Goal: Task Accomplishment & Management: Manage account settings

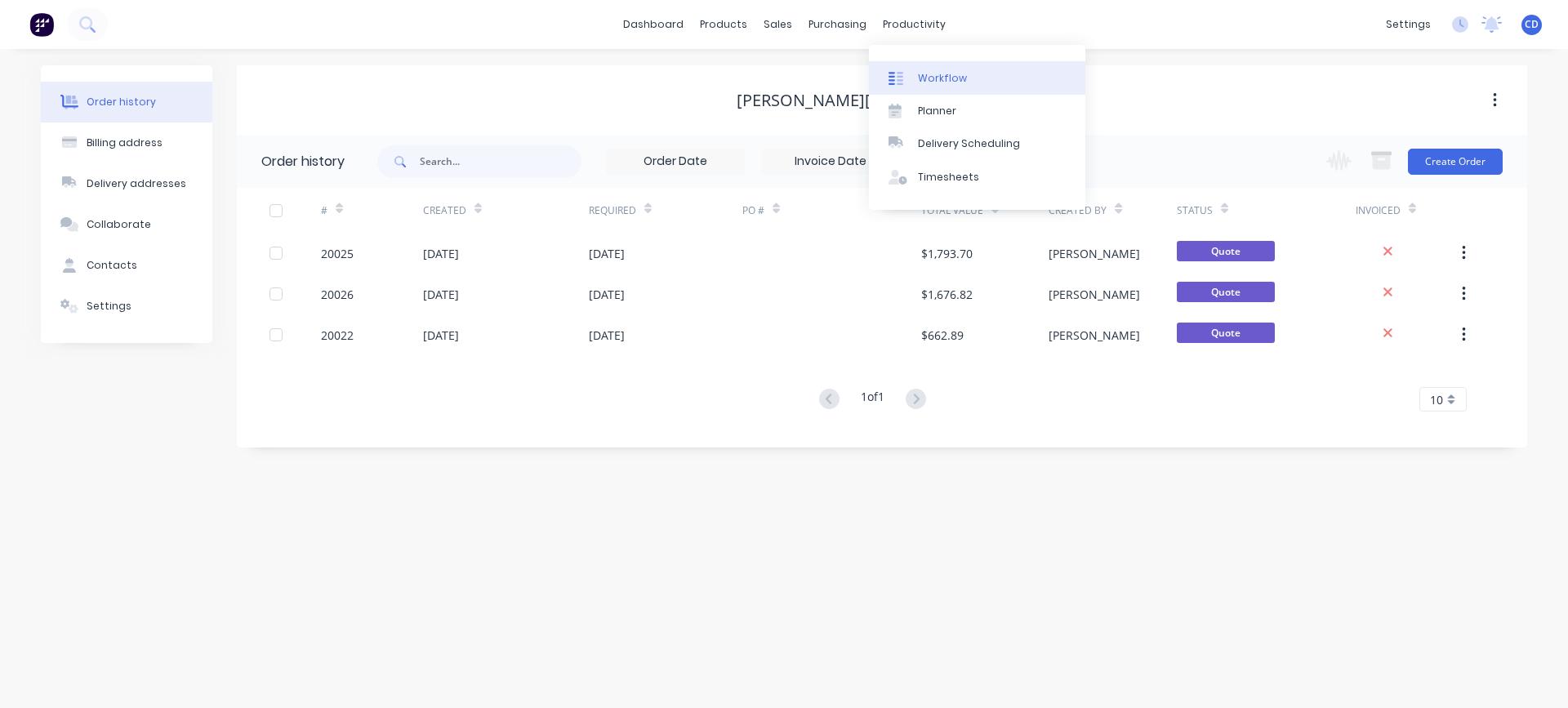
click at [945, 78] on div "Workflow" at bounding box center [941, 78] width 49 height 14
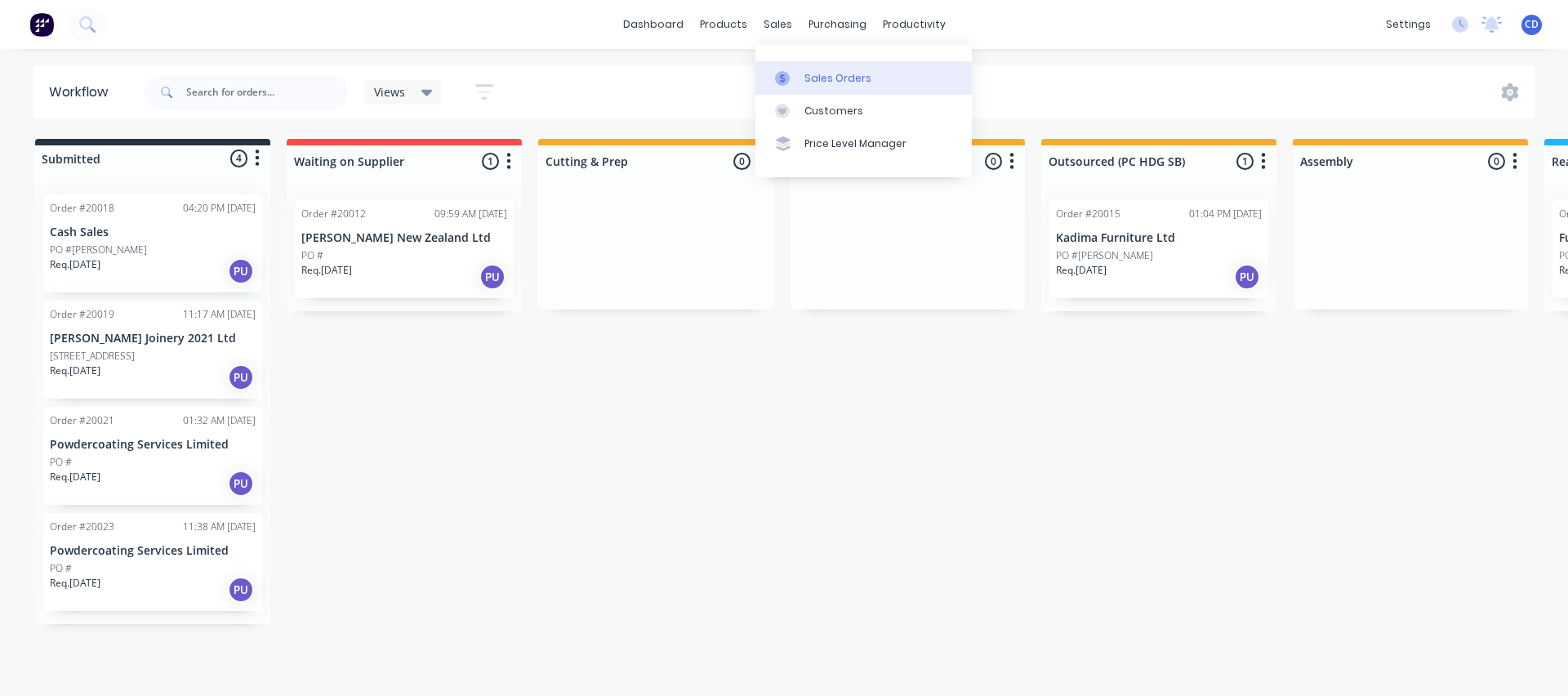
click at [820, 81] on div "Sales Orders" at bounding box center [838, 78] width 67 height 14
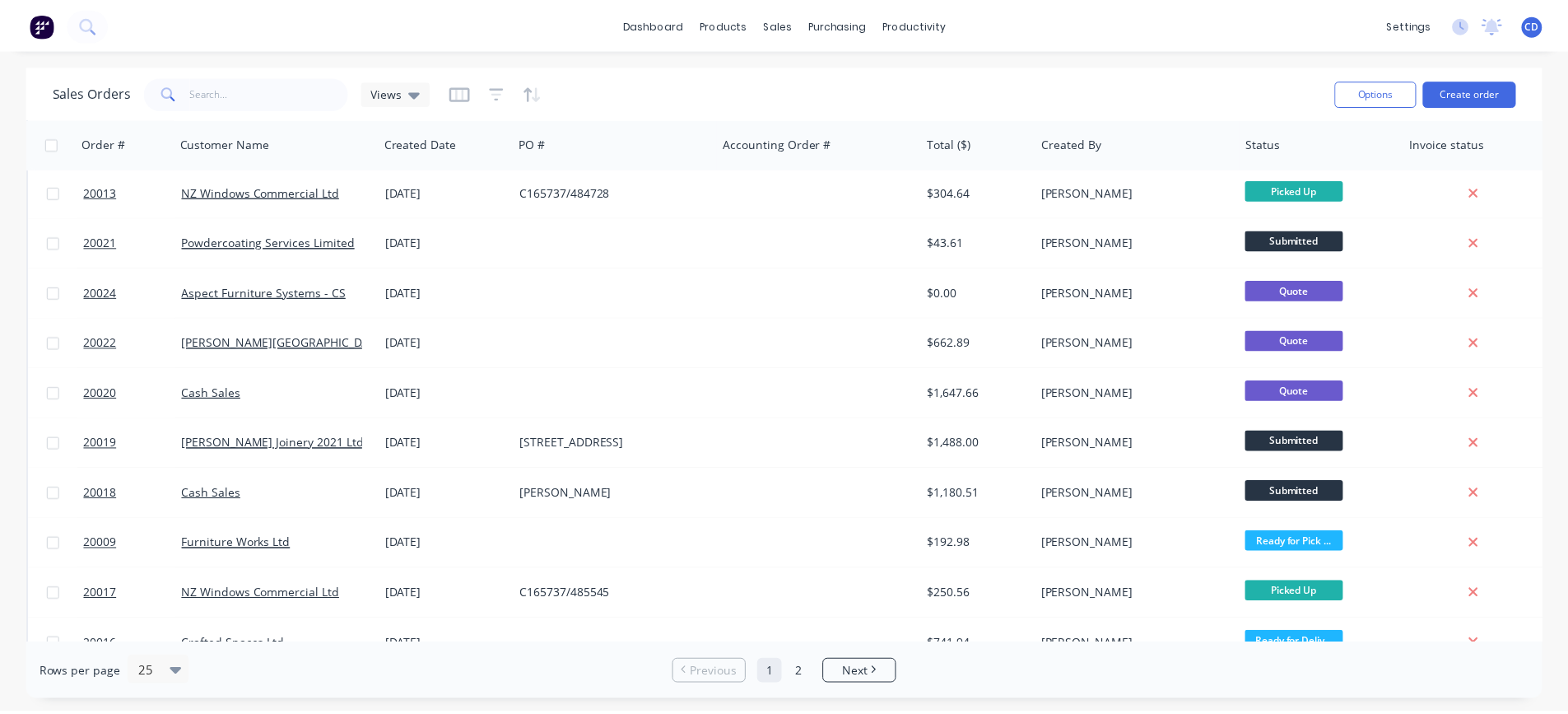
scroll to position [130, 0]
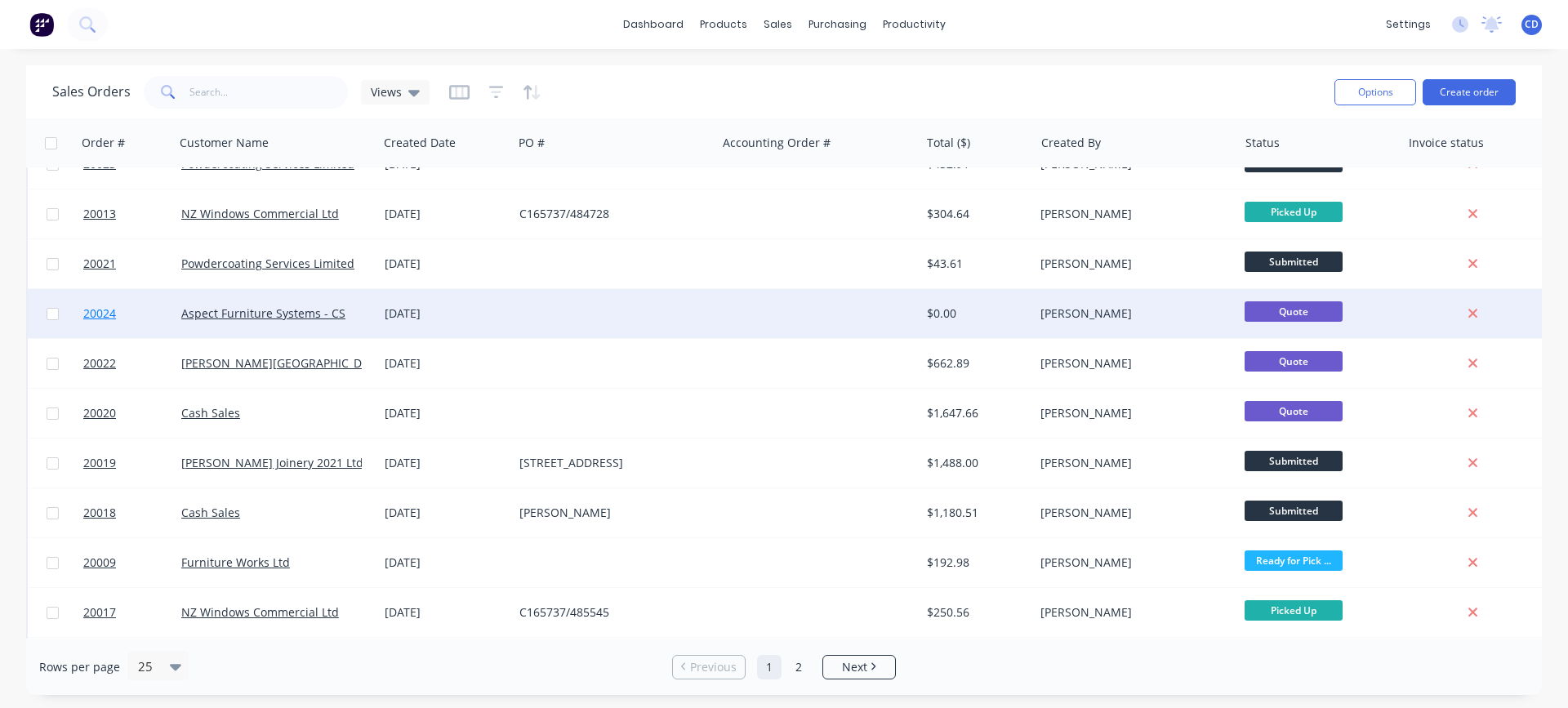
click at [96, 314] on span "20024" at bounding box center [100, 313] width 33 height 16
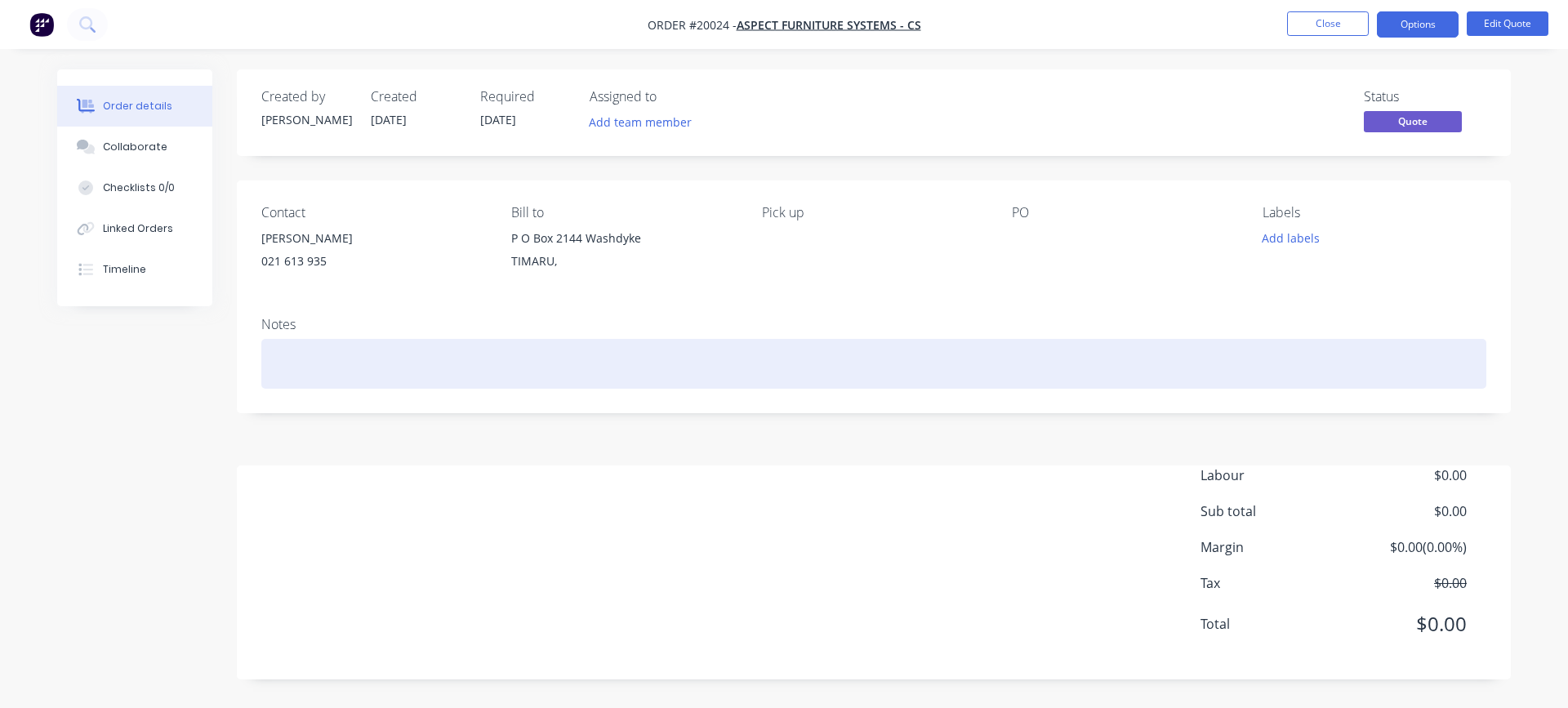
click at [372, 379] on div at bounding box center [873, 364] width 1224 height 50
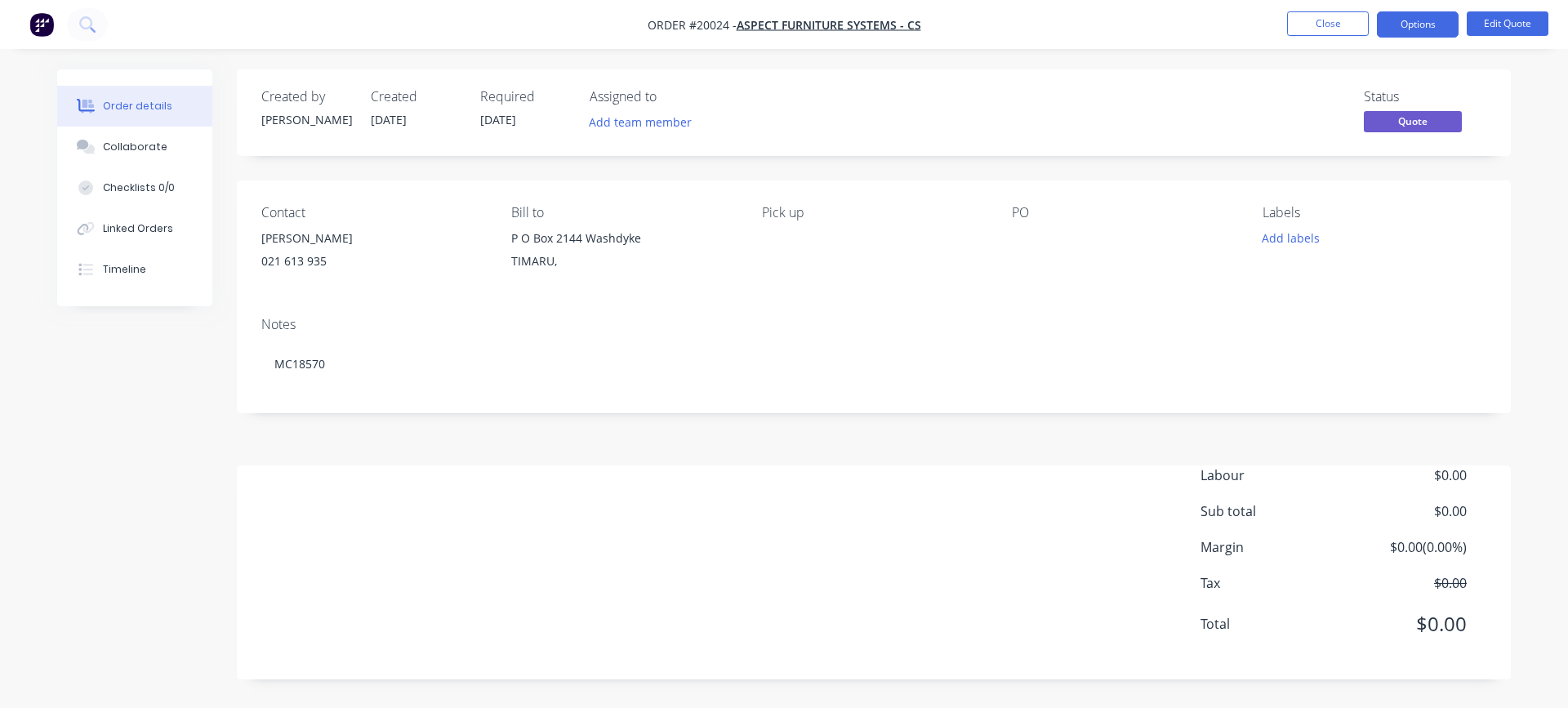
click at [362, 509] on div "Labour $0.00 Sub total $0.00 Margin $0.00 ( 0.00 %) Tax $0.00 Total $0.00" at bounding box center [873, 559] width 1224 height 189
click at [1502, 22] on button "Edit Quote" at bounding box center [1507, 24] width 82 height 25
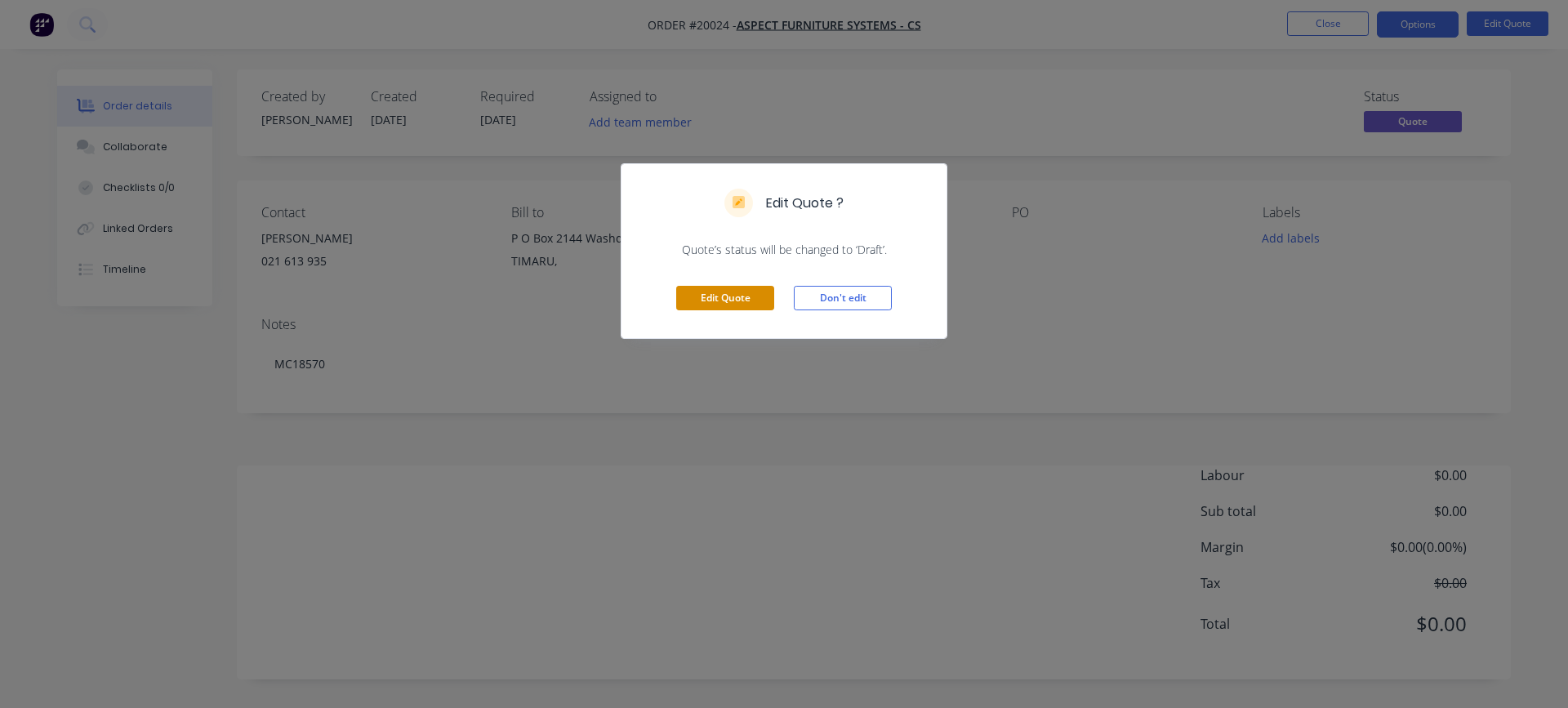
click at [721, 300] on button "Edit Quote" at bounding box center [725, 298] width 98 height 25
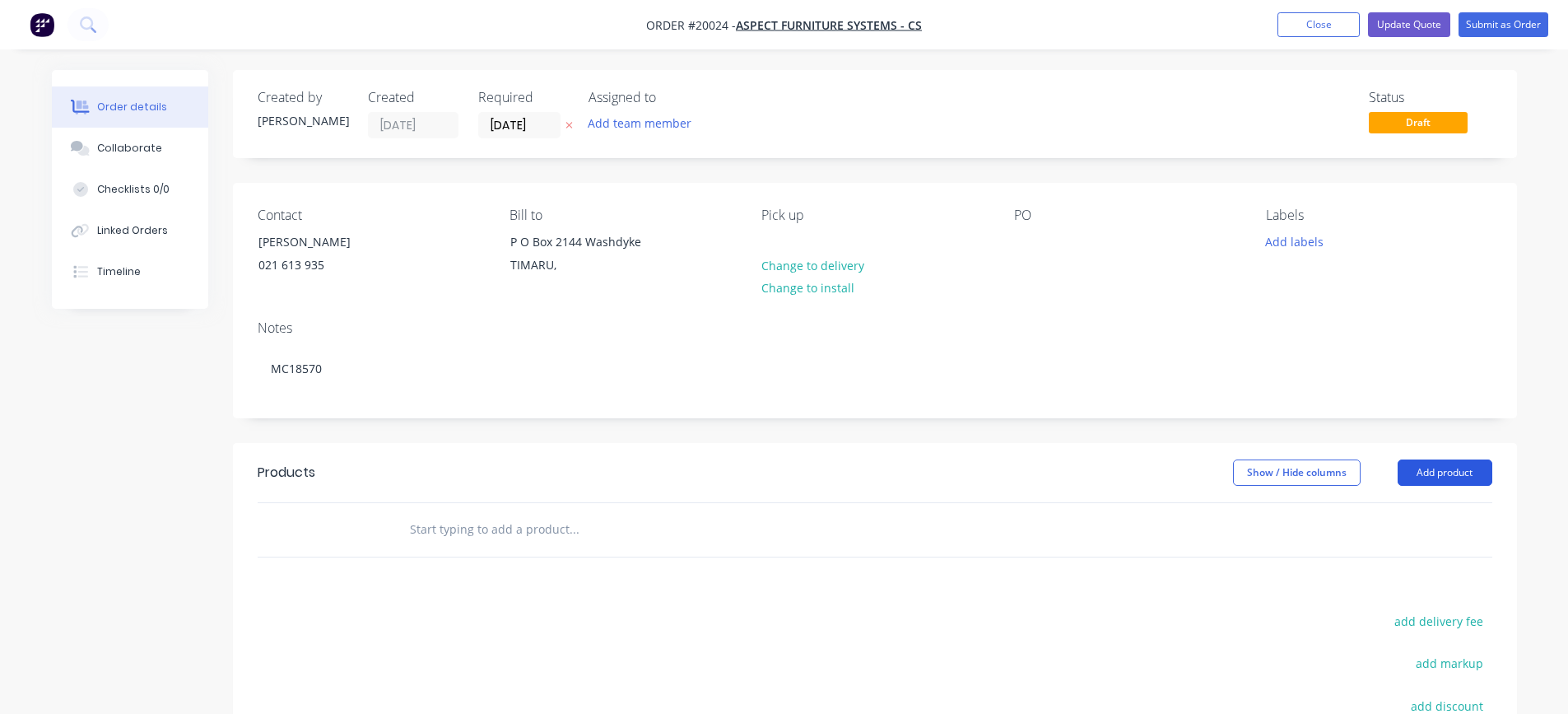
click at [1444, 469] on button "Add product" at bounding box center [1445, 472] width 95 height 26
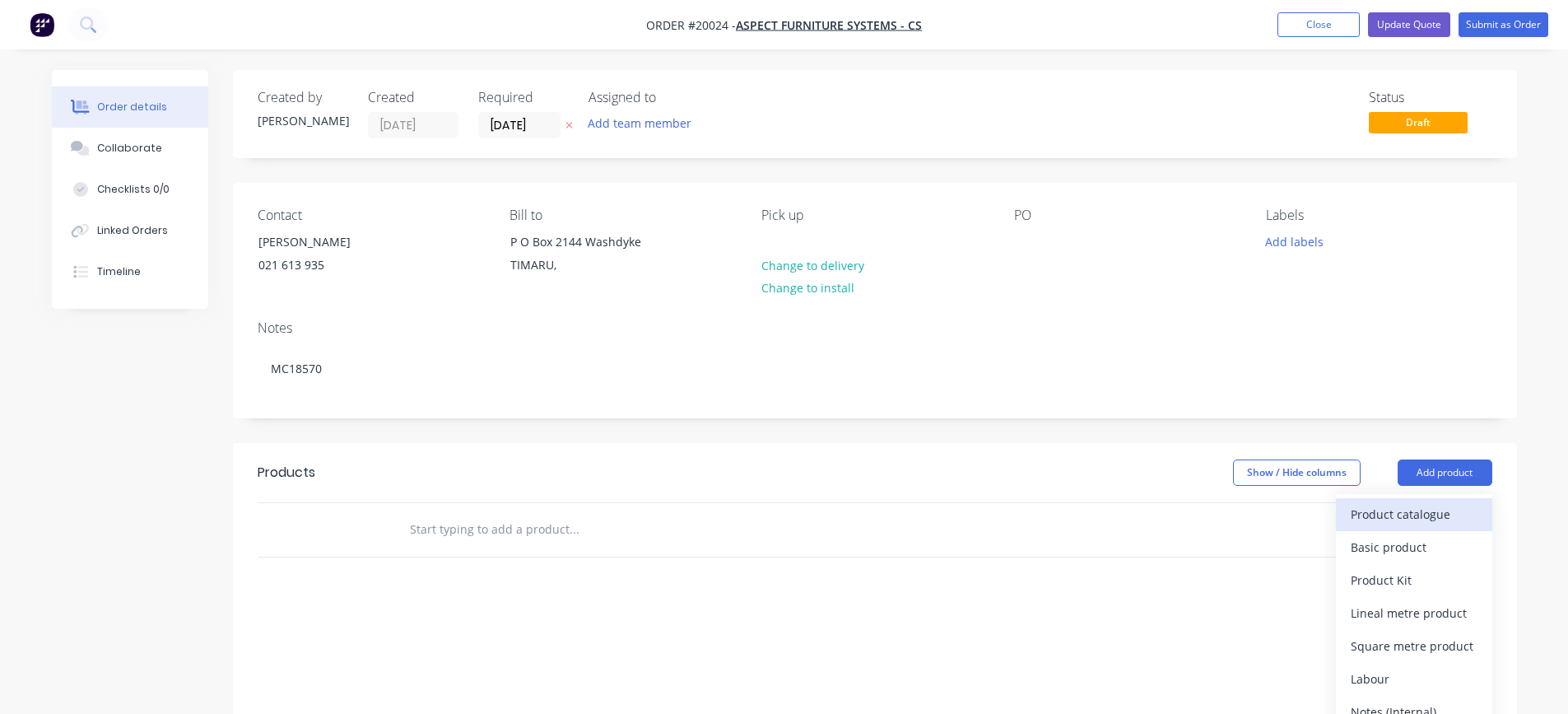
click at [1408, 511] on div "Product catalogue" at bounding box center [1413, 514] width 127 height 24
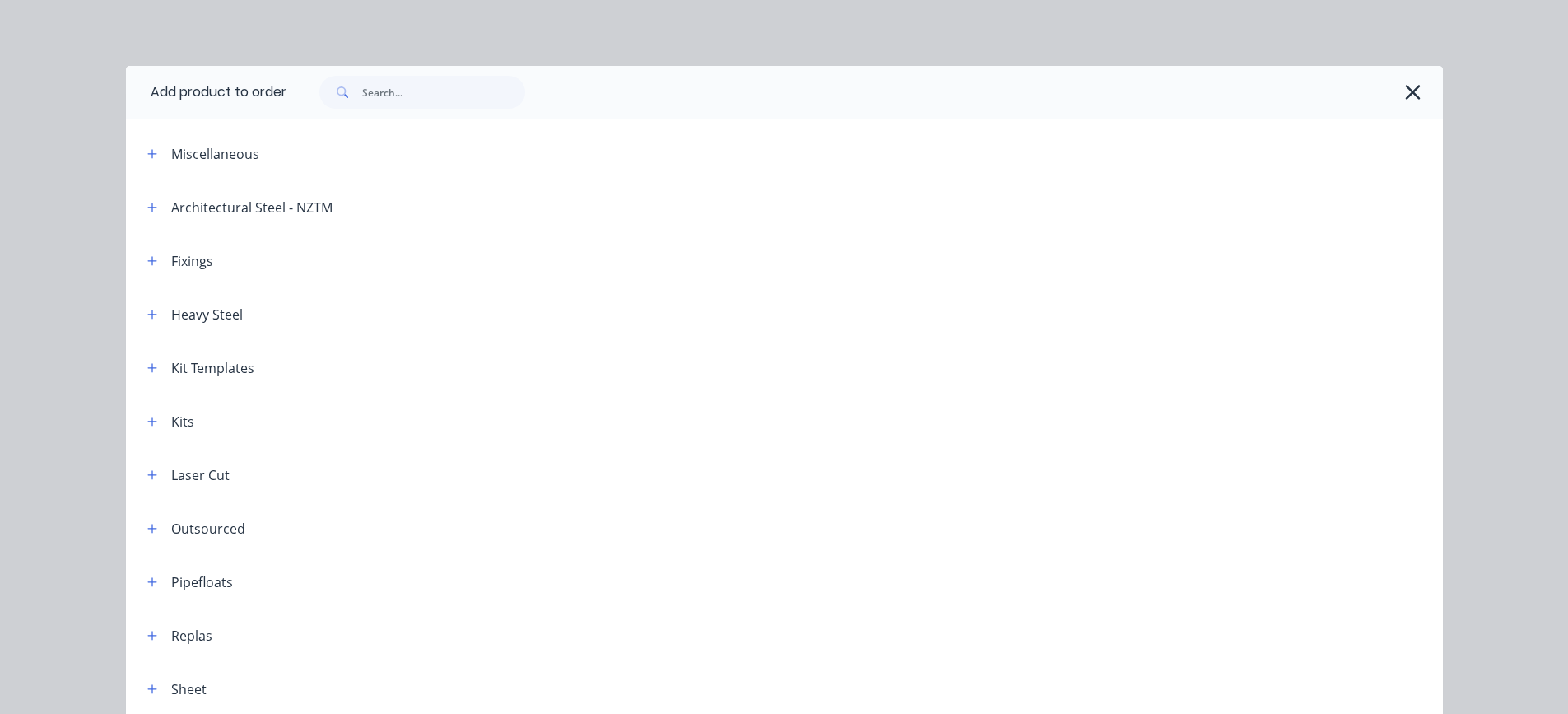
click at [203, 365] on div "Kit Templates" at bounding box center [213, 368] width 83 height 19
click at [147, 369] on icon "button" at bounding box center [152, 368] width 10 height 12
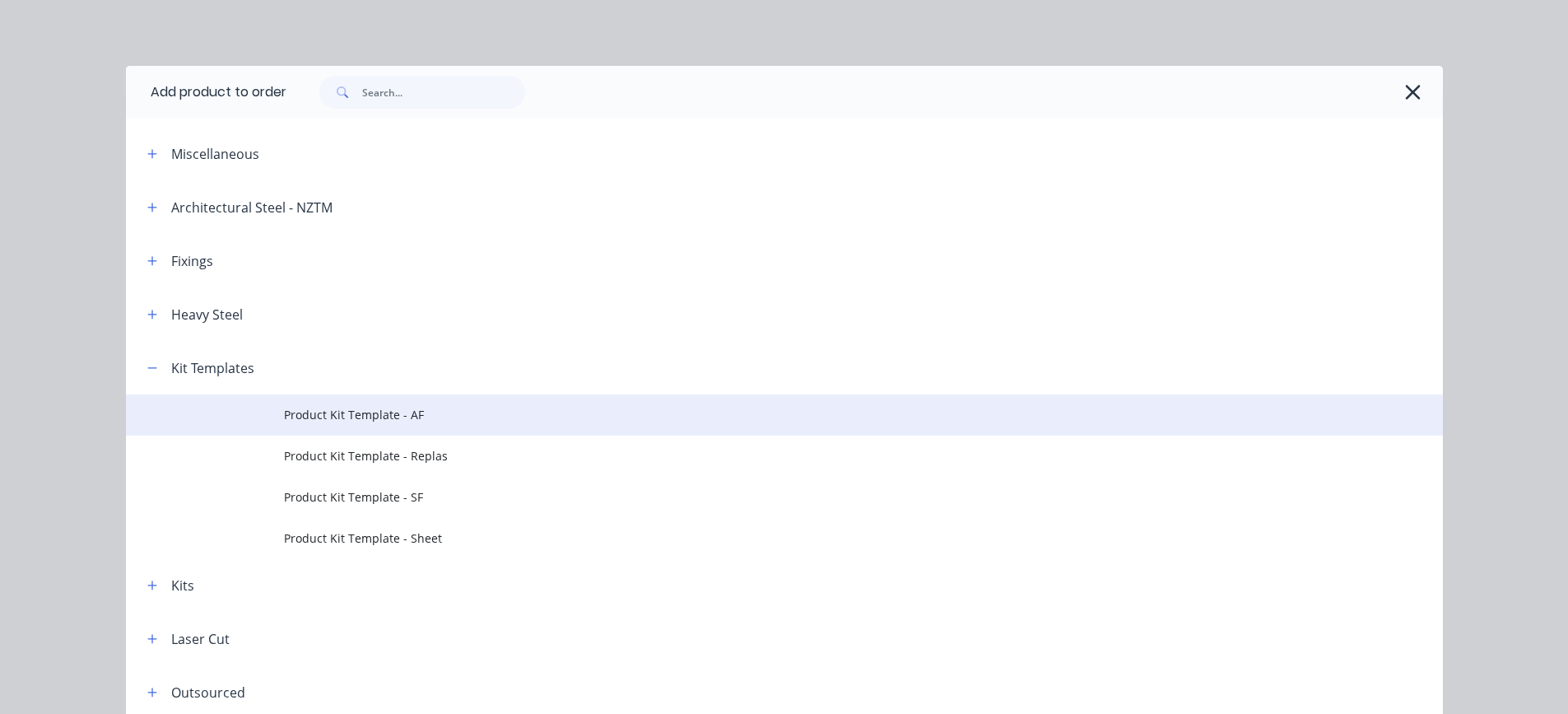
click at [331, 416] on span "Product Kit Template - AF" at bounding box center [748, 414] width 927 height 17
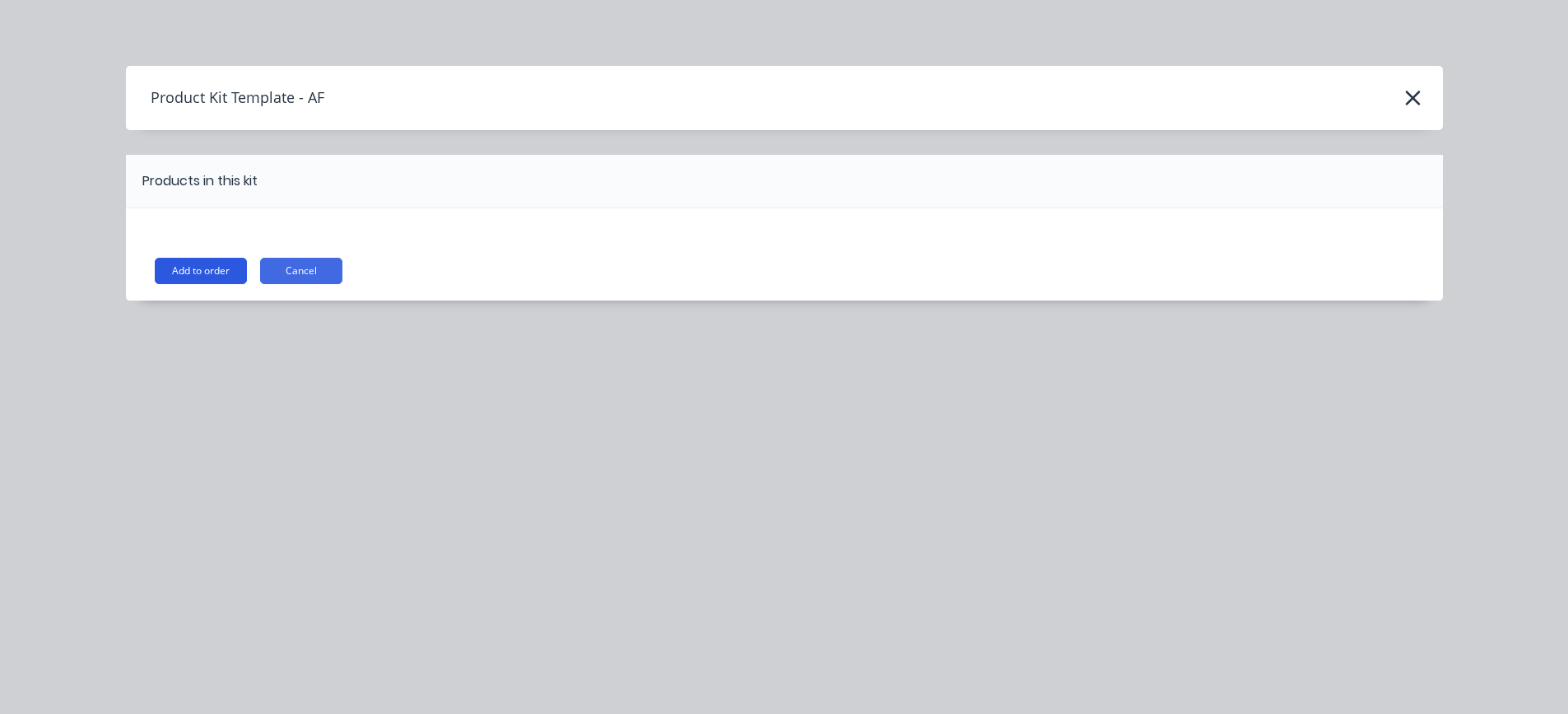
click at [207, 271] on button "Add to order" at bounding box center [200, 270] width 92 height 26
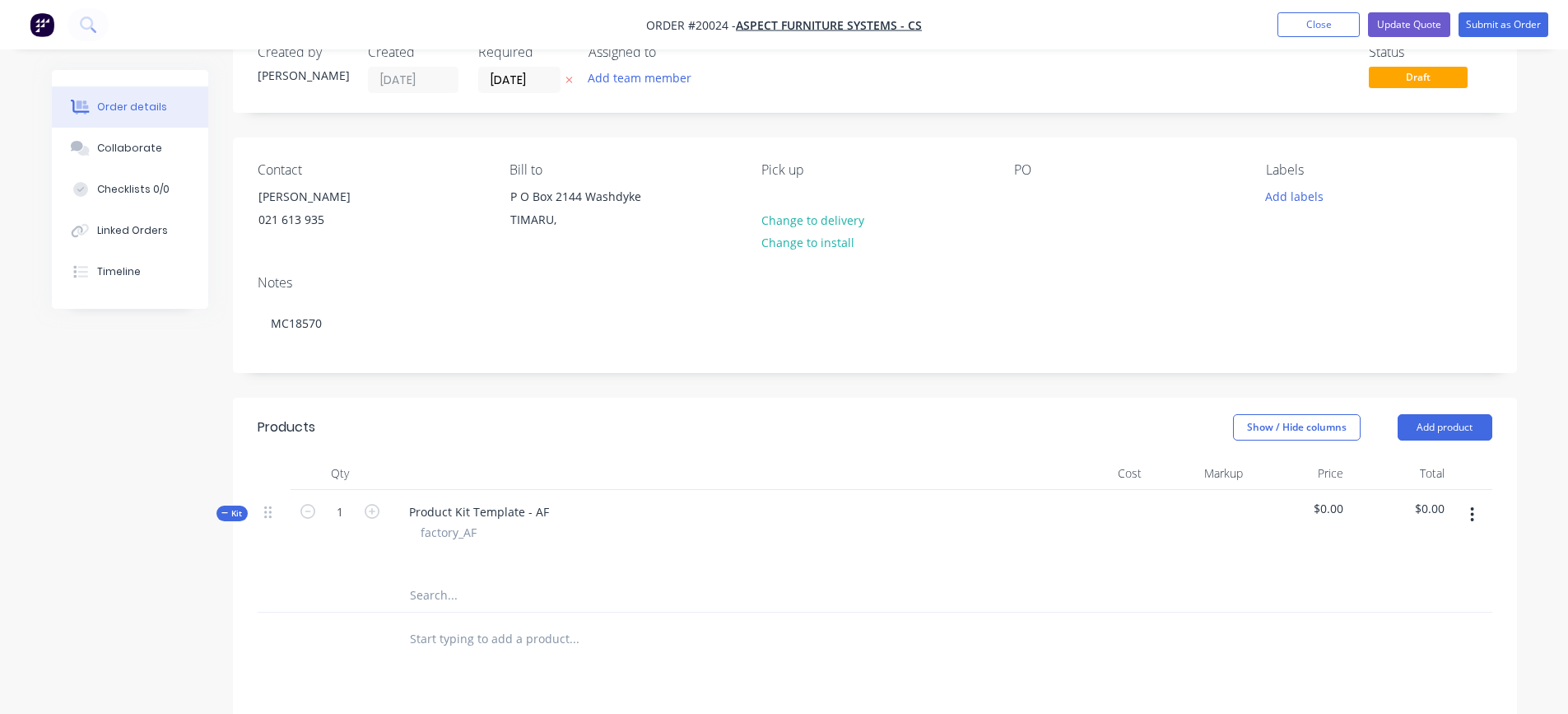
scroll to position [82, 0]
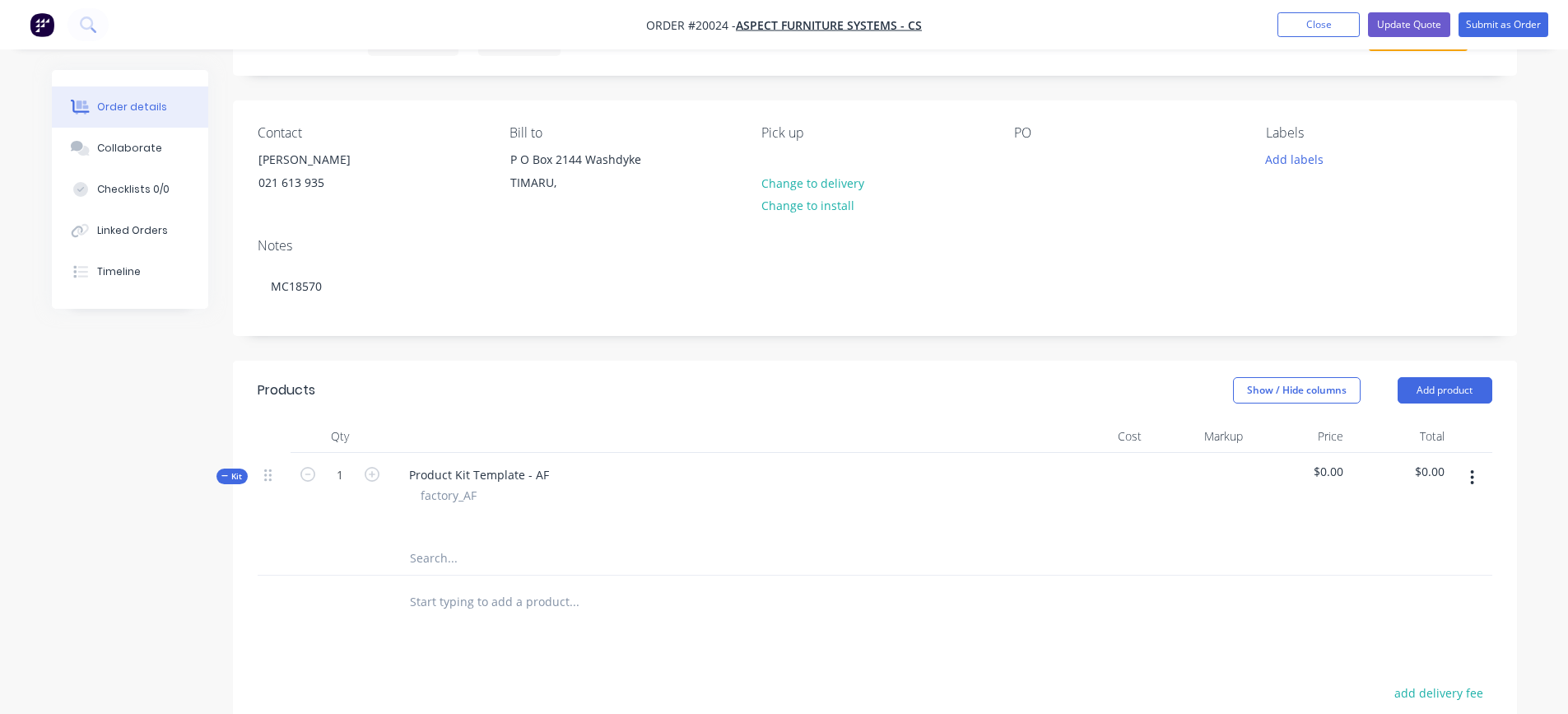
click at [1470, 470] on icon "button" at bounding box center [1472, 477] width 4 height 18
click at [1422, 521] on div "Add product to kit" at bounding box center [1413, 521] width 127 height 24
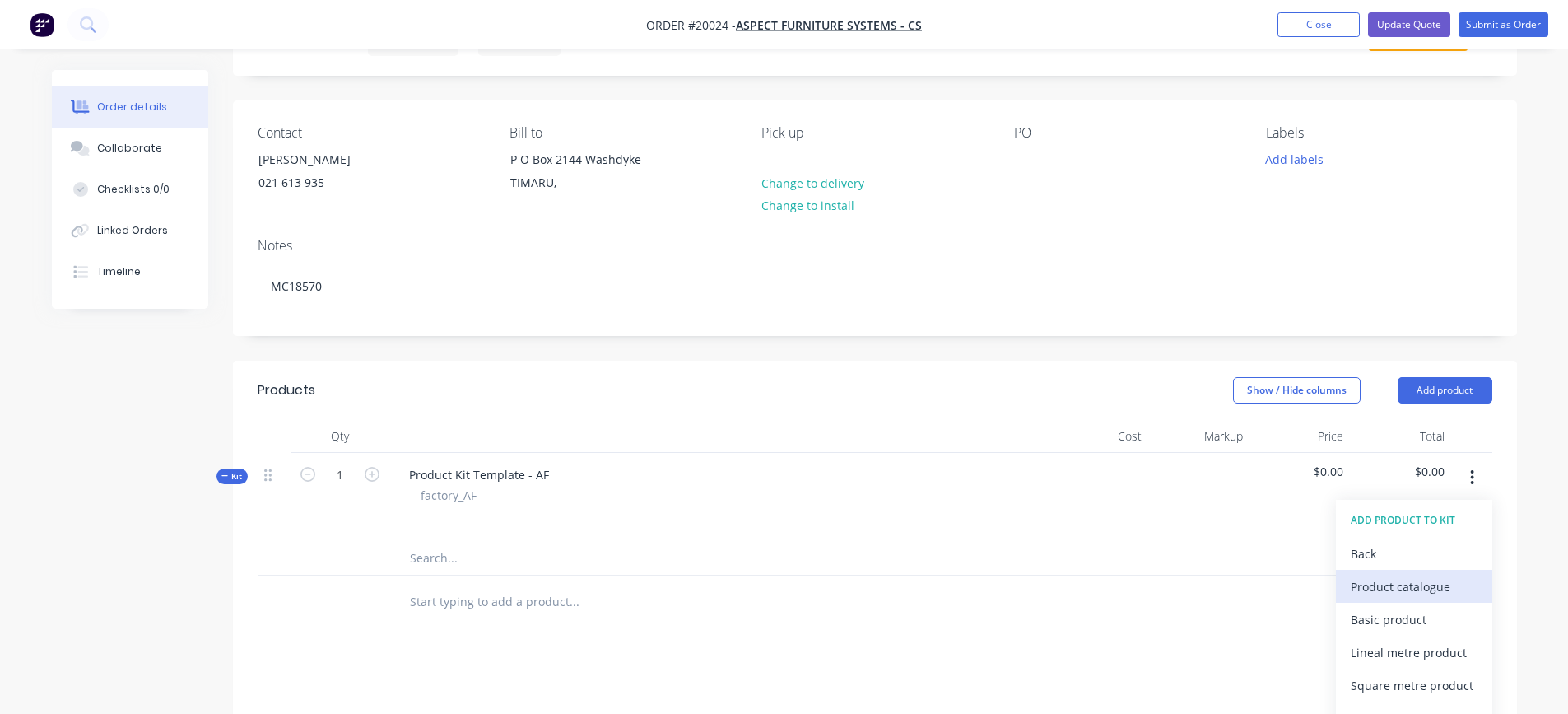
click at [1386, 586] on div "Product catalogue" at bounding box center [1413, 586] width 127 height 24
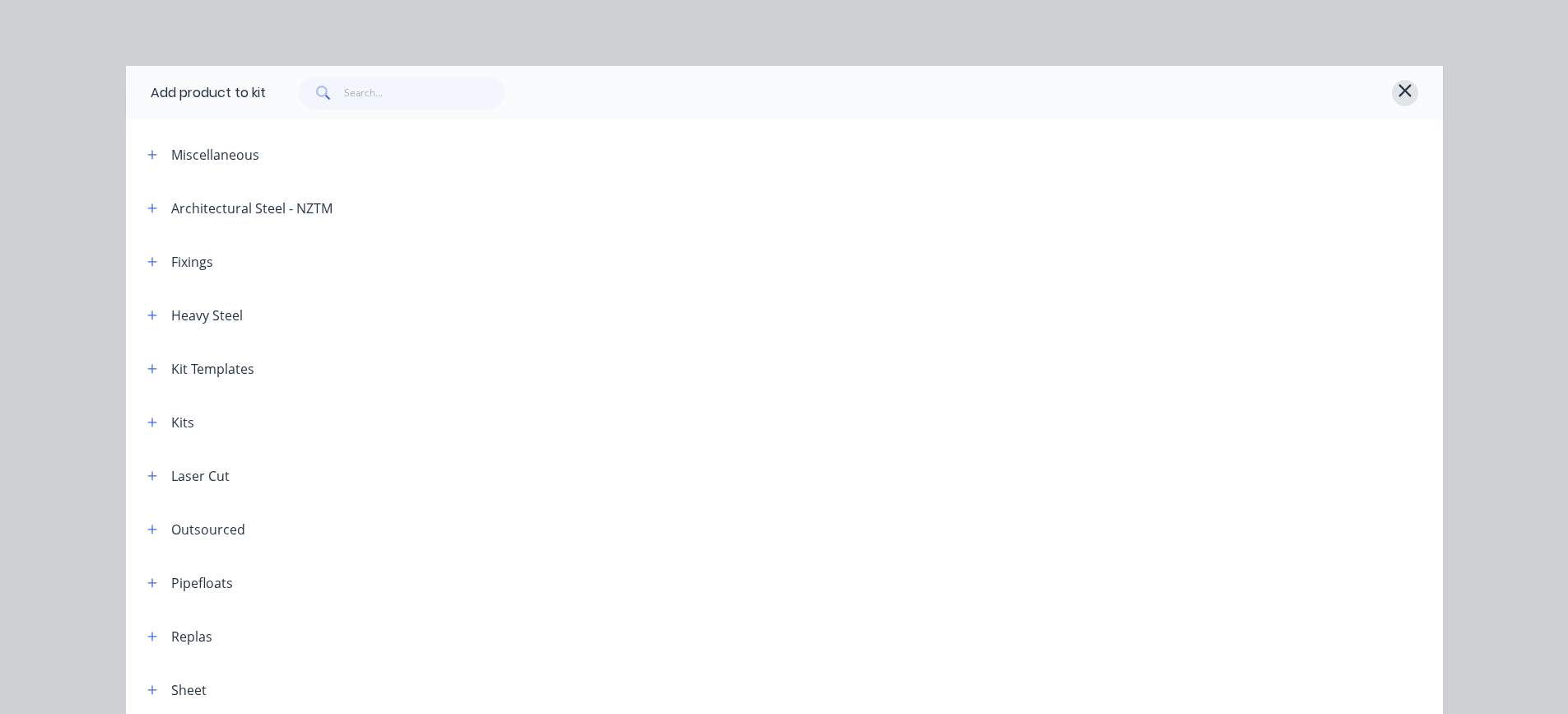
click at [1399, 85] on icon "button" at bounding box center [1405, 90] width 13 height 13
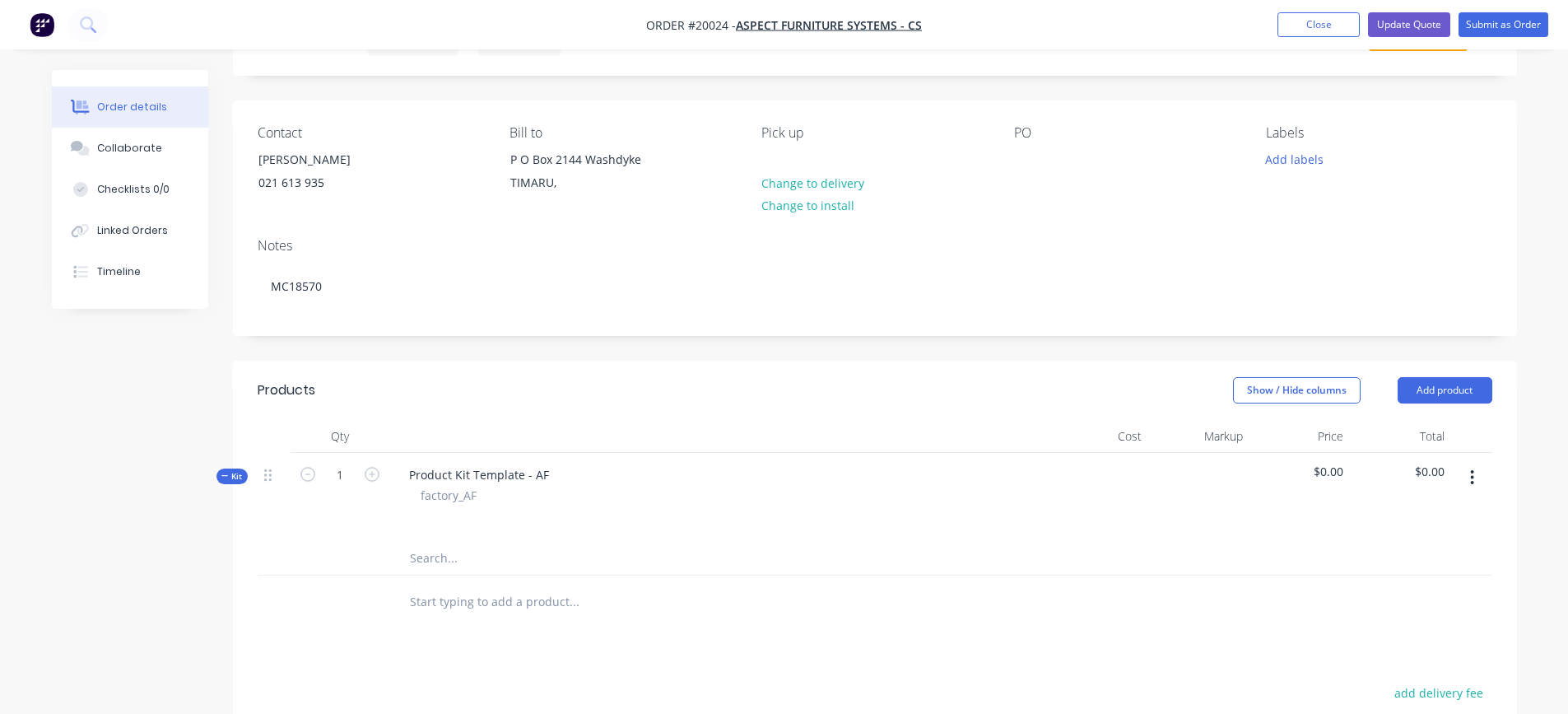
click at [450, 554] on input "text" at bounding box center [574, 558] width 329 height 33
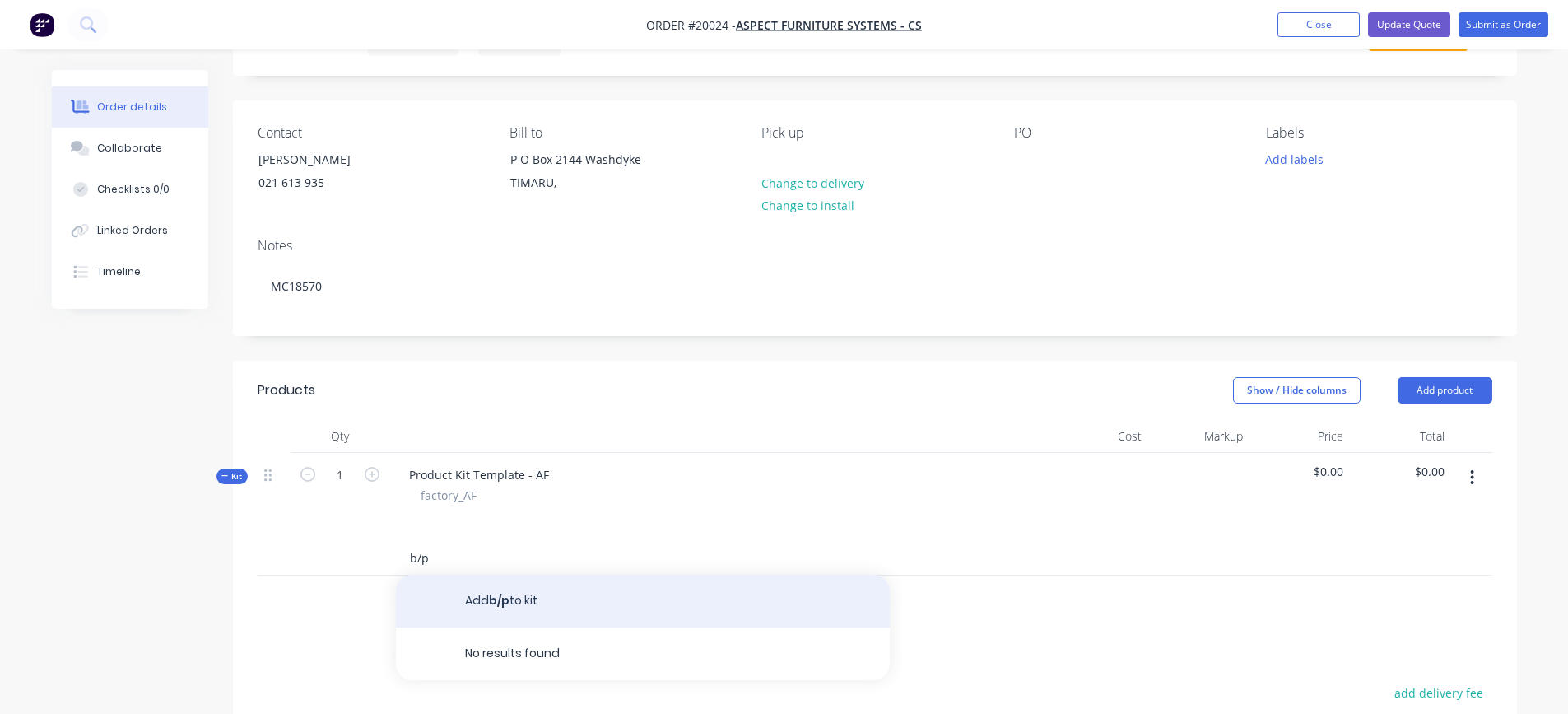
type input "b/p"
click at [500, 597] on button "Add b/p to kit" at bounding box center [642, 601] width 493 height 52
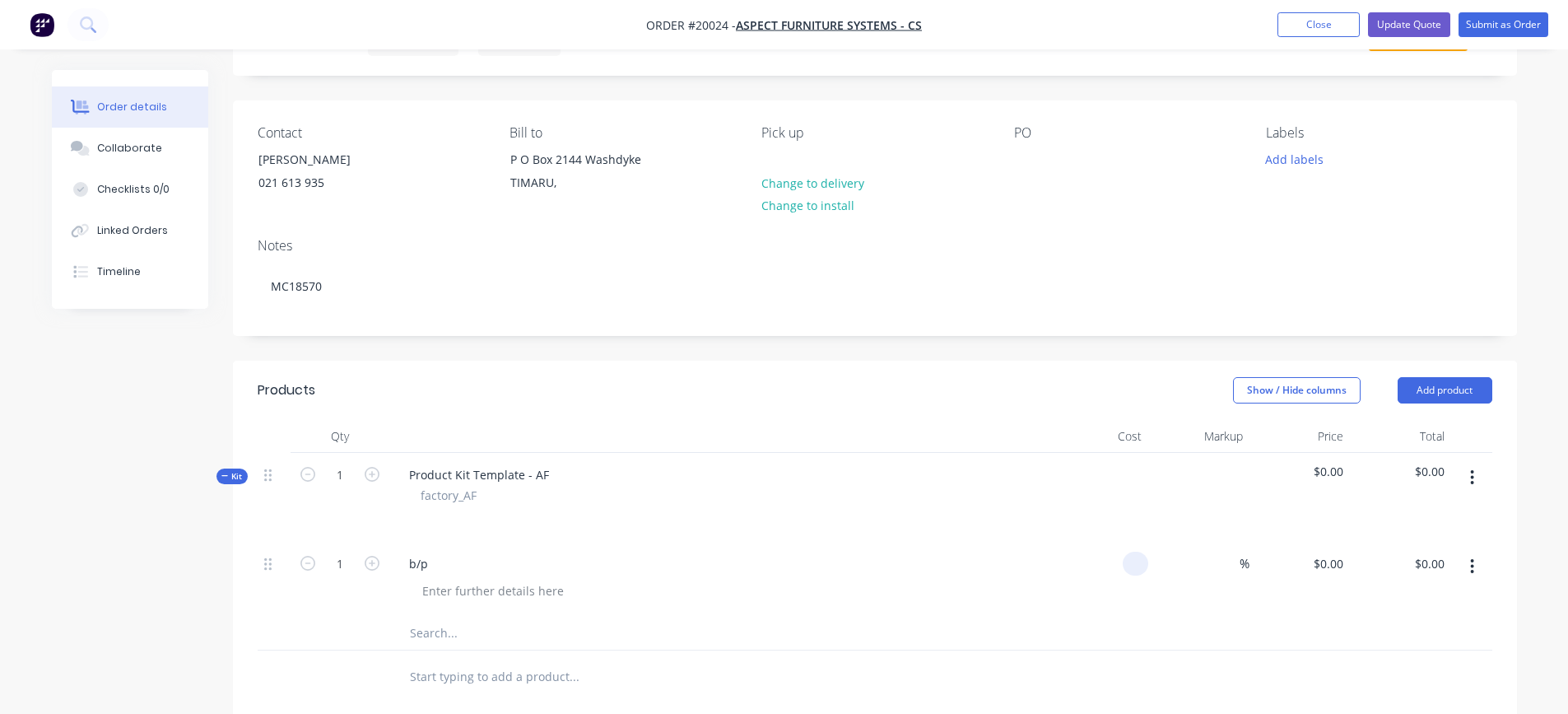
click at [1125, 568] on div at bounding box center [1135, 563] width 25 height 24
type input "$30.00"
drag, startPoint x: 1111, startPoint y: 561, endPoint x: 1174, endPoint y: 561, distance: 63.0
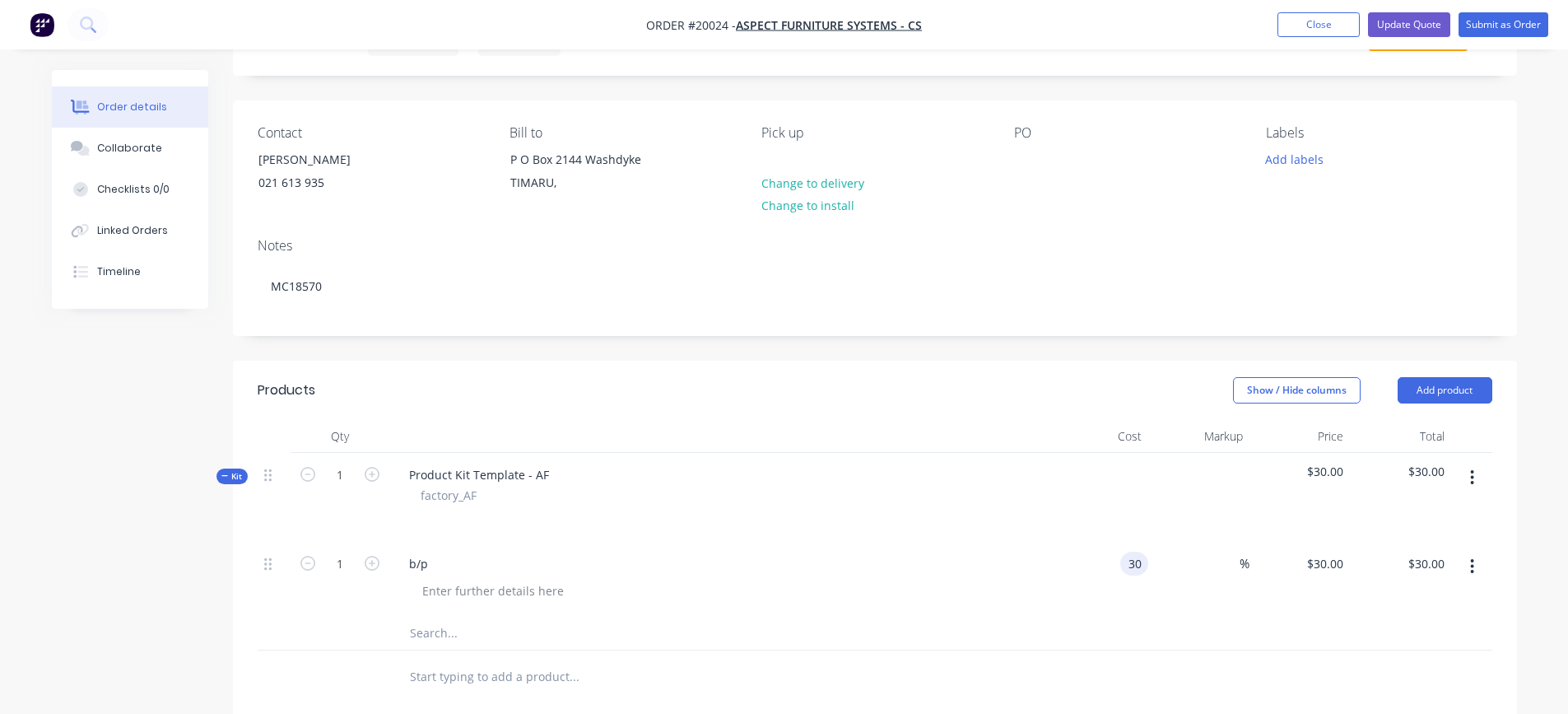
click at [1174, 561] on div "1 b/p 30 30 % $30.00 $30.00 $30.00 $30.00" at bounding box center [874, 579] width 1234 height 74
type input "$25.00"
type input "50"
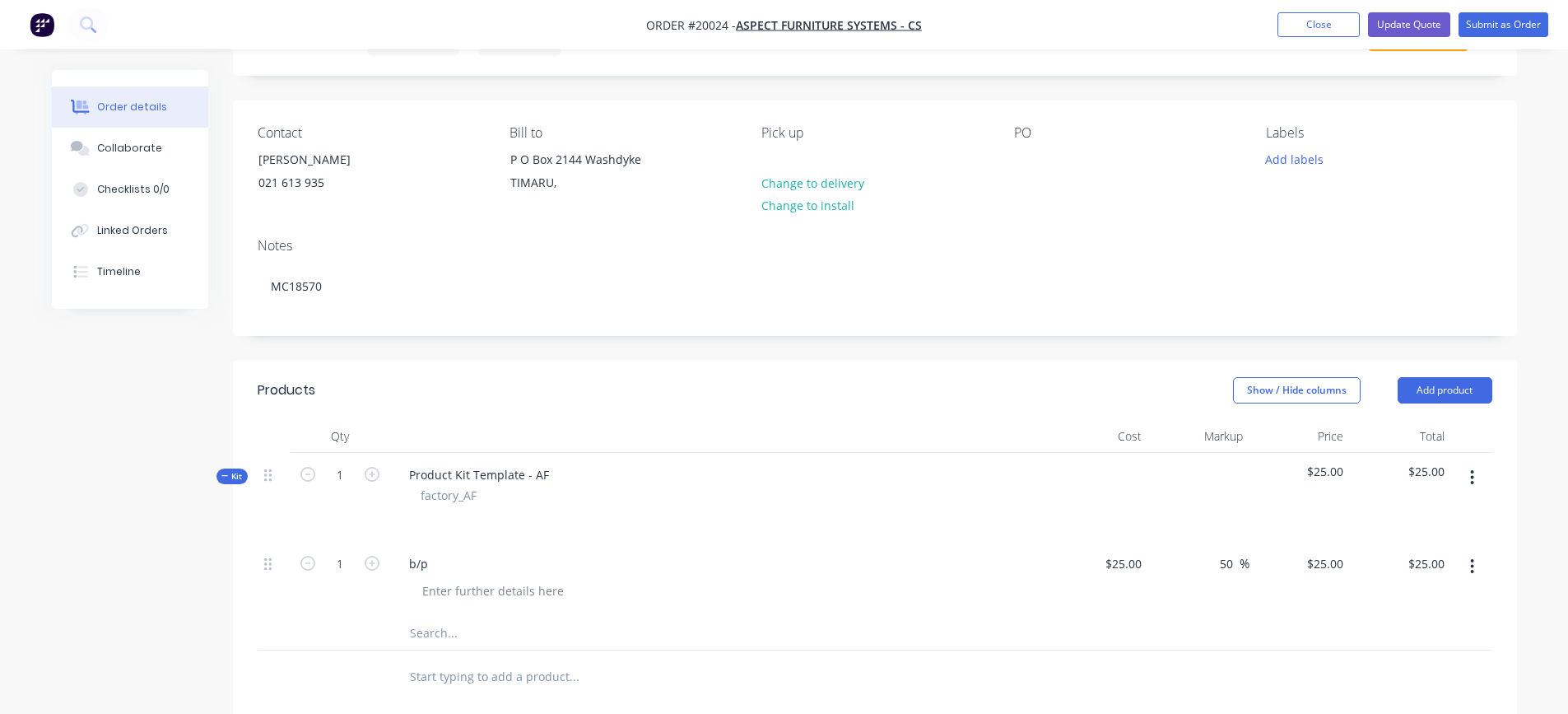
type input "$37.50"
click at [1205, 601] on div "50 50 %" at bounding box center [1198, 579] width 102 height 74
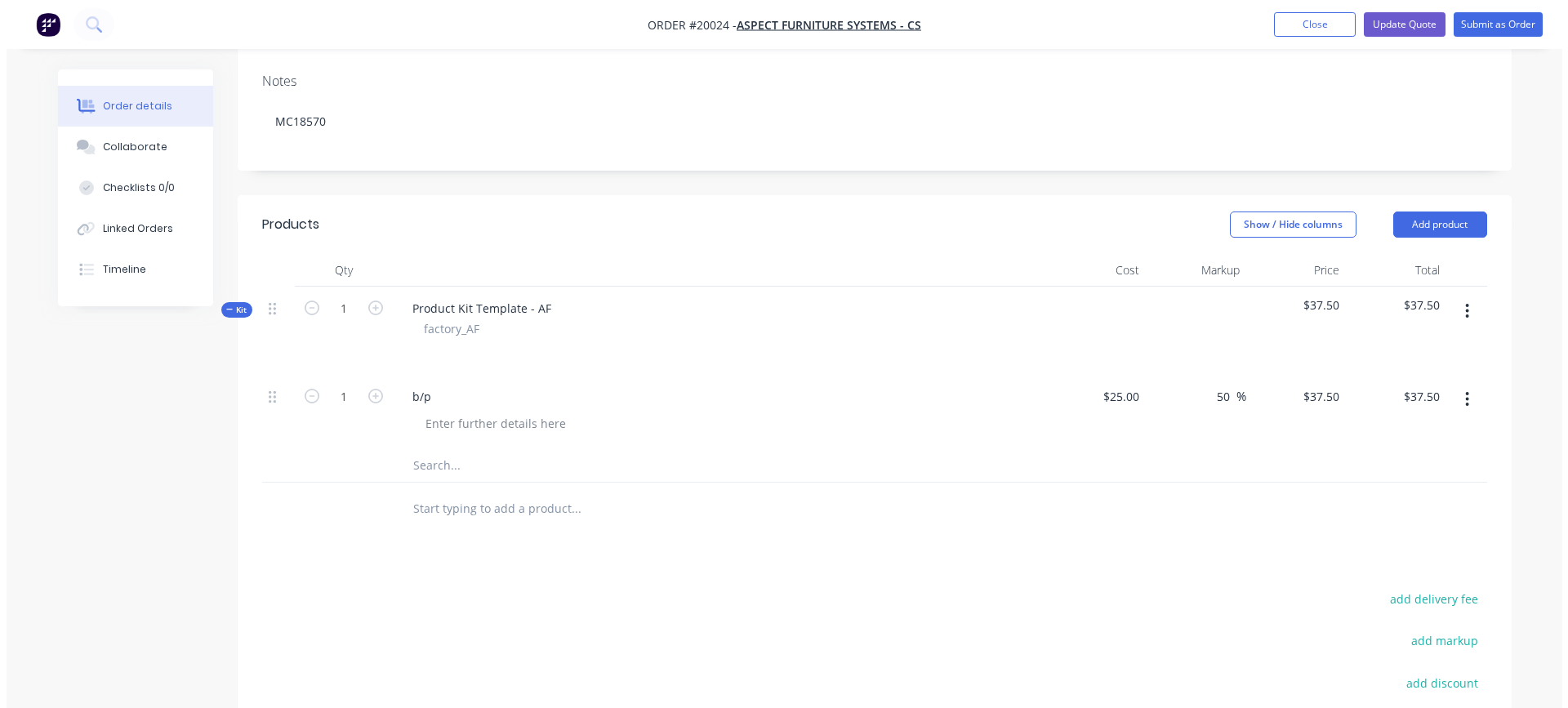
scroll to position [245, 0]
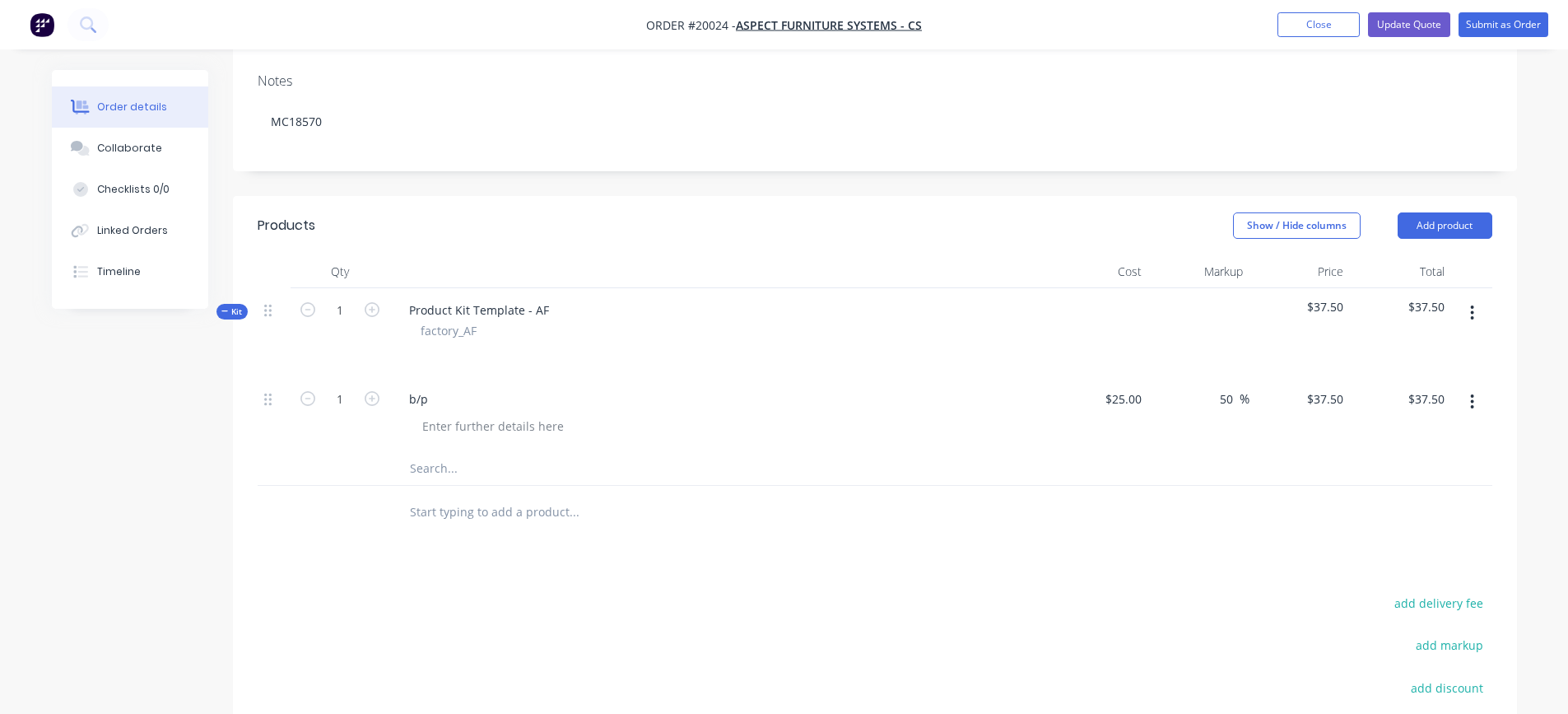
click at [441, 467] on input "text" at bounding box center [574, 468] width 329 height 33
click at [1473, 312] on icon "button" at bounding box center [1471, 312] width 3 height 15
click at [1415, 359] on div "Add product to kit" at bounding box center [1413, 356] width 127 height 24
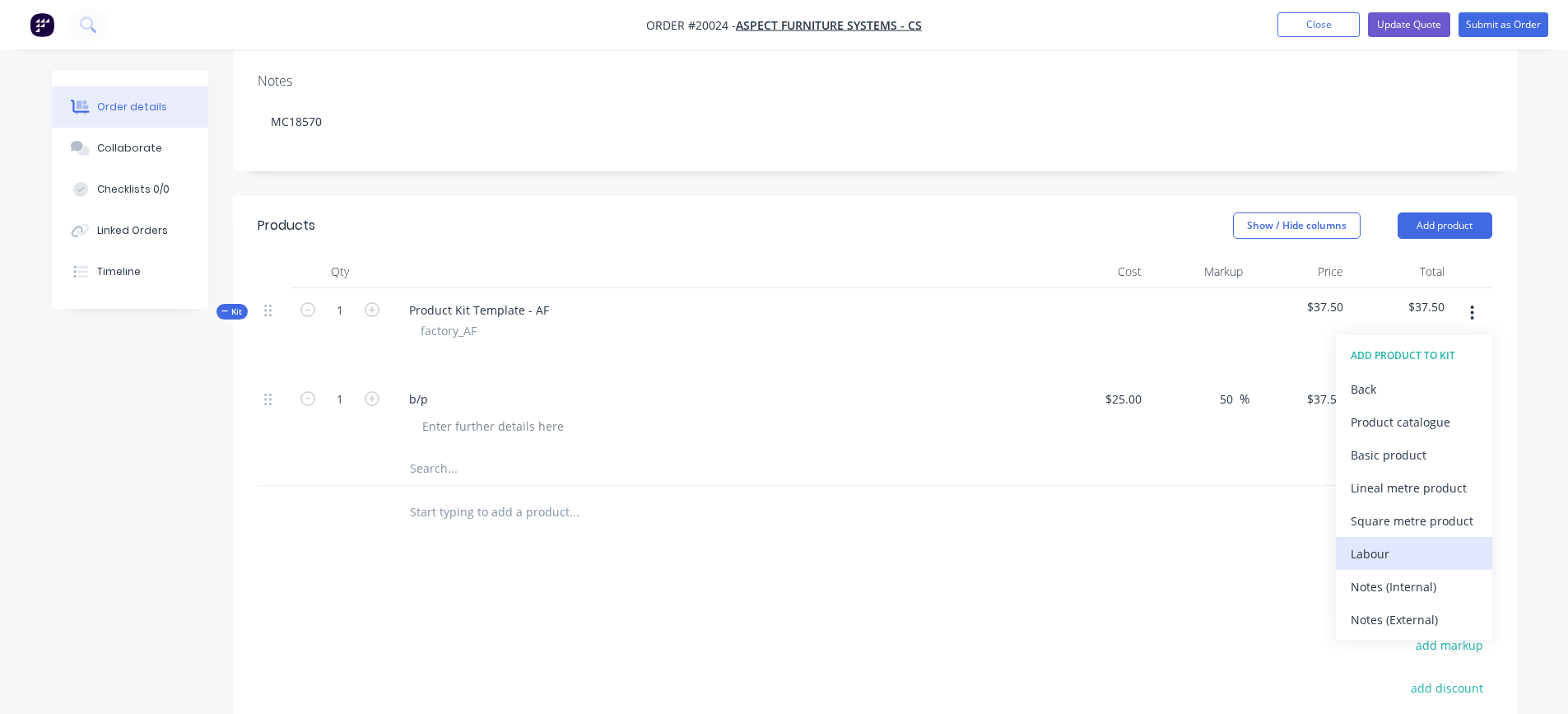
click at [1386, 550] on div "Labour" at bounding box center [1413, 553] width 127 height 24
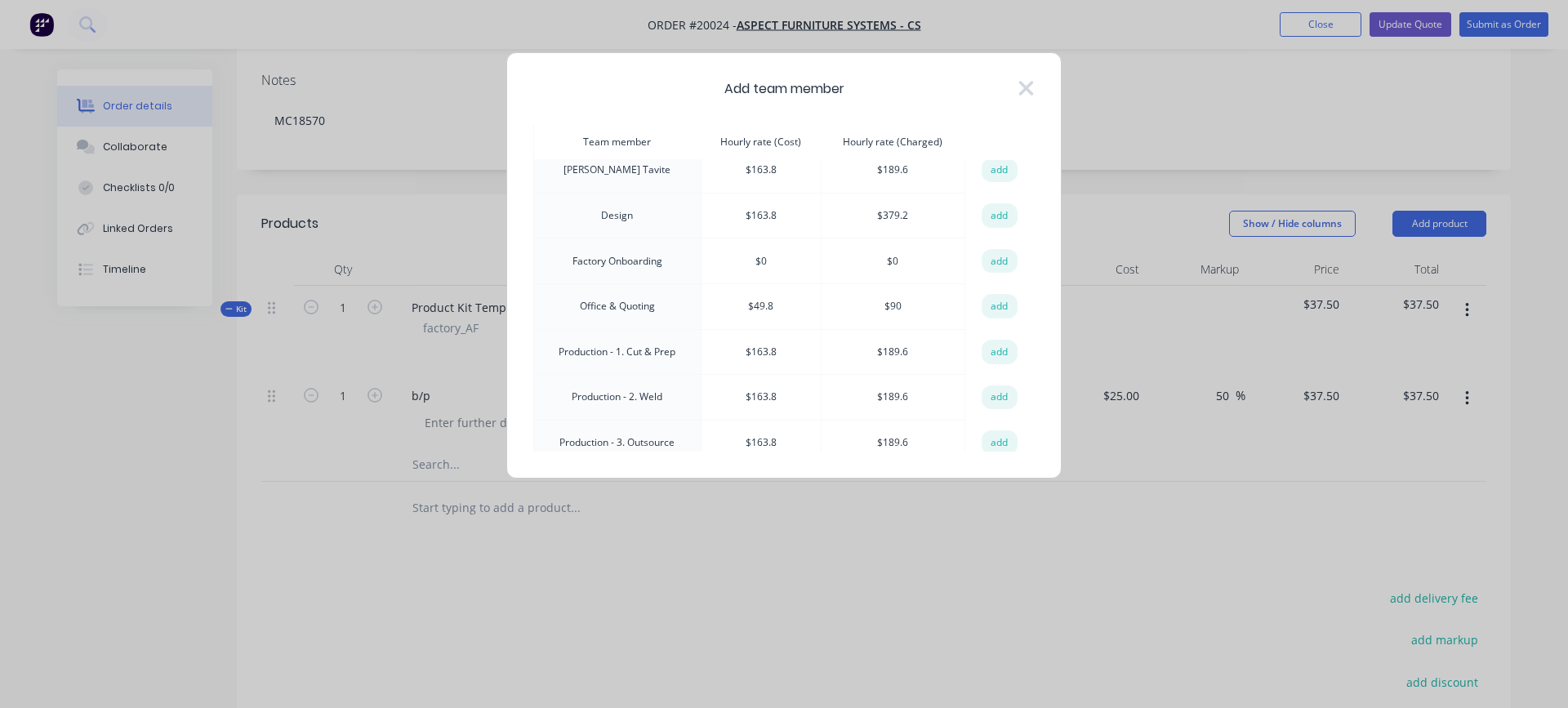
scroll to position [163, 0]
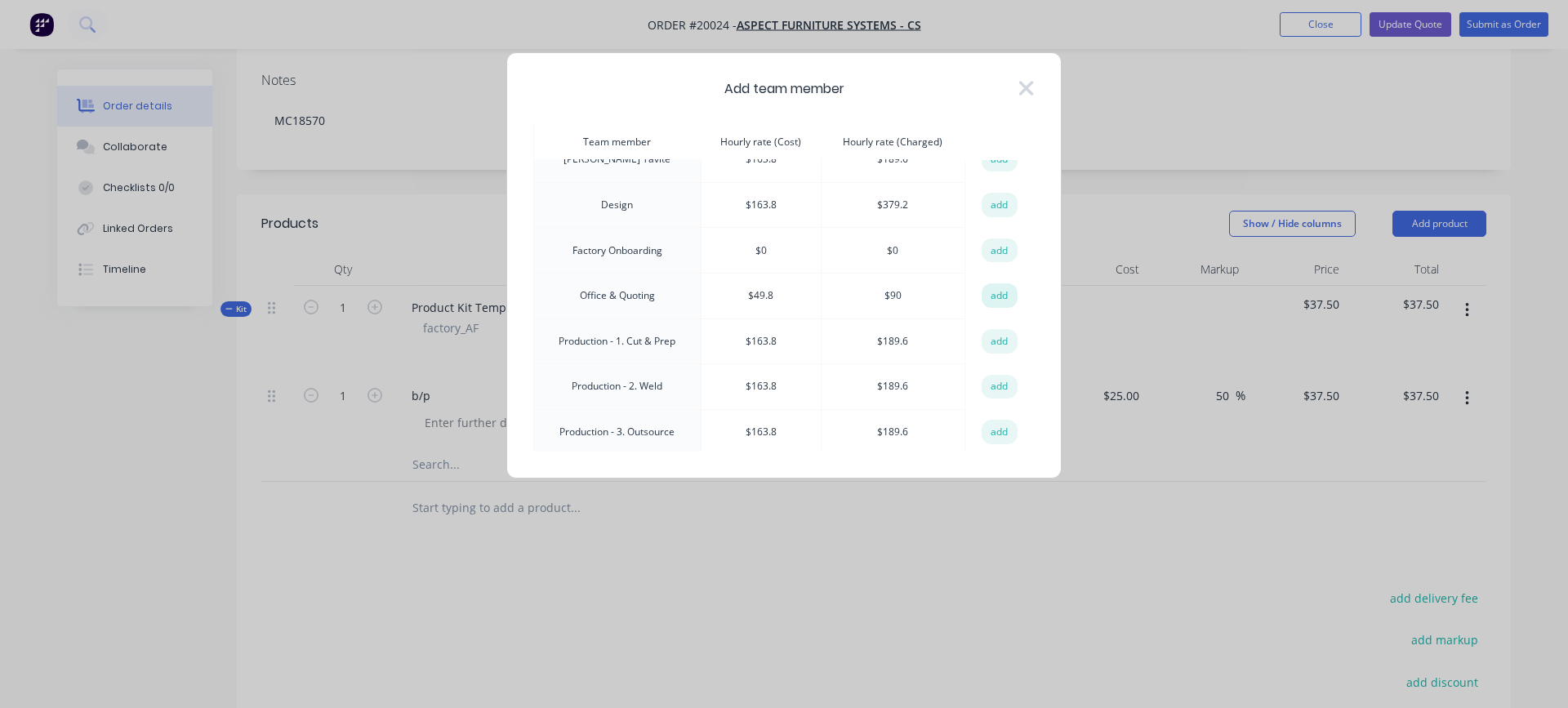
click at [989, 290] on button "add" at bounding box center [999, 295] width 36 height 25
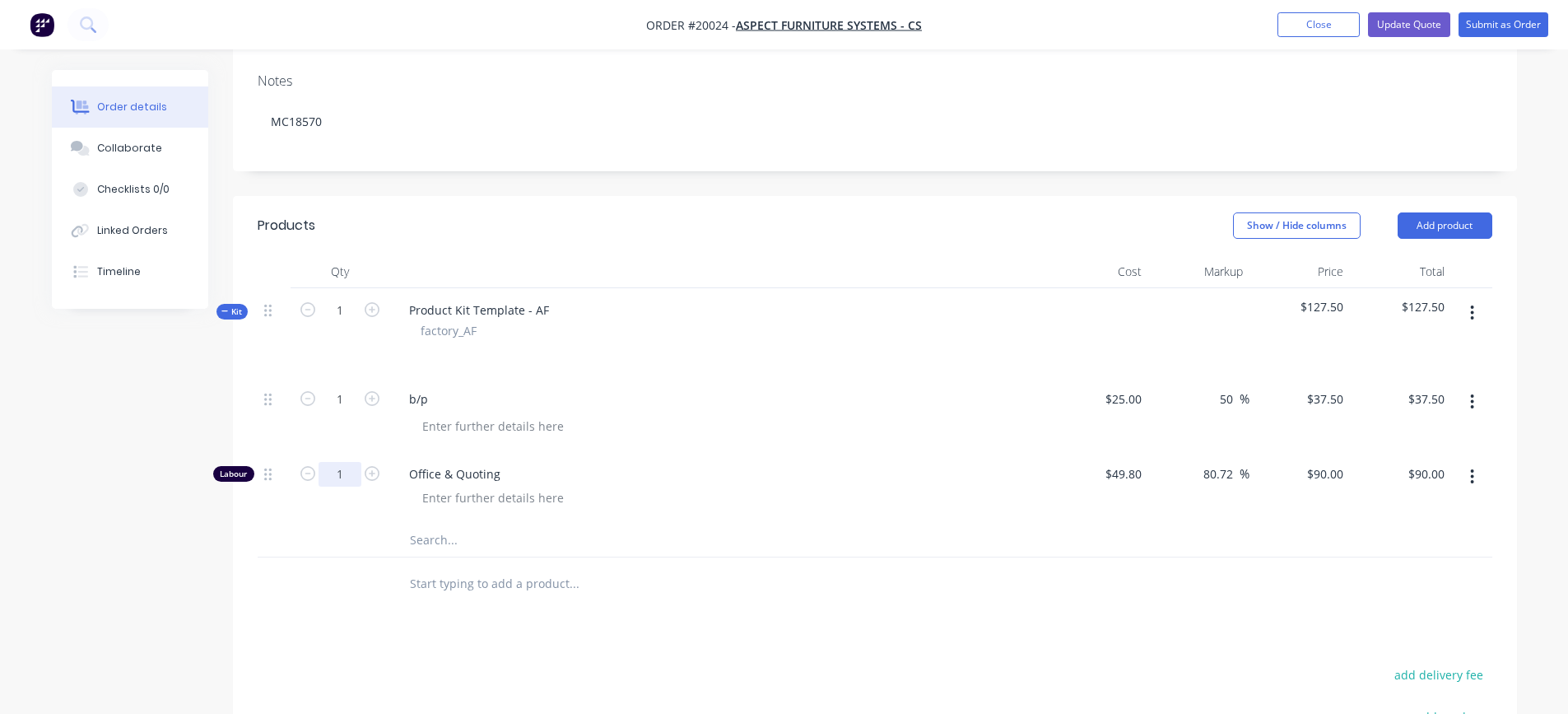
click at [343, 472] on input "1" at bounding box center [340, 474] width 43 height 25
type input "0.5"
type input "$45.00"
click at [559, 524] on input "text" at bounding box center [574, 540] width 329 height 33
click at [1474, 313] on icon "button" at bounding box center [1472, 312] width 4 height 18
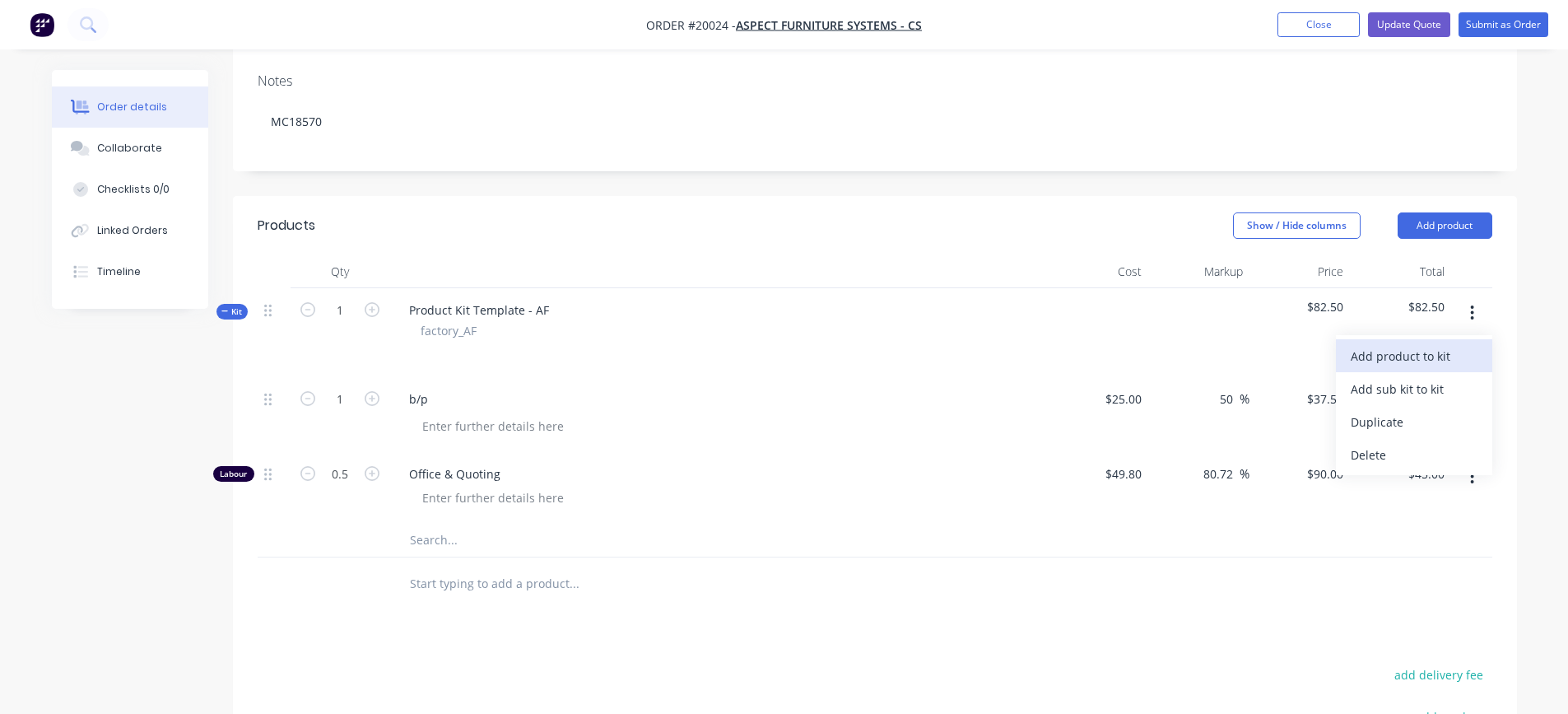
click at [1431, 360] on div "Add product to kit" at bounding box center [1413, 356] width 127 height 24
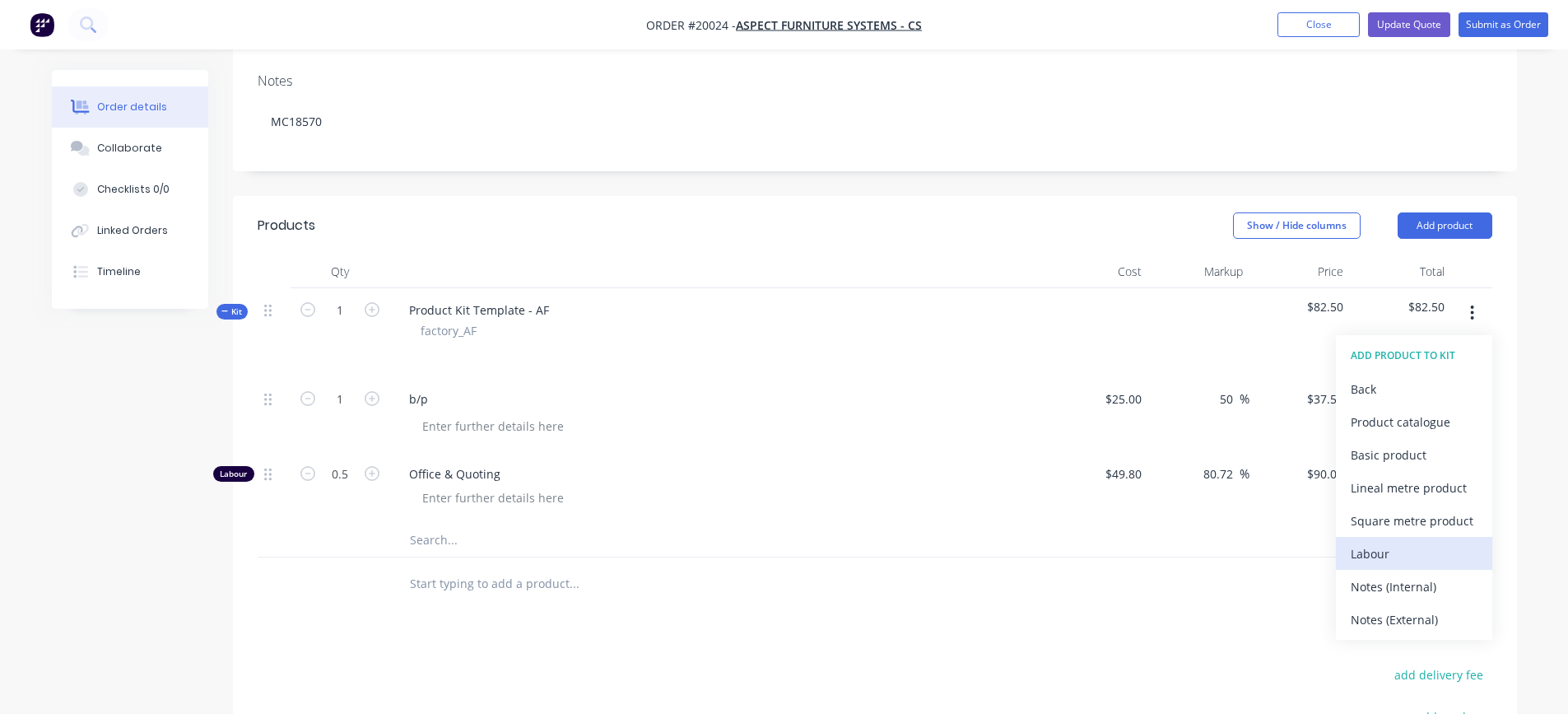
click at [1381, 548] on div "Labour" at bounding box center [1413, 553] width 127 height 24
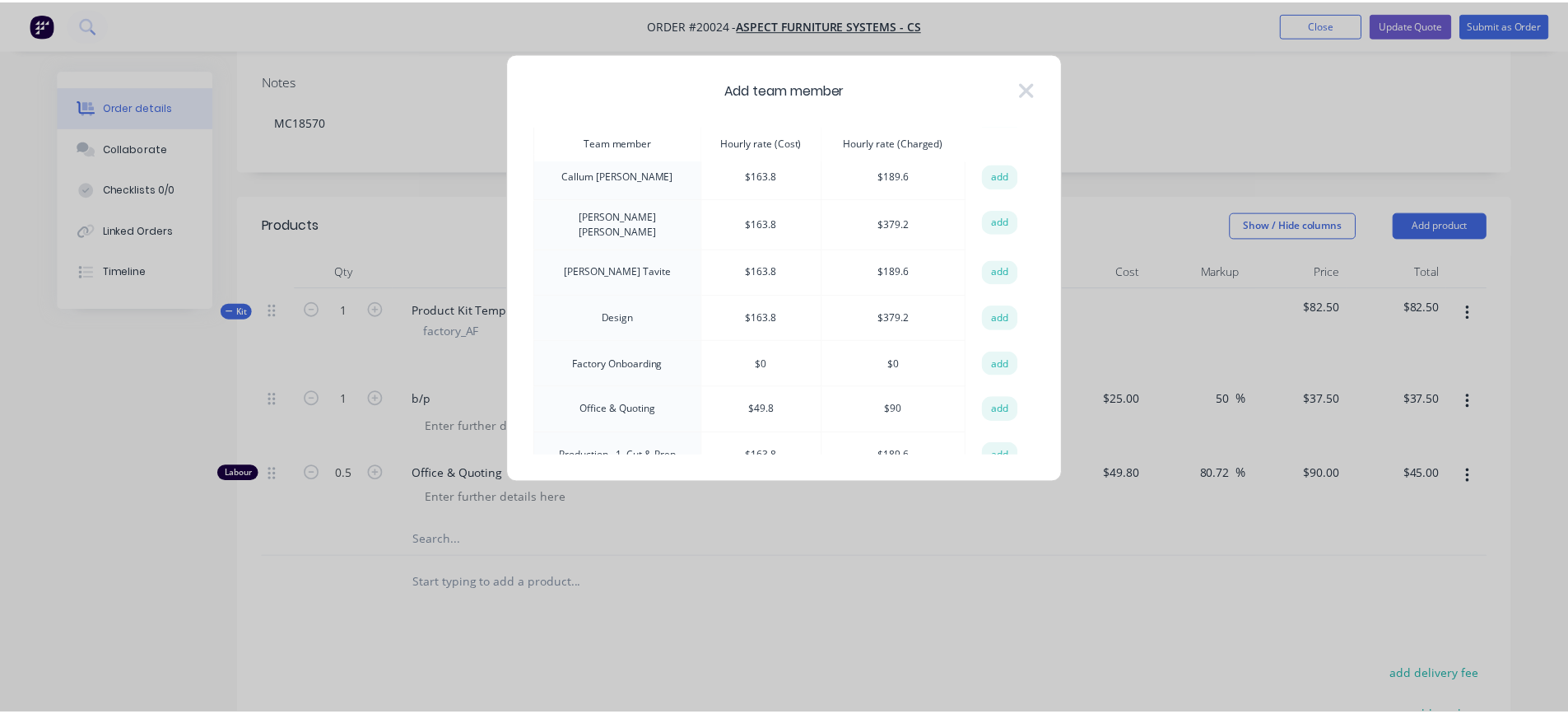
scroll to position [82, 0]
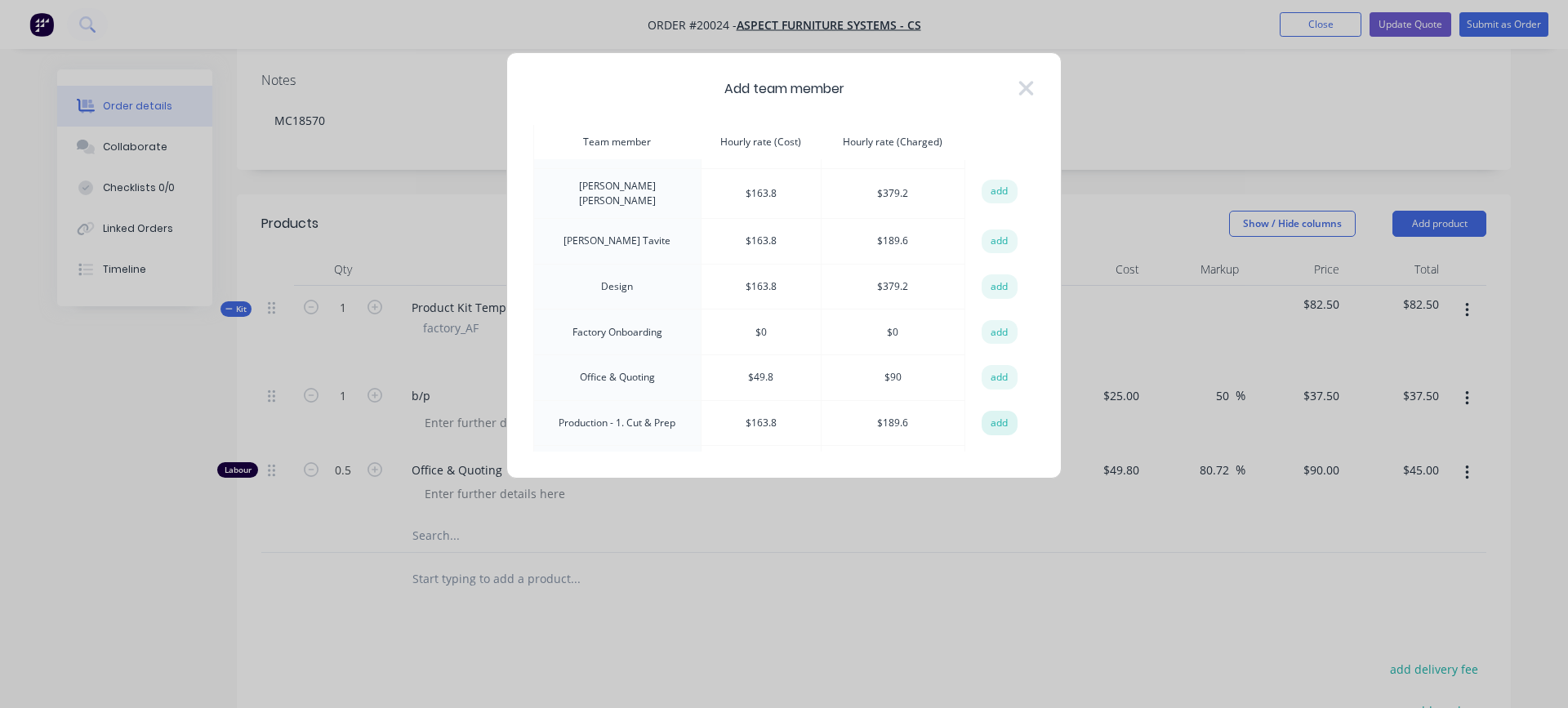
click at [987, 420] on button "add" at bounding box center [999, 423] width 36 height 25
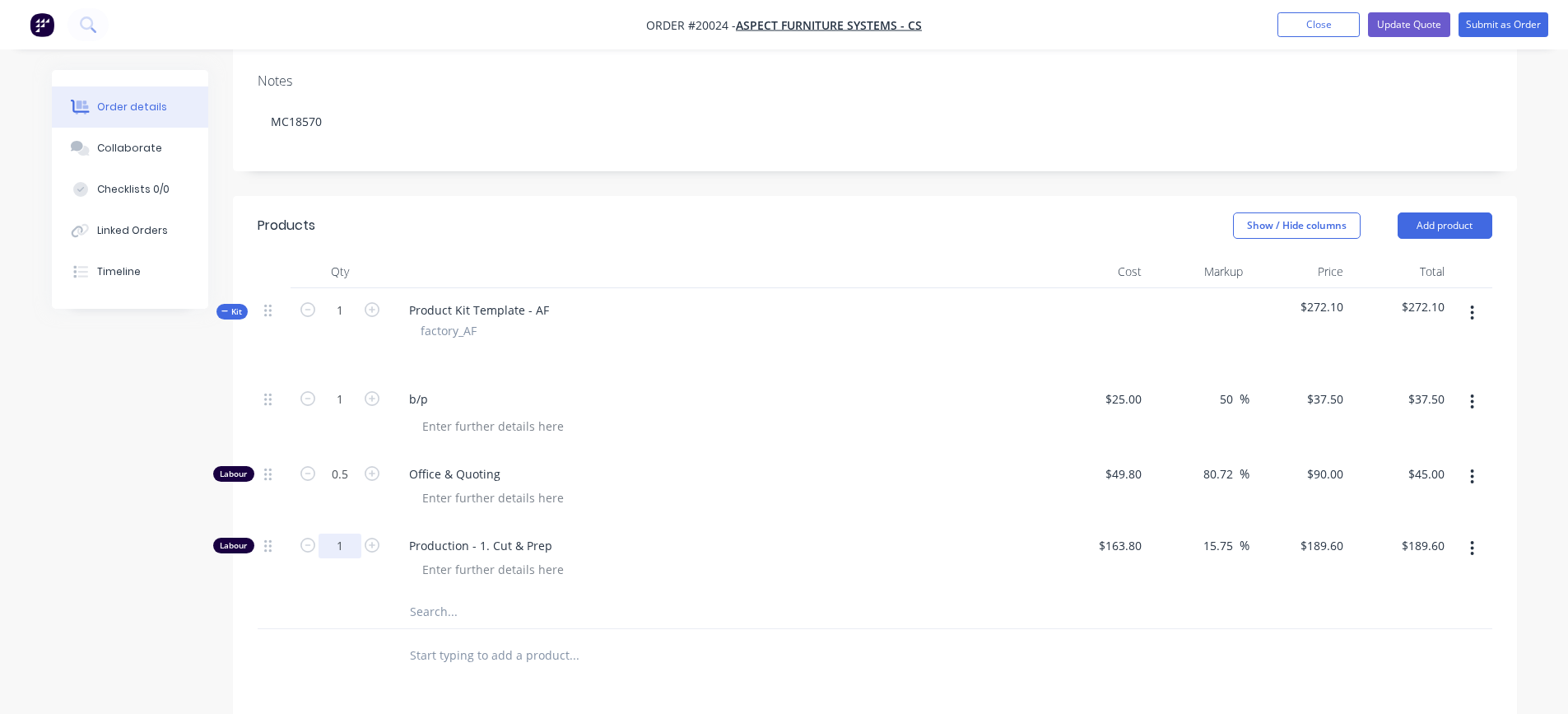
click at [350, 540] on input "1" at bounding box center [340, 546] width 43 height 25
type input "0"
type input "$0.00"
click at [621, 580] on div at bounding box center [725, 569] width 632 height 24
click at [1472, 317] on icon "button" at bounding box center [1471, 312] width 3 height 15
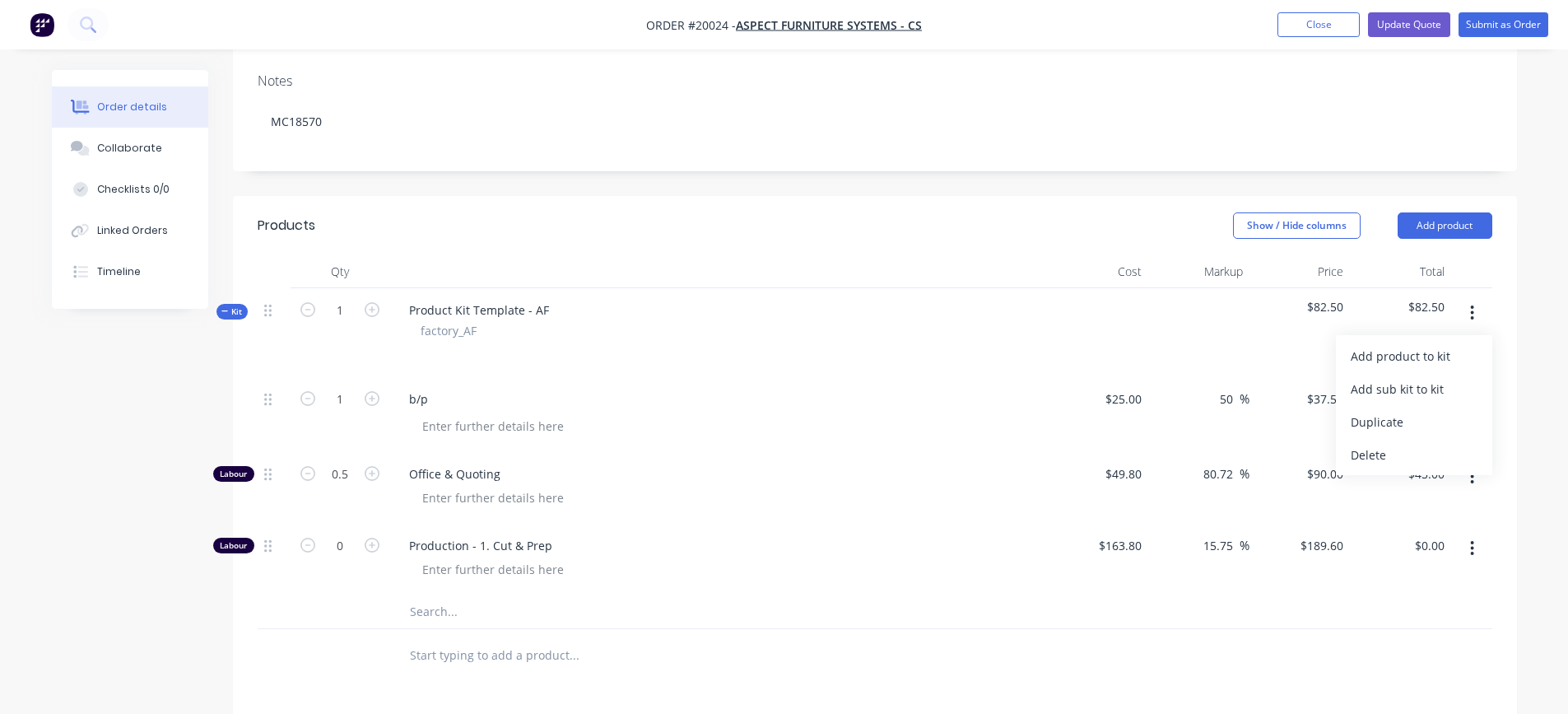
click at [1472, 317] on icon "button" at bounding box center [1471, 312] width 3 height 15
click at [1475, 313] on button "button" at bounding box center [1472, 312] width 39 height 30
click at [1426, 360] on div "Add product to kit" at bounding box center [1413, 356] width 127 height 24
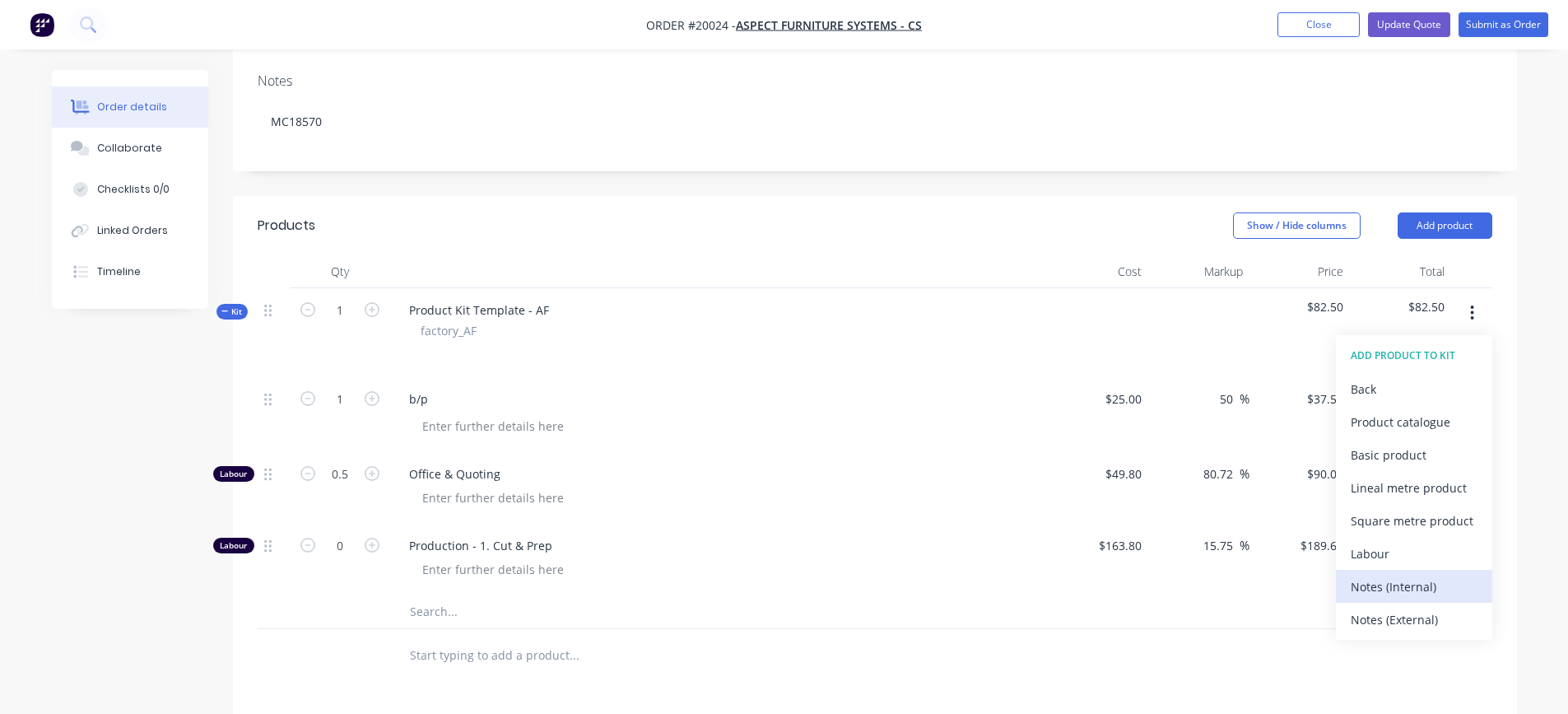
click at [1393, 584] on div "Notes (Internal)" at bounding box center [1413, 586] width 127 height 24
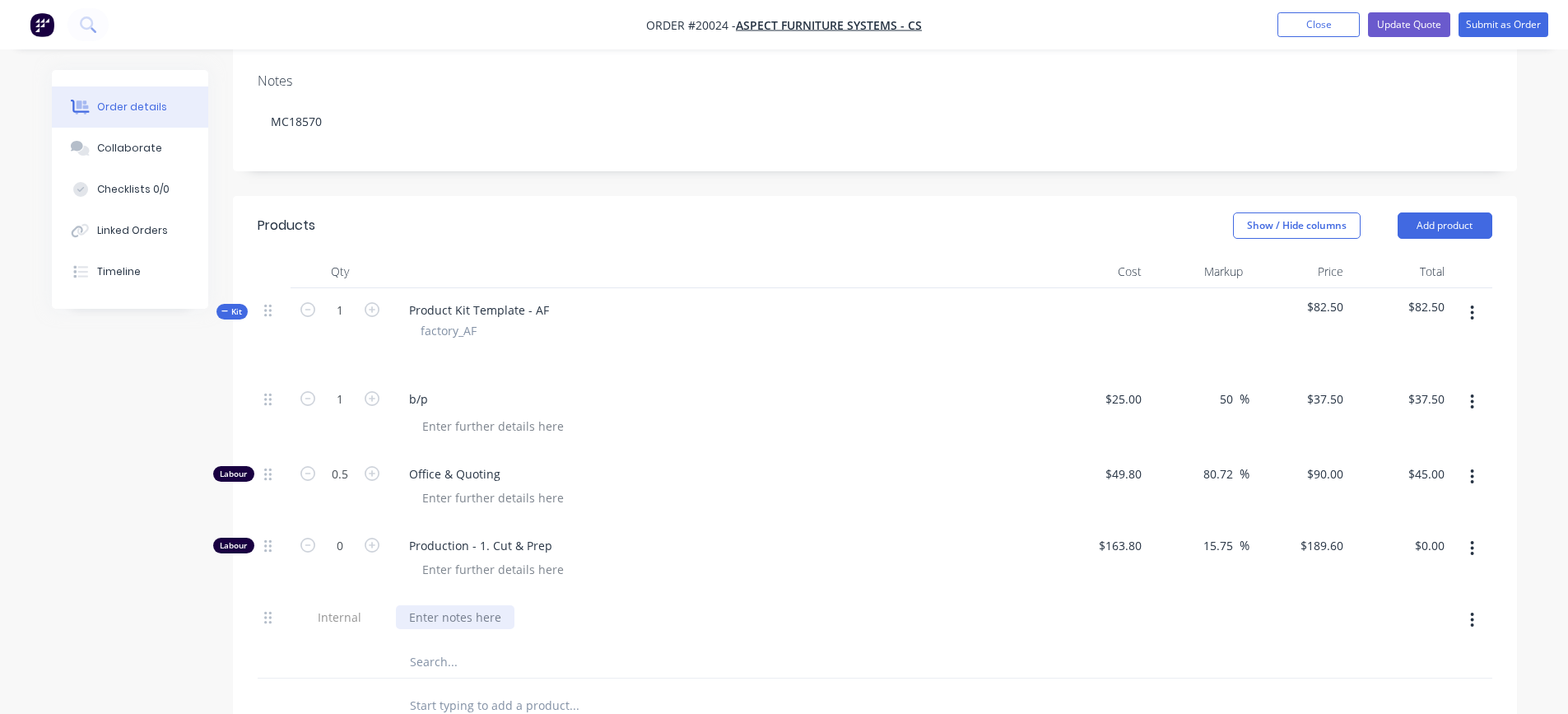
click at [483, 613] on div at bounding box center [455, 616] width 119 height 24
click at [666, 621] on div "Production - Cut / Weld / Grind" at bounding box center [718, 616] width 645 height 24
click at [1471, 306] on icon "button" at bounding box center [1471, 312] width 3 height 15
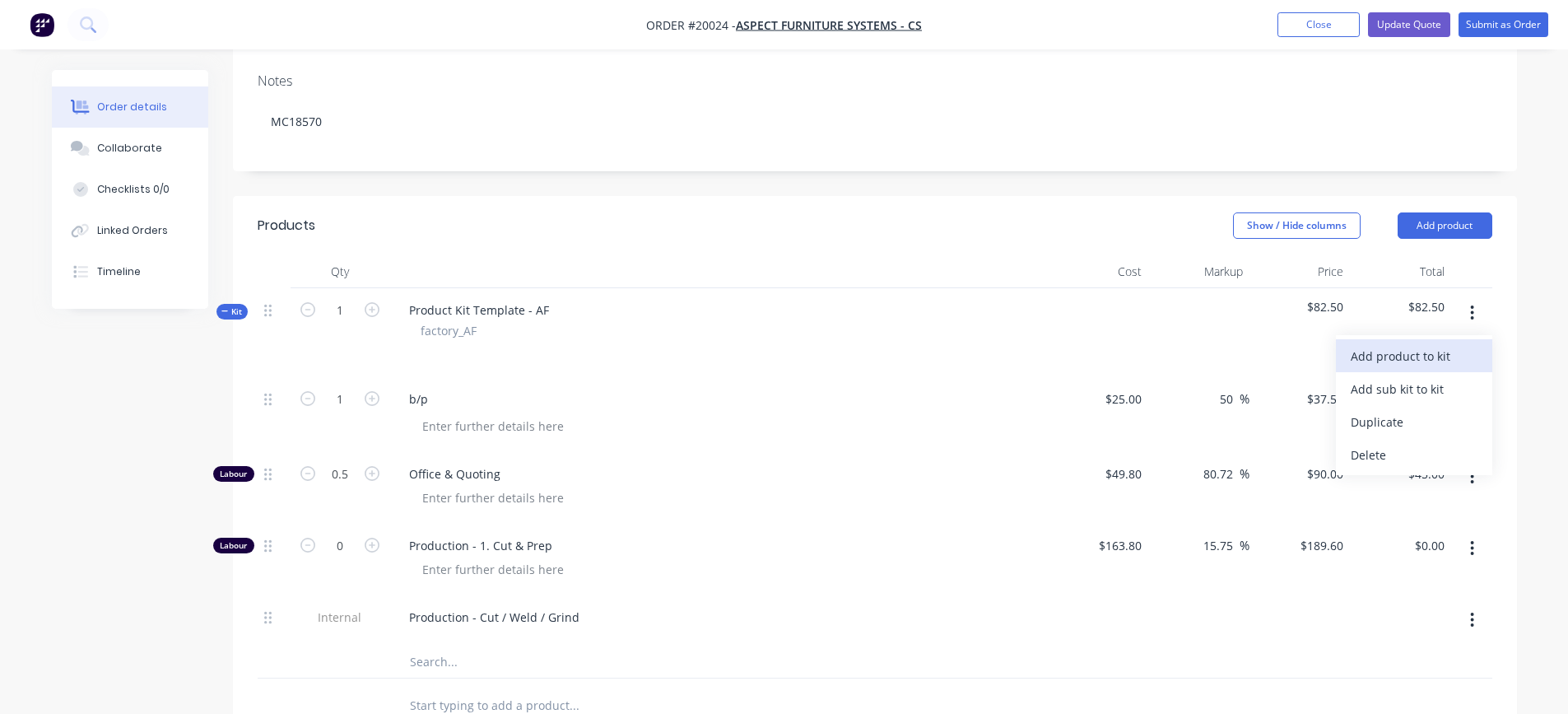
click at [1429, 356] on div "Add product to kit" at bounding box center [1413, 356] width 127 height 24
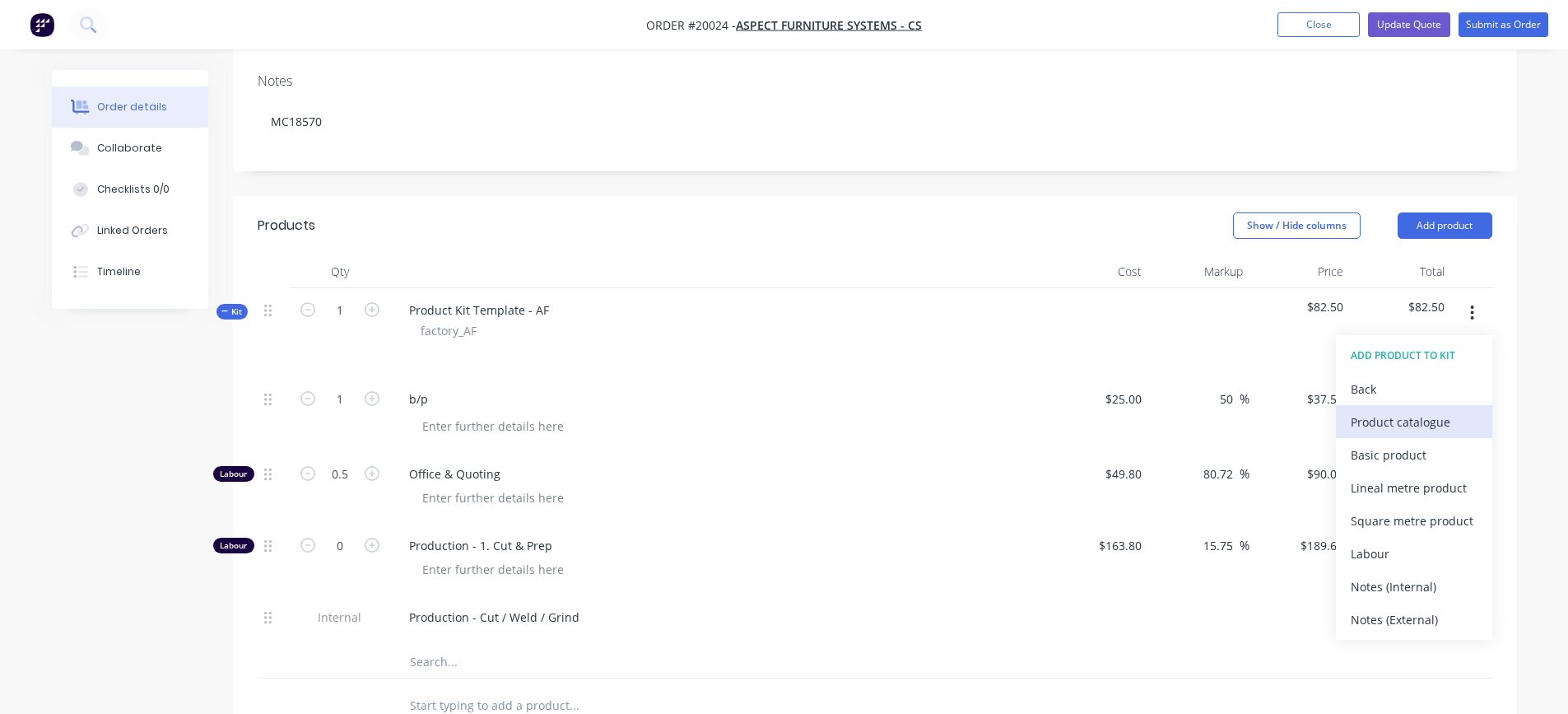
click at [1384, 419] on div "Product catalogue" at bounding box center [1413, 422] width 127 height 24
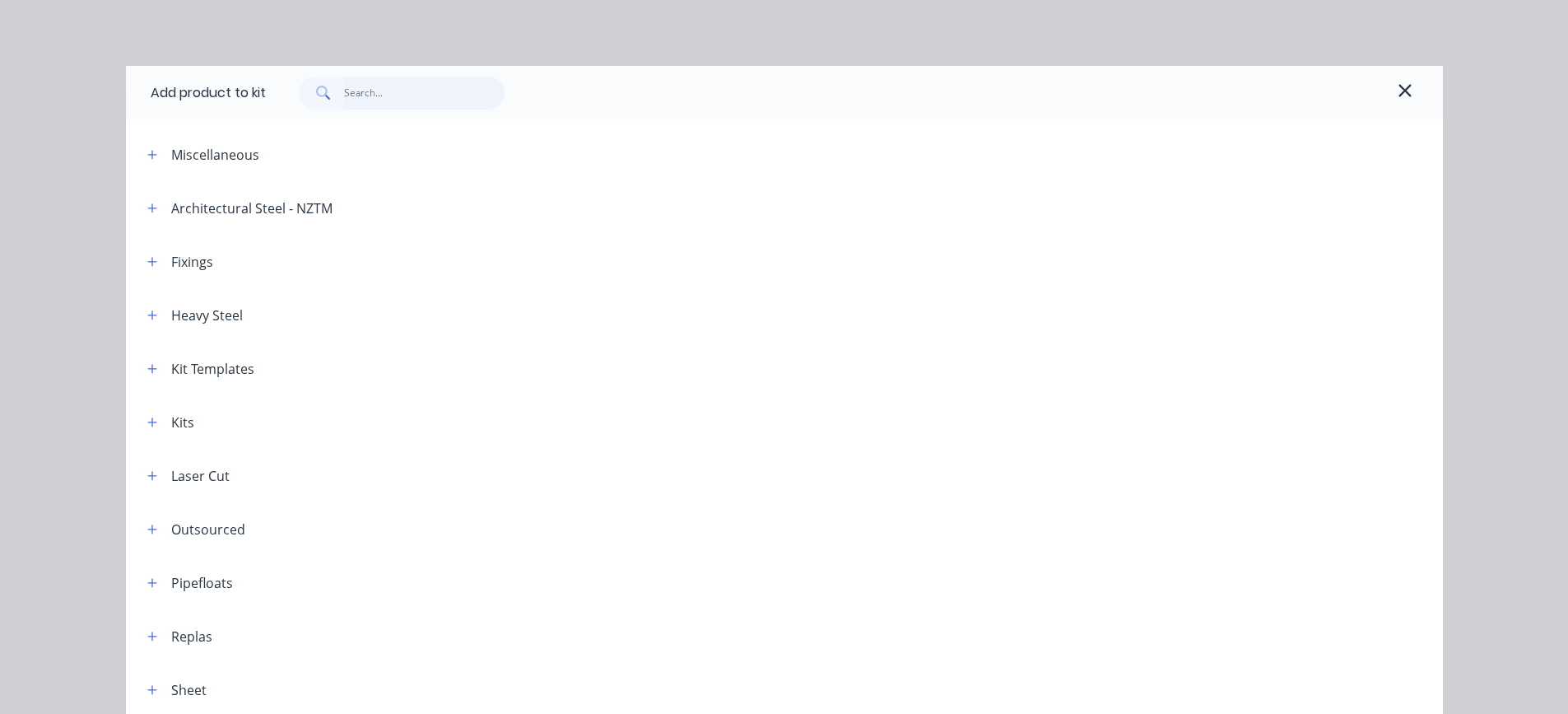
click at [362, 93] on input "text" at bounding box center [425, 93] width 161 height 33
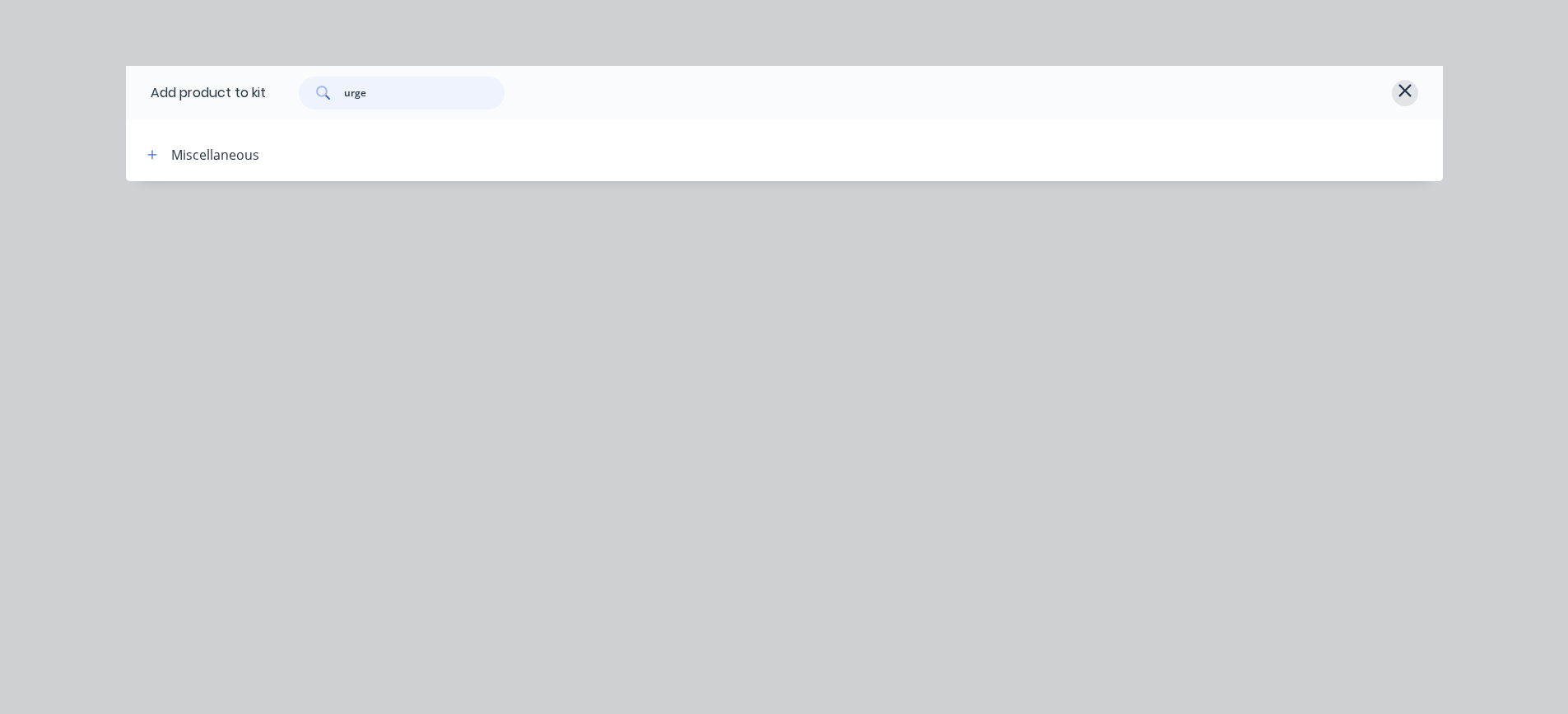
type input "urge"
click at [1404, 91] on icon "button" at bounding box center [1405, 90] width 13 height 13
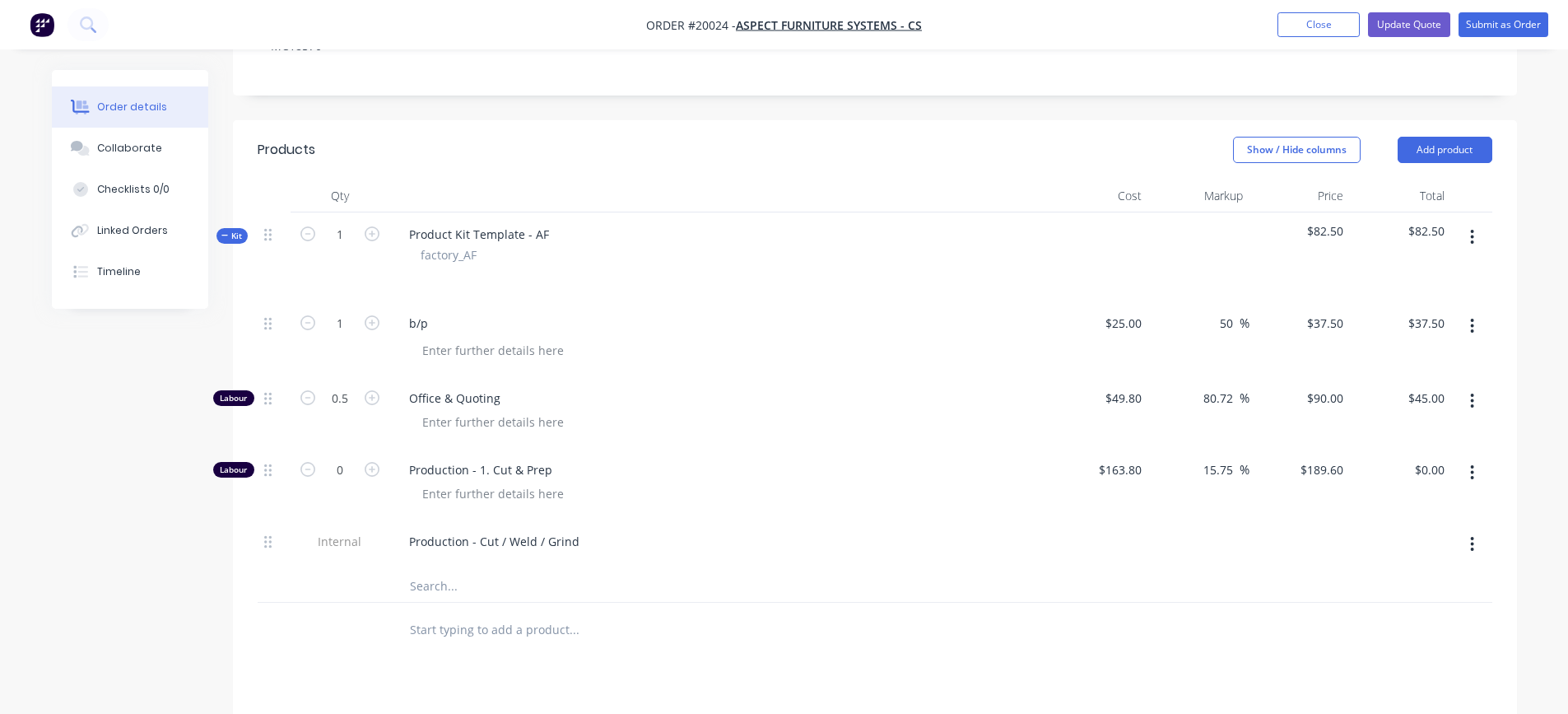
scroll to position [411, 0]
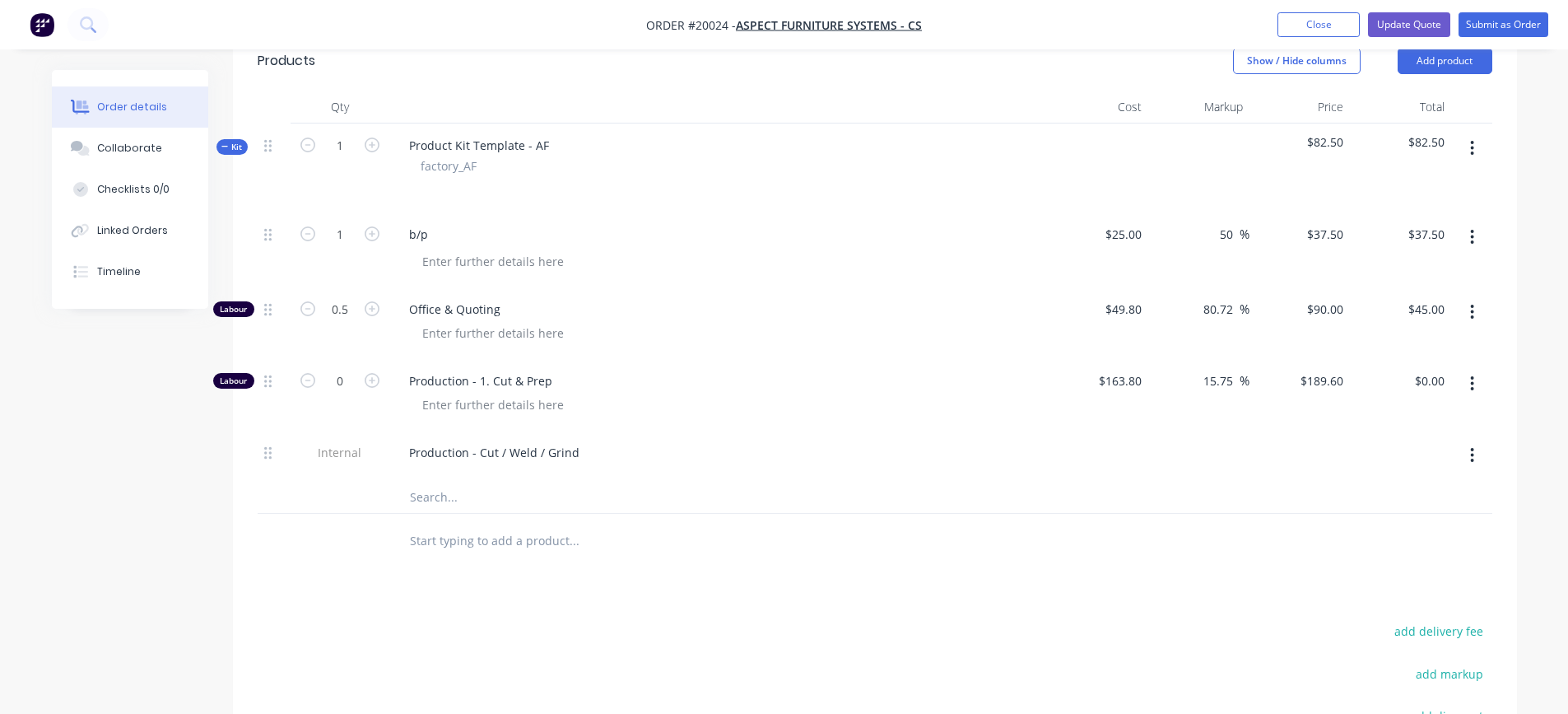
click at [431, 496] on input "text" at bounding box center [574, 496] width 329 height 33
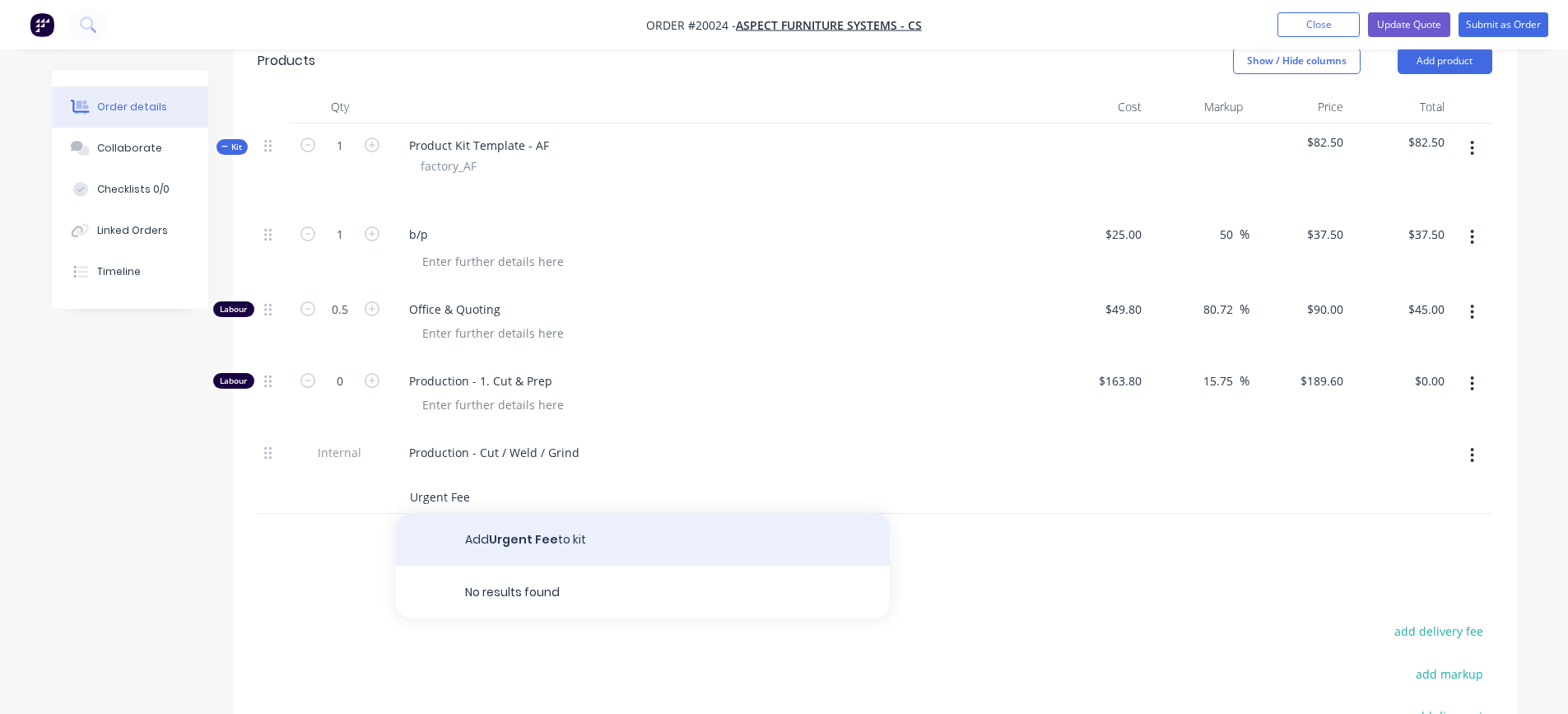
type input "Urgent Fee"
click at [536, 537] on button "Add Urgent Fee to kit" at bounding box center [642, 539] width 493 height 52
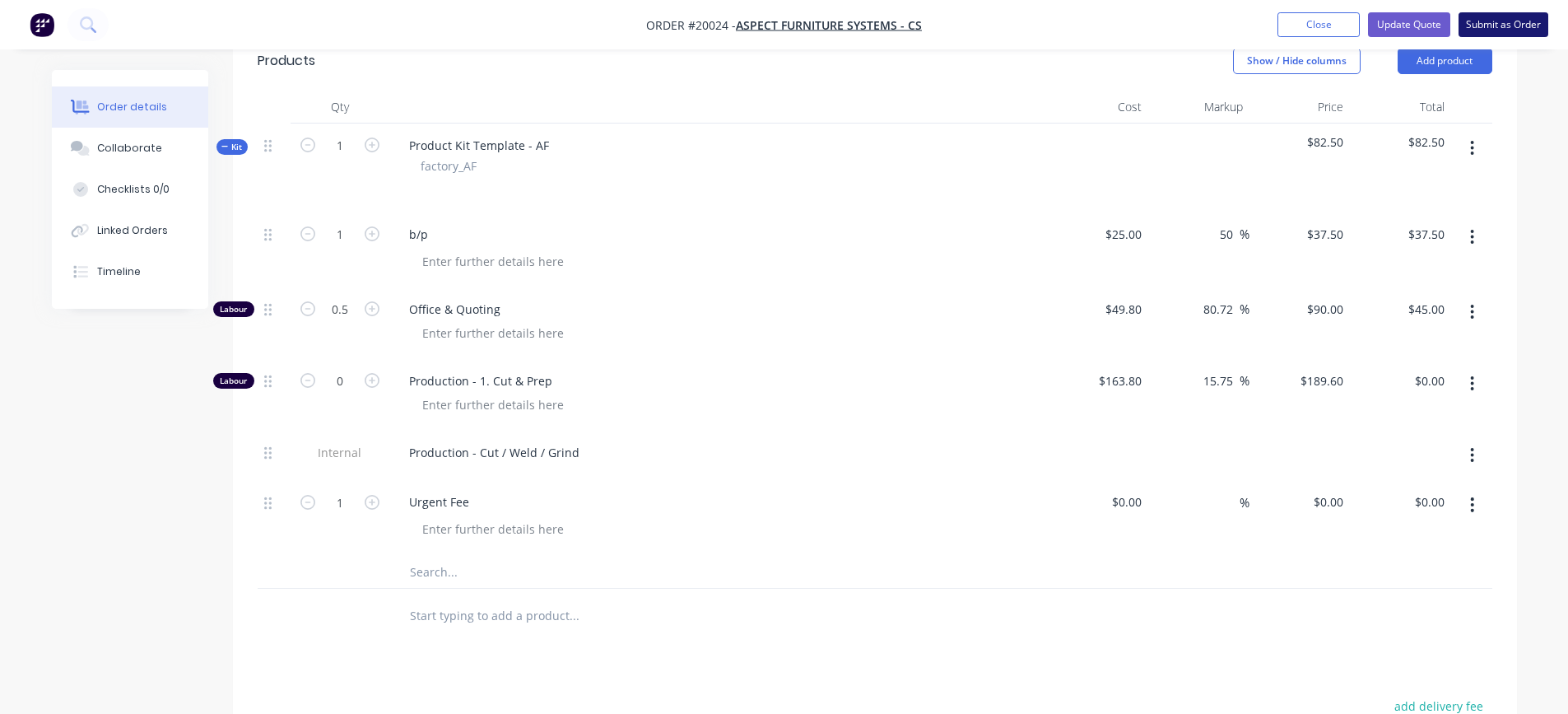
click at [1493, 25] on button "Submit as Order" at bounding box center [1503, 25] width 90 height 25
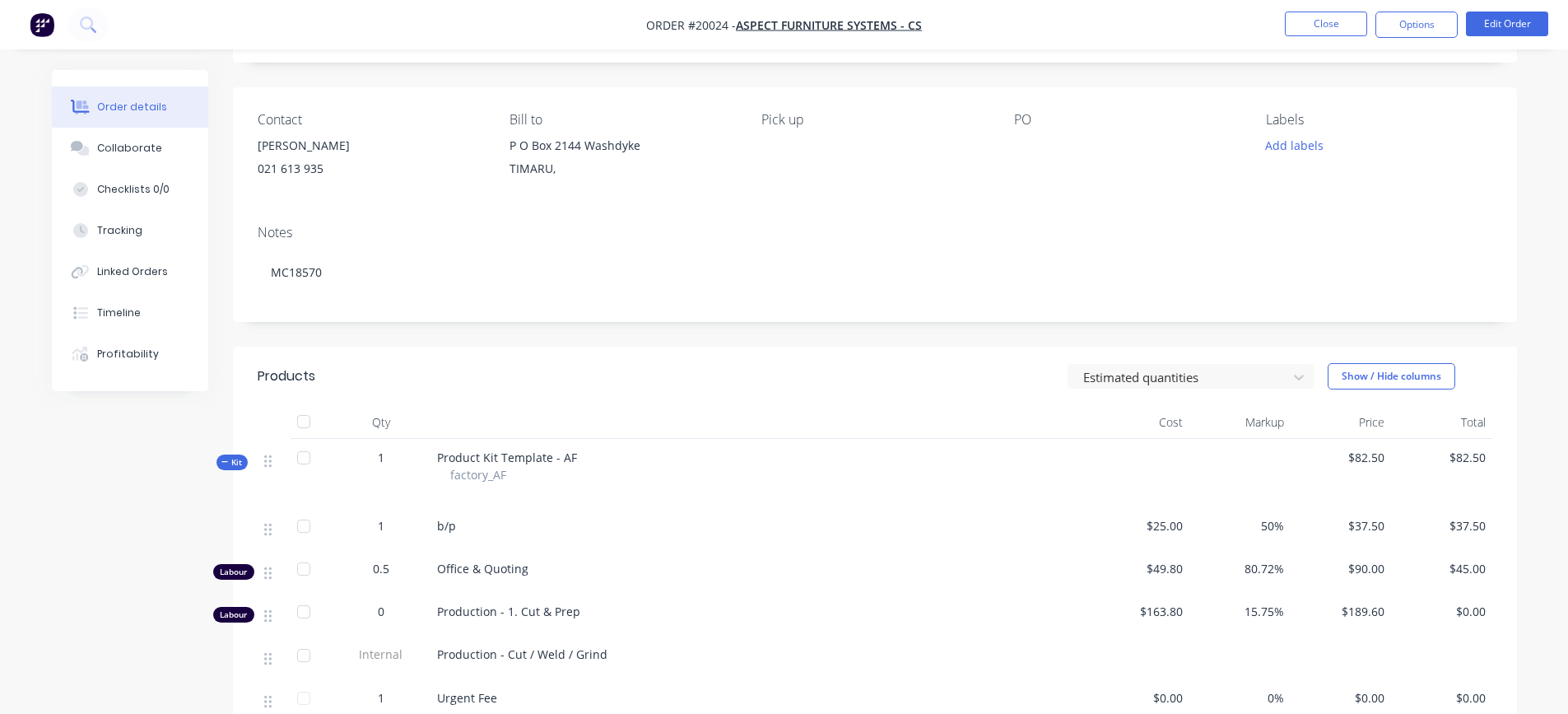
scroll to position [0, 0]
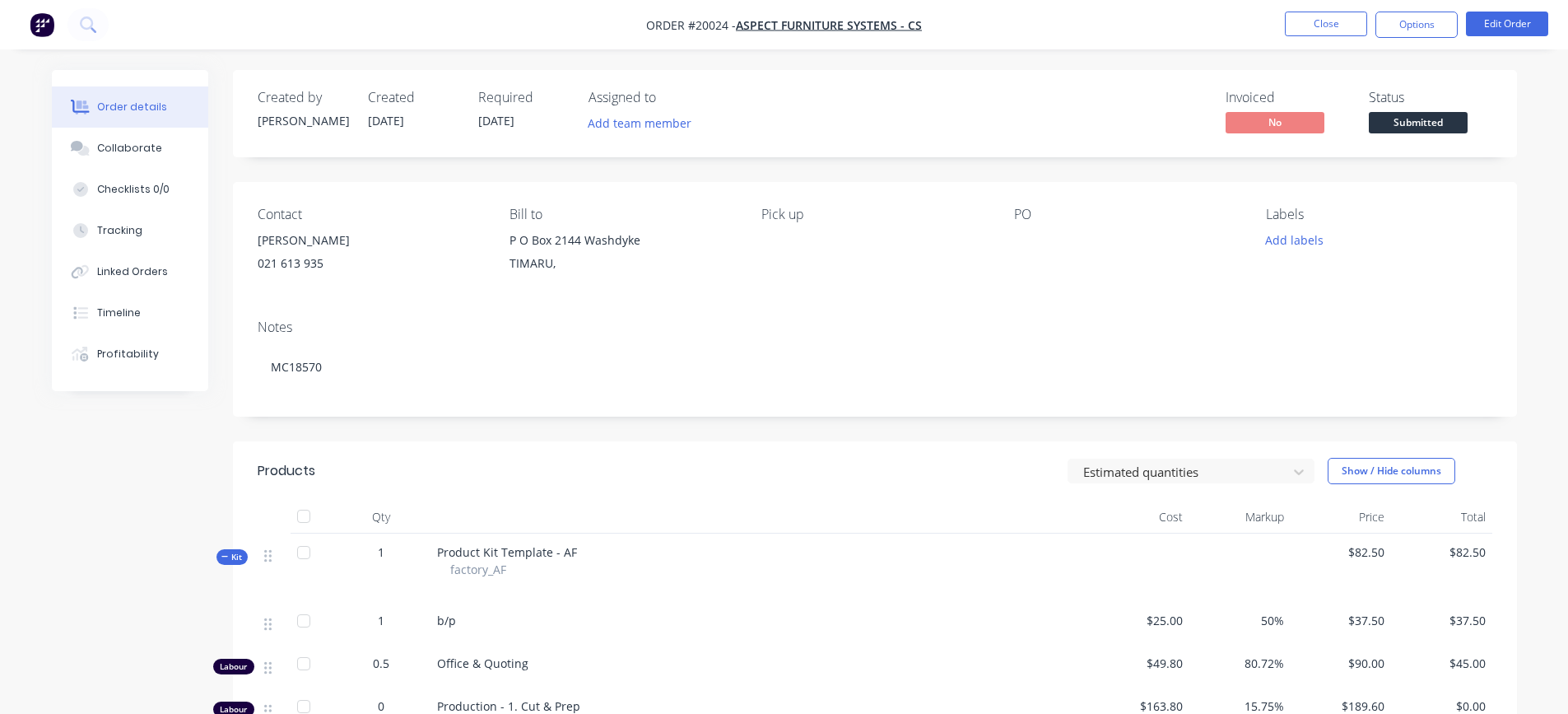
click at [593, 555] on div "Product Kit Template - AF factory_AF" at bounding box center [759, 567] width 659 height 69
click at [566, 549] on span "Product Kit Template - AF" at bounding box center [507, 551] width 140 height 15
click at [1493, 22] on button "Edit Order" at bounding box center [1506, 24] width 82 height 25
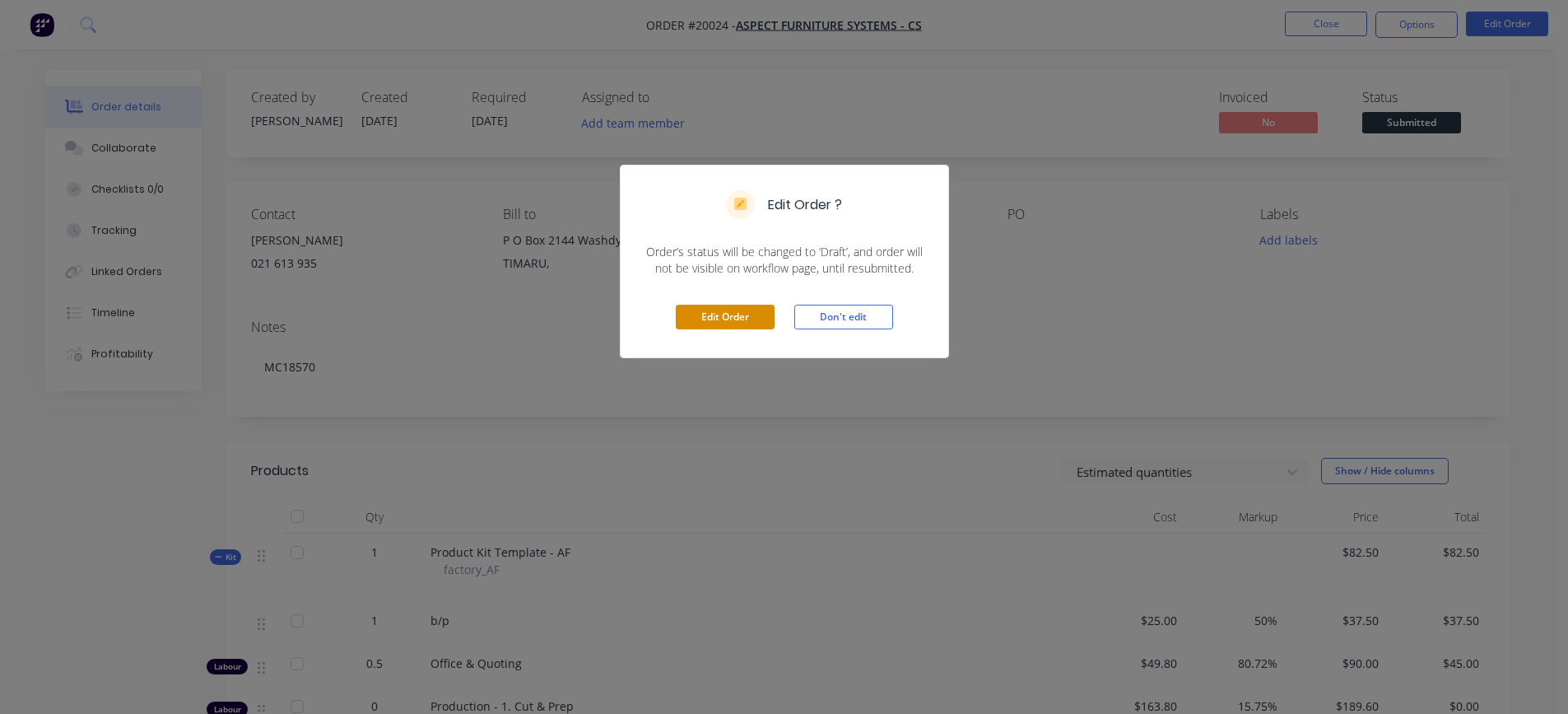
click at [747, 317] on button "Edit Order" at bounding box center [725, 317] width 99 height 25
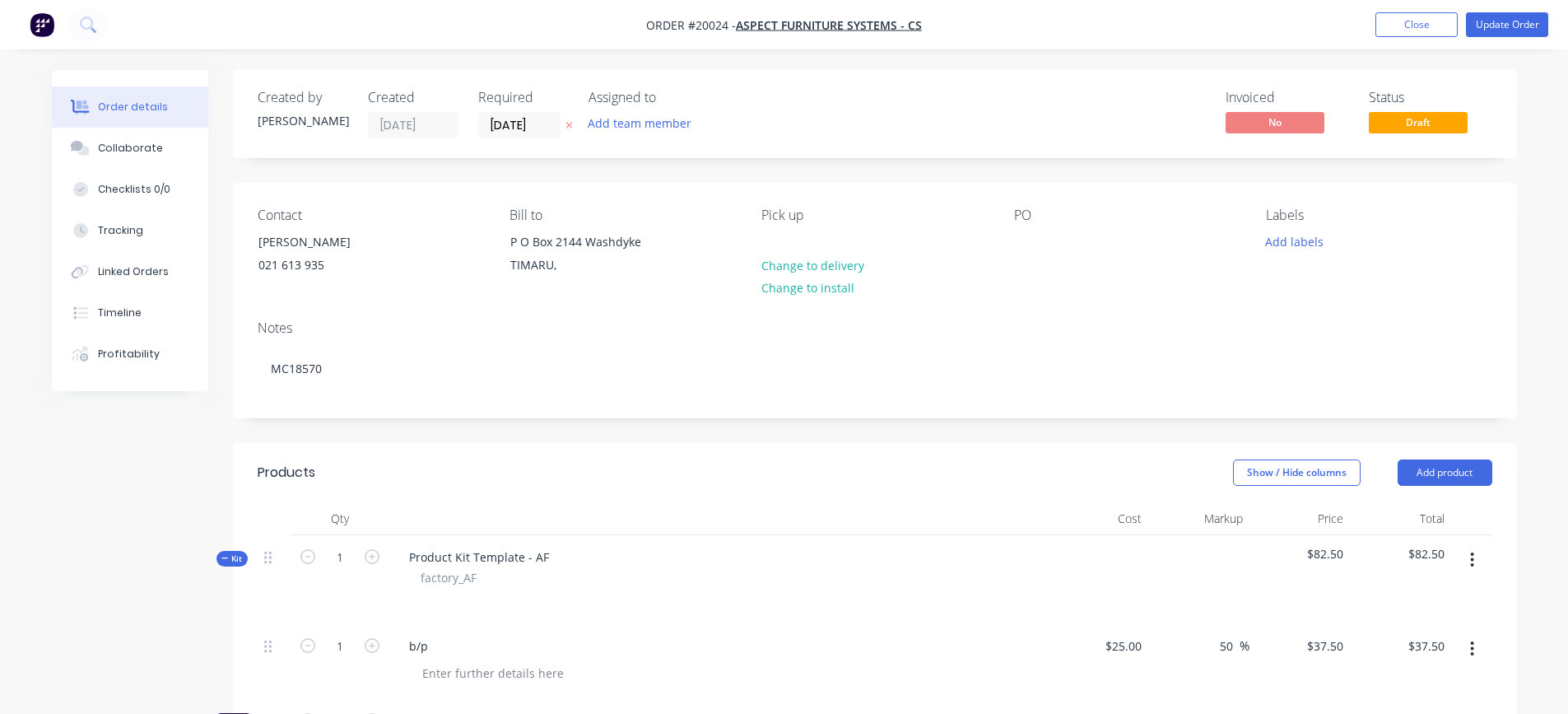
click at [574, 567] on div "Product Kit Template - AF factory_AF" at bounding box center [718, 580] width 659 height 89
click at [554, 557] on div "Product Kit Template - AF" at bounding box center [479, 556] width 166 height 24
click at [607, 602] on div at bounding box center [718, 598] width 645 height 24
click at [1513, 20] on button "Update Order" at bounding box center [1506, 25] width 82 height 25
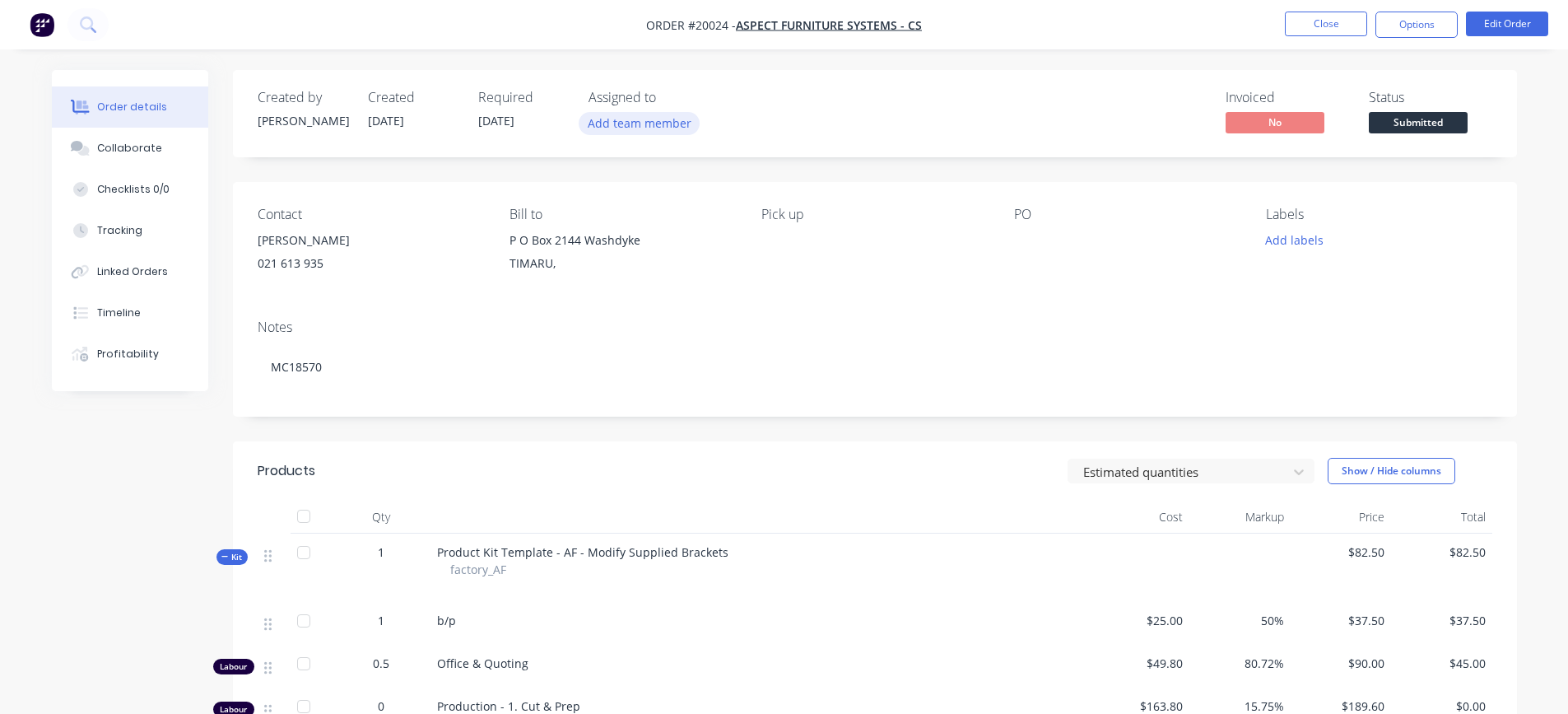
click at [666, 124] on button "Add team member" at bounding box center [638, 123] width 121 height 22
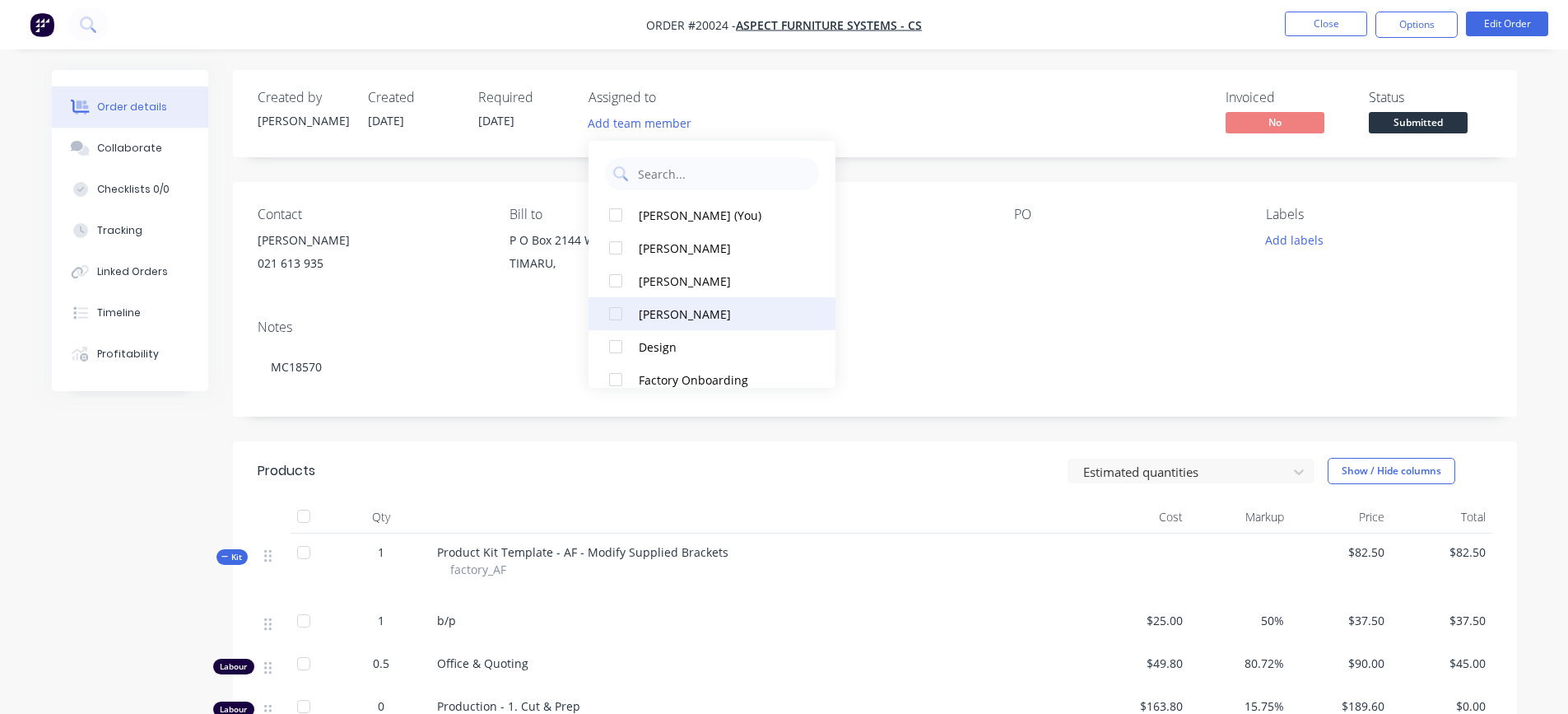
click at [662, 308] on div "[PERSON_NAME]" at bounding box center [721, 314] width 164 height 17
click at [1050, 328] on div "Notes" at bounding box center [874, 327] width 1234 height 15
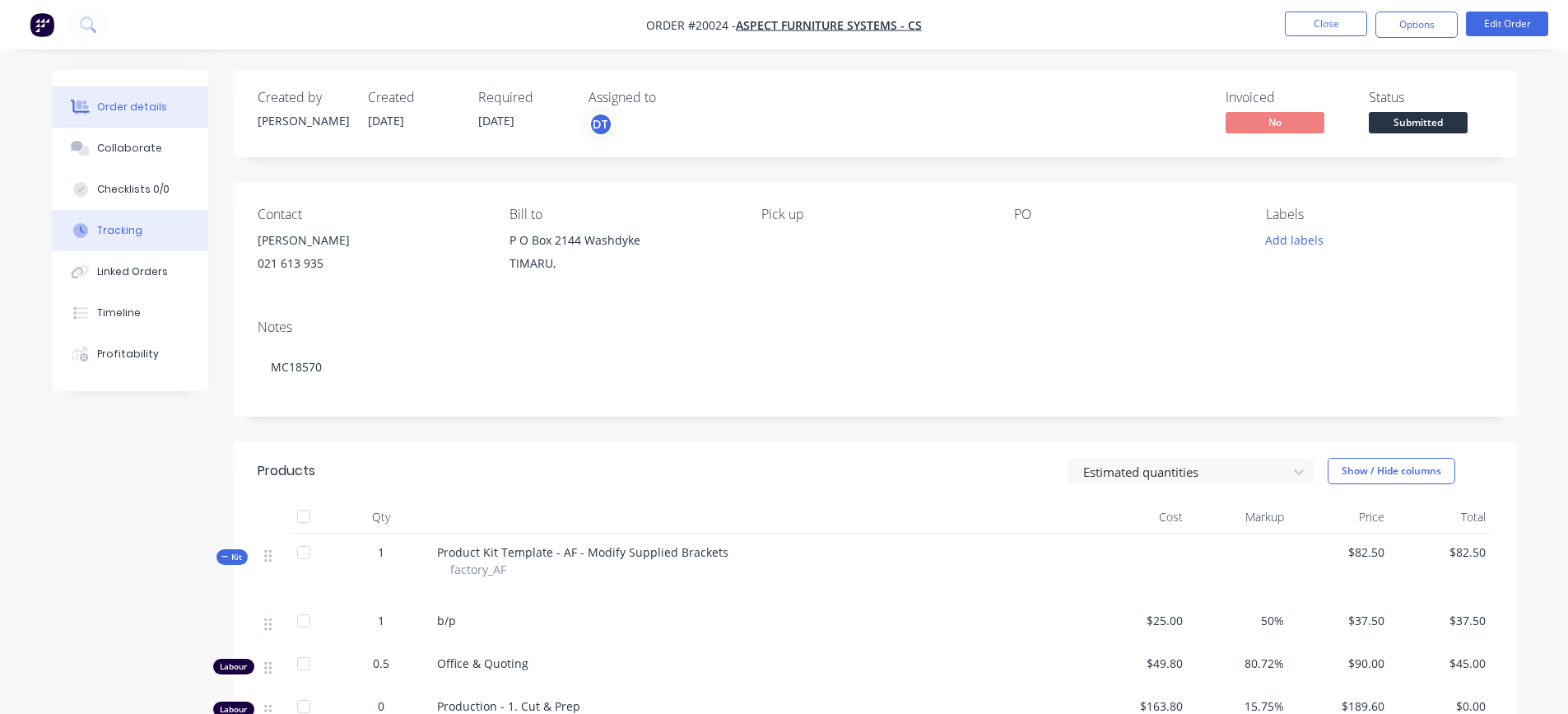
click at [119, 232] on div "Tracking" at bounding box center [119, 230] width 45 height 15
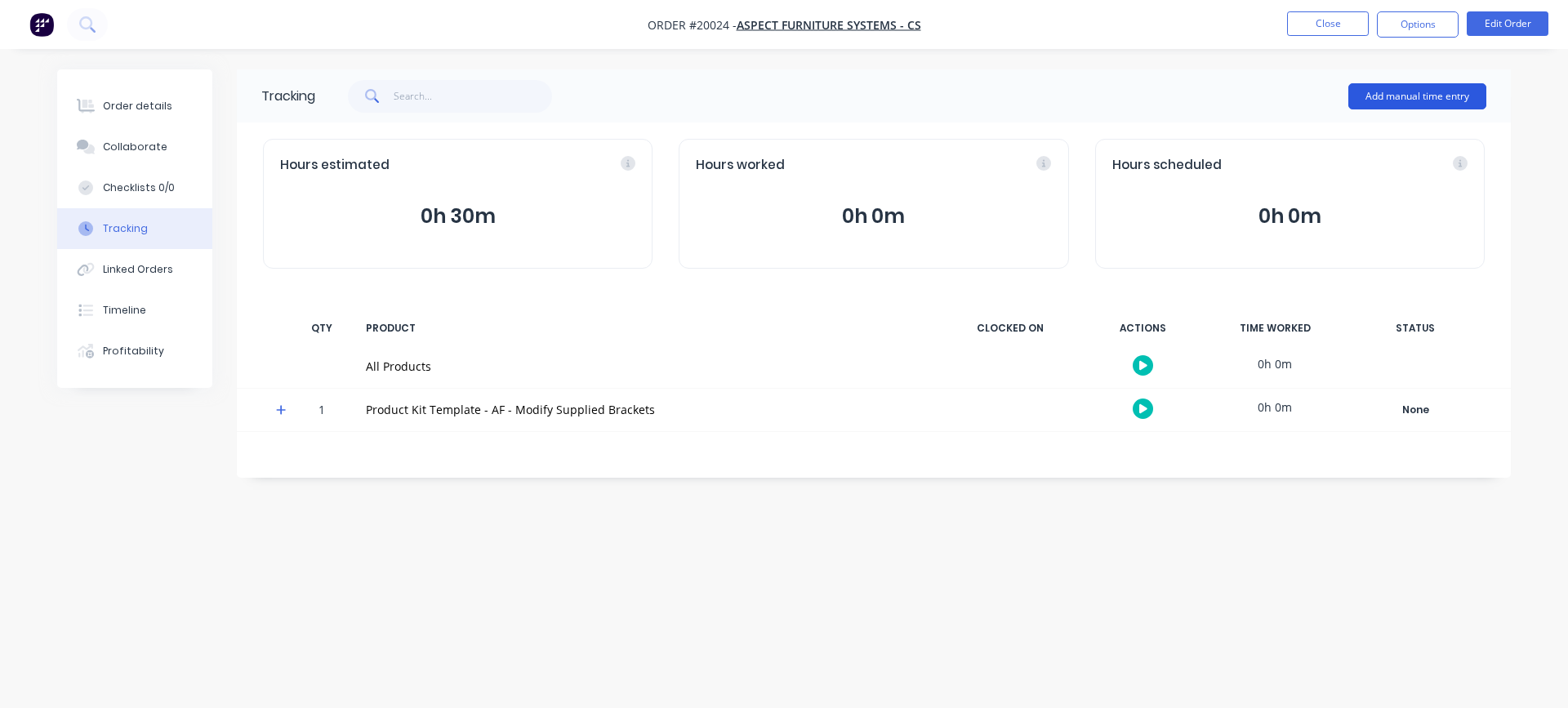
click at [1388, 97] on button "Add manual time entry" at bounding box center [1417, 96] width 138 height 26
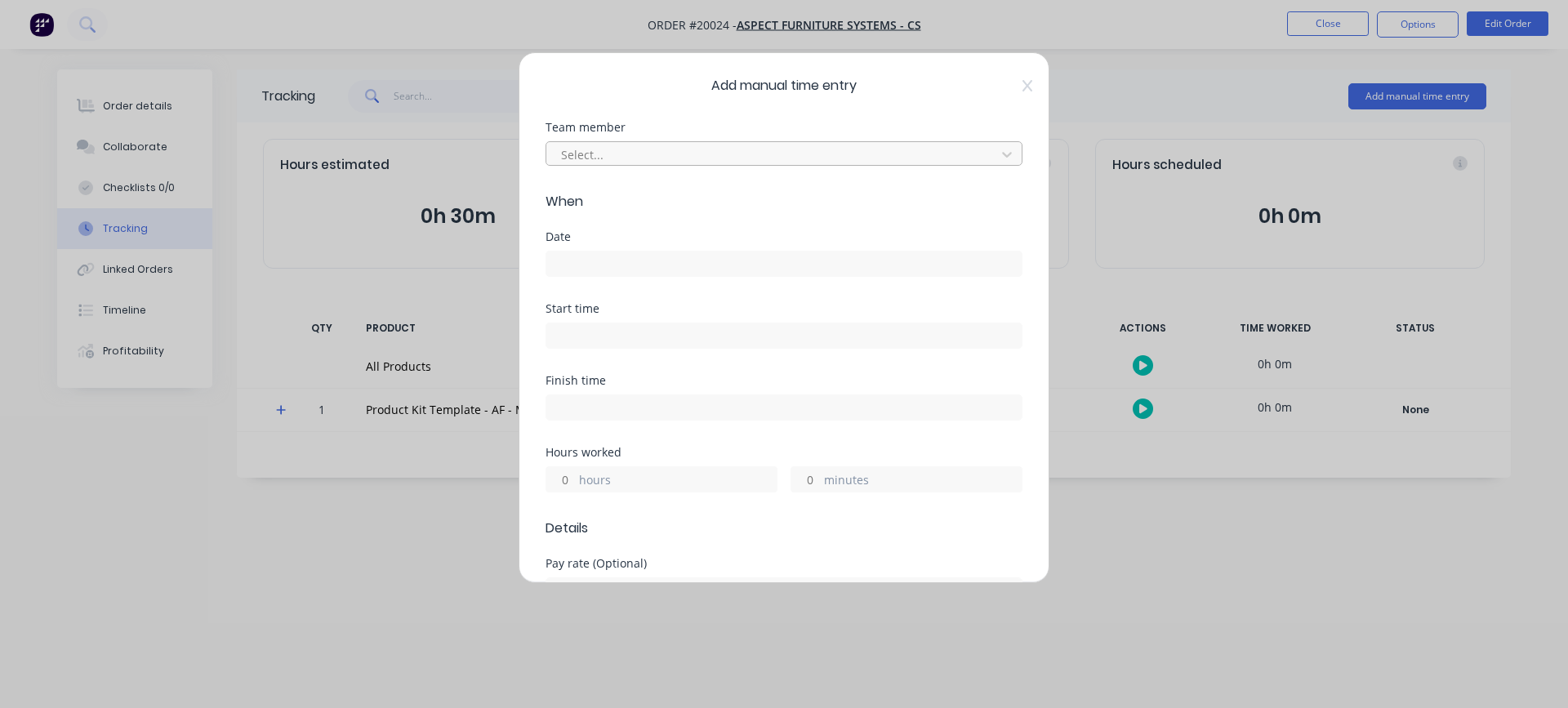
click at [680, 154] on div at bounding box center [773, 154] width 428 height 20
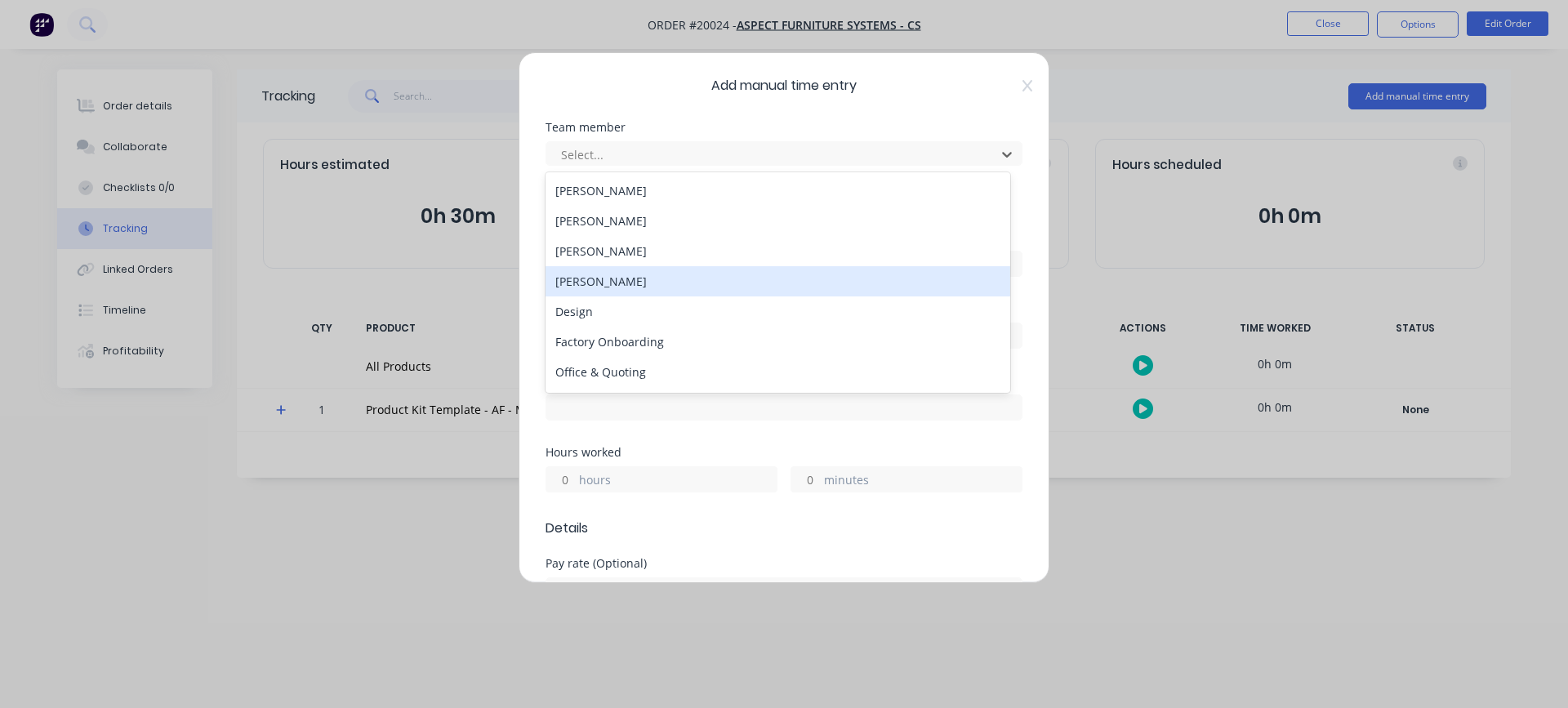
click at [583, 285] on div "[PERSON_NAME]" at bounding box center [777, 280] width 464 height 30
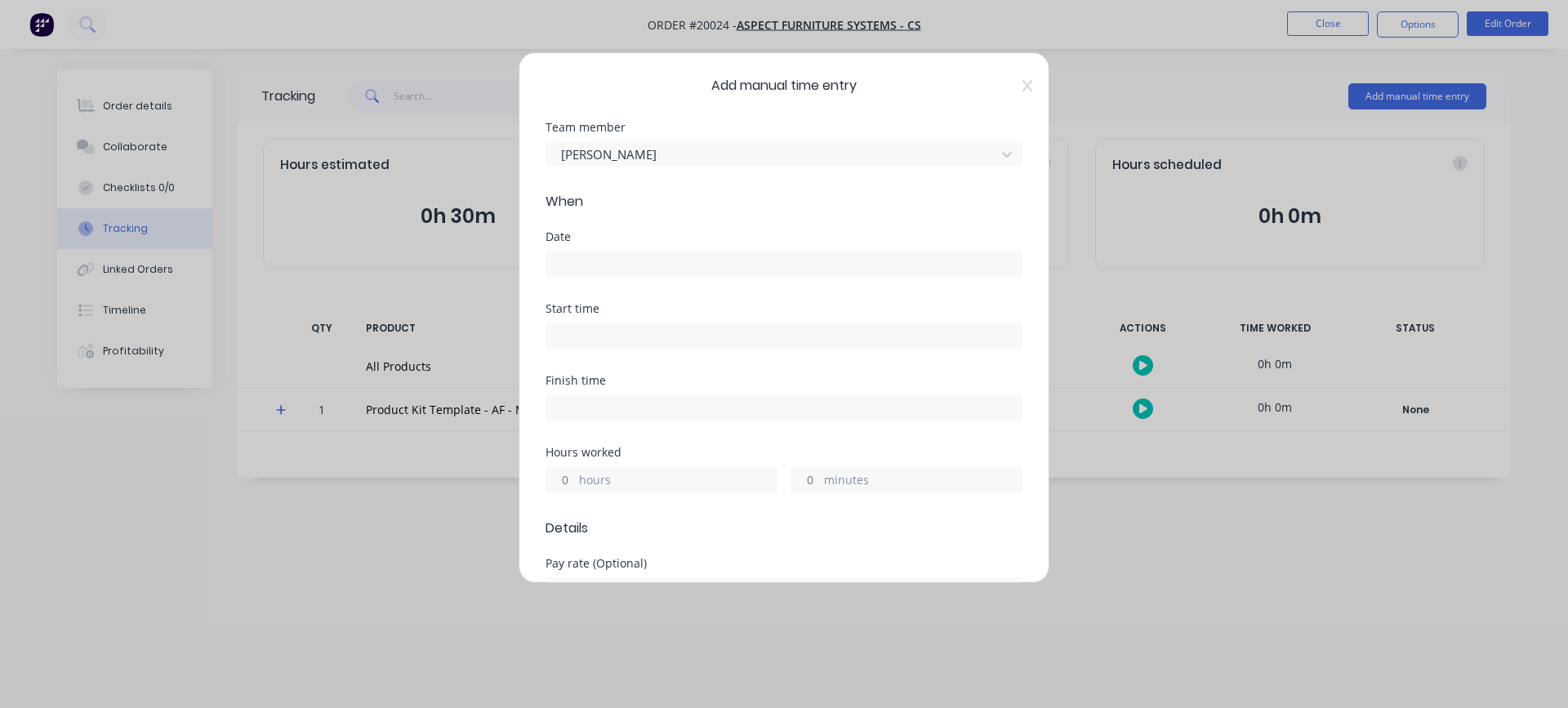
click at [593, 267] on input at bounding box center [783, 264] width 475 height 25
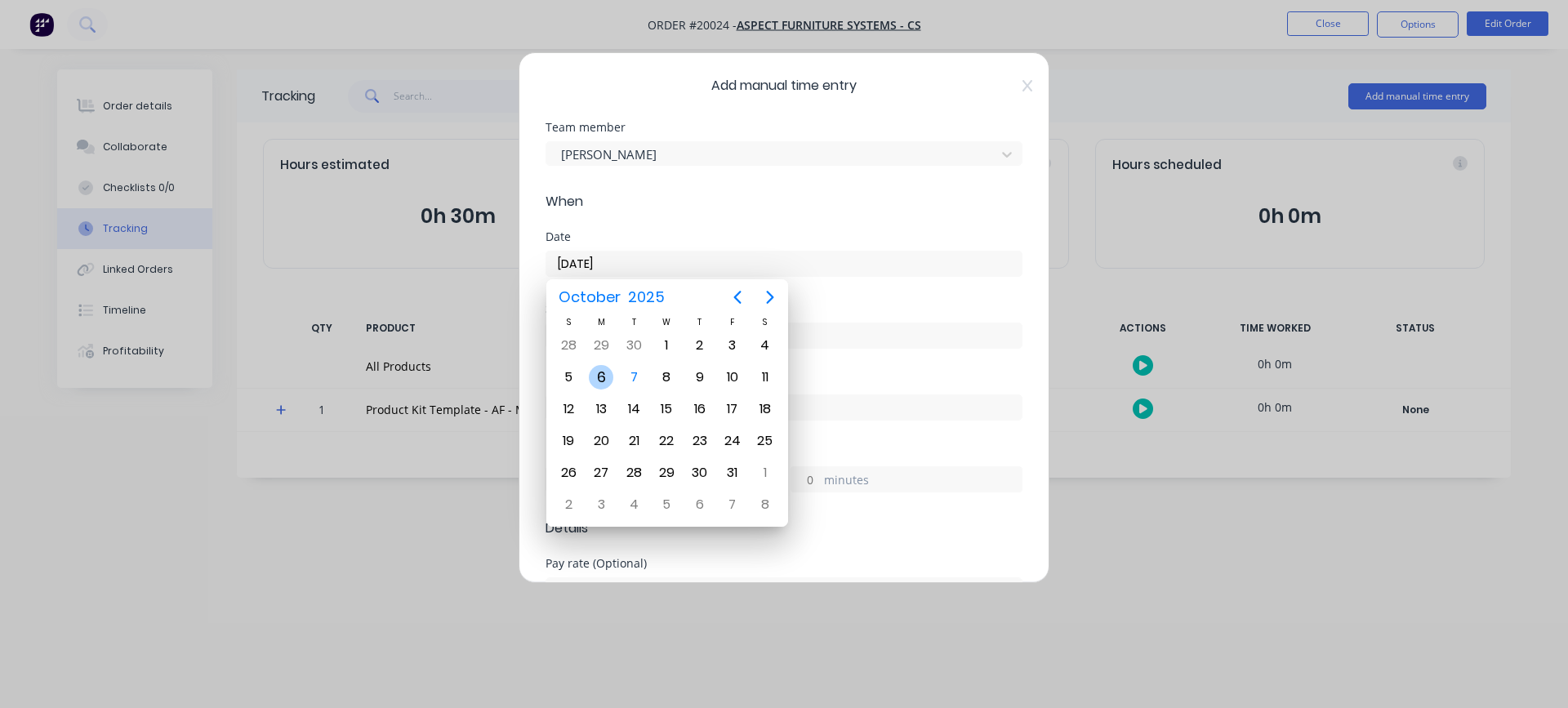
click at [595, 369] on div "6" at bounding box center [601, 377] width 25 height 25
type input "[DATE]"
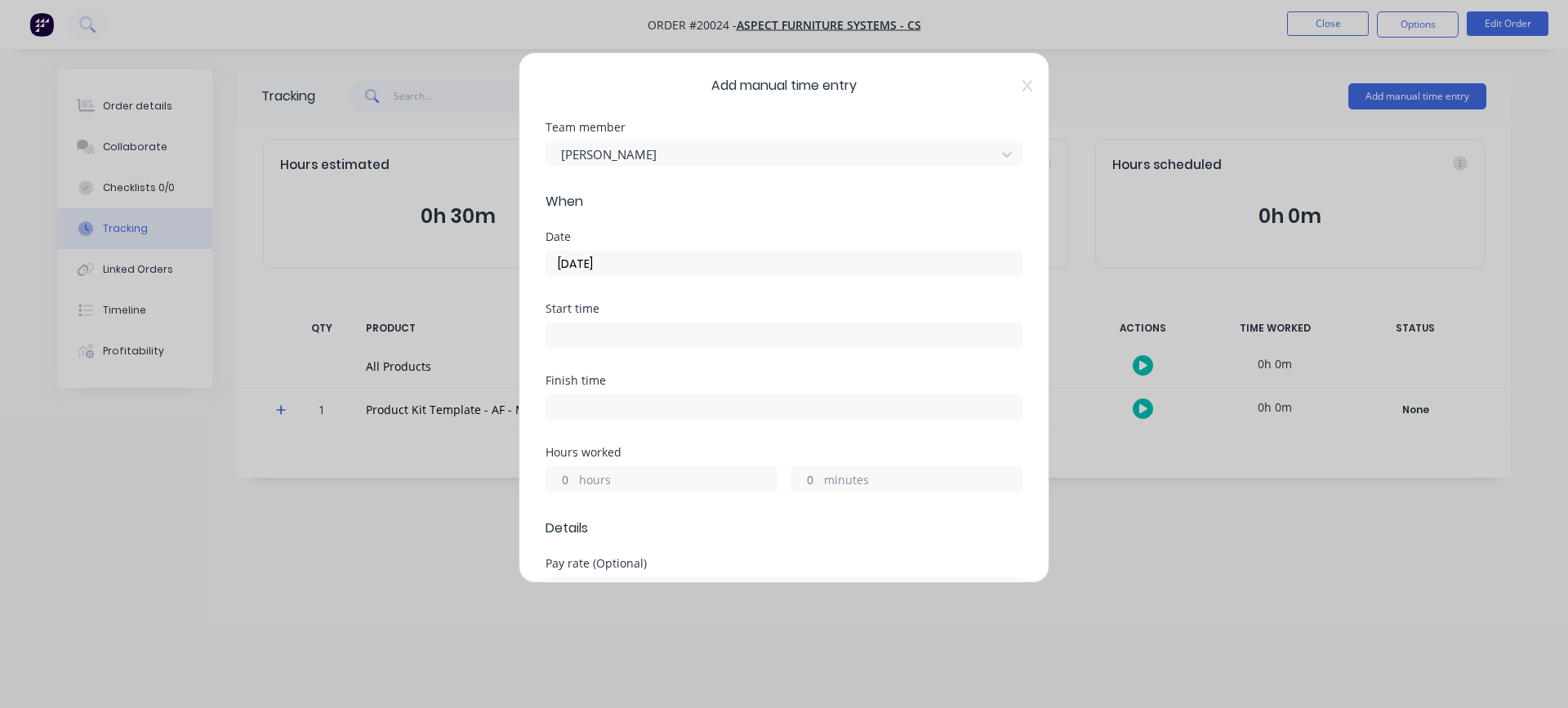
click at [803, 479] on input "minutes" at bounding box center [805, 480] width 29 height 25
click at [754, 516] on div "Hours worked hours 215 minutes" at bounding box center [783, 482] width 477 height 72
click at [780, 523] on span "Details" at bounding box center [783, 528] width 477 height 19
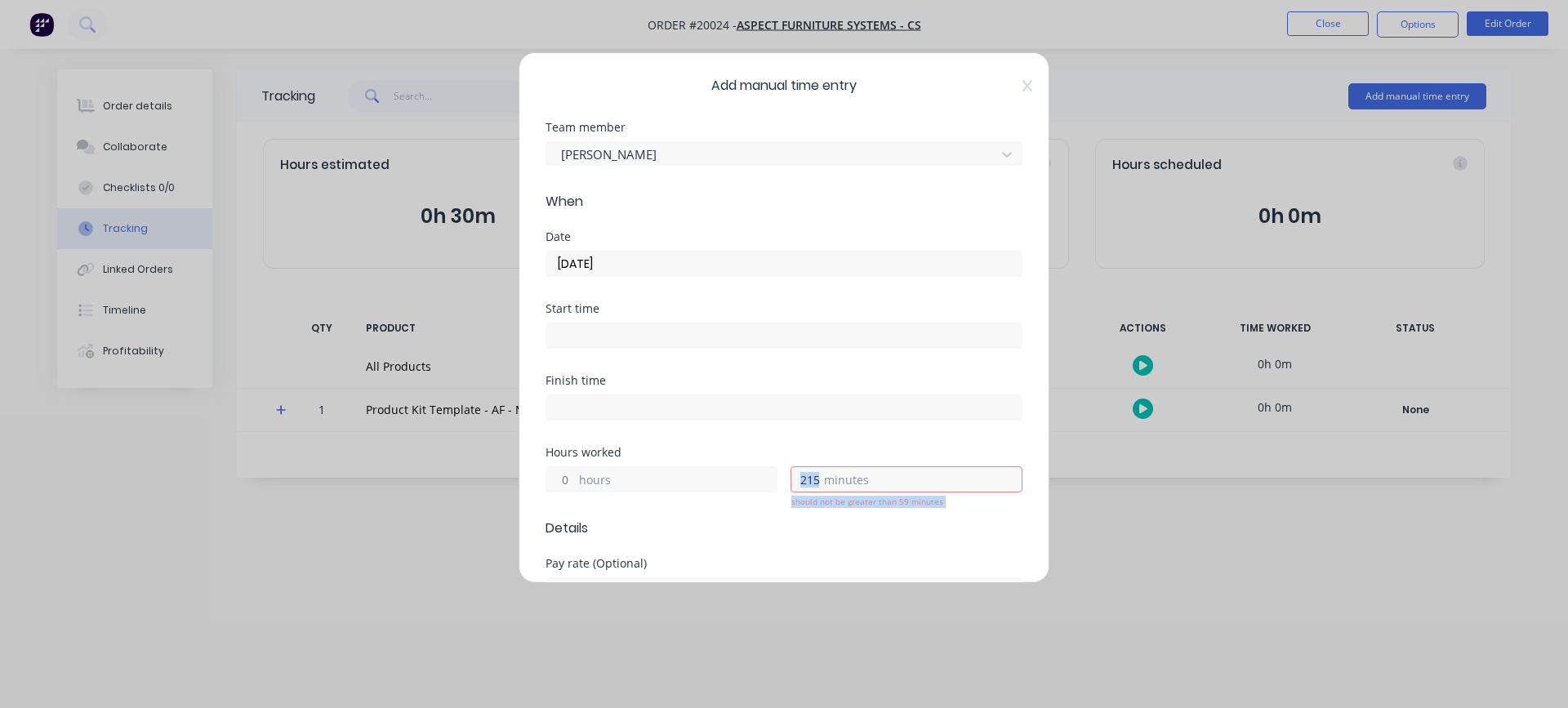
drag, startPoint x: 817, startPoint y: 476, endPoint x: 792, endPoint y: 479, distance: 25.2
click at [792, 479] on div "215 should not be greater than 59 minutes minutes" at bounding box center [907, 479] width 232 height 26
drag, startPoint x: 811, startPoint y: 532, endPoint x: 802, endPoint y: 525, distance: 11.4
click at [811, 531] on span "Details" at bounding box center [783, 528] width 477 height 19
drag, startPoint x: 577, startPoint y: 480, endPoint x: 564, endPoint y: 480, distance: 13.0
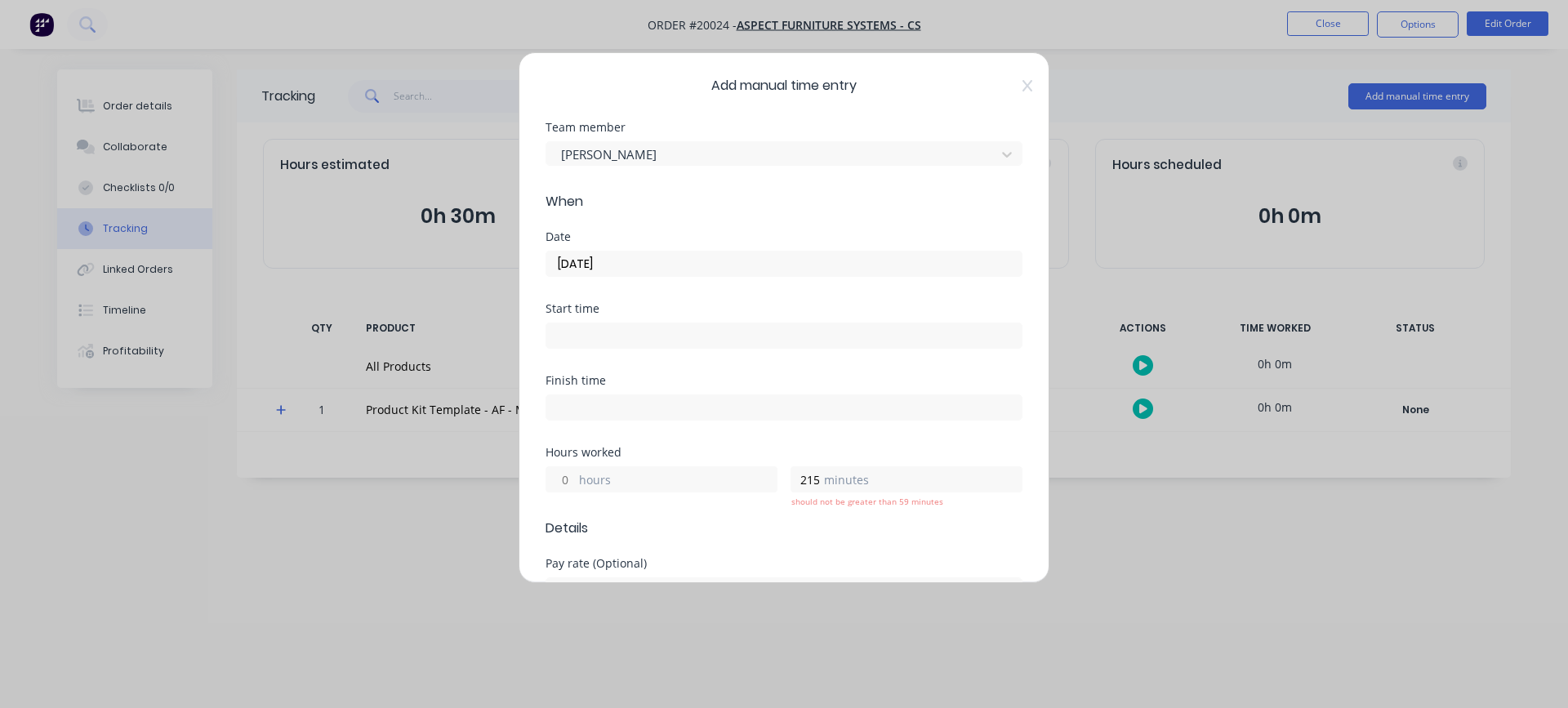
click at [564, 480] on div "hours" at bounding box center [661, 479] width 232 height 26
click at [829, 480] on label "minutes" at bounding box center [922, 481] width 198 height 20
click at [798, 480] on input "215" at bounding box center [805, 480] width 29 height 25
drag, startPoint x: 813, startPoint y: 479, endPoint x: 776, endPoint y: 482, distance: 37.1
click at [776, 482] on div "hours 215 should not be greater than 59 minutes minutes" at bounding box center [783, 477] width 477 height 30
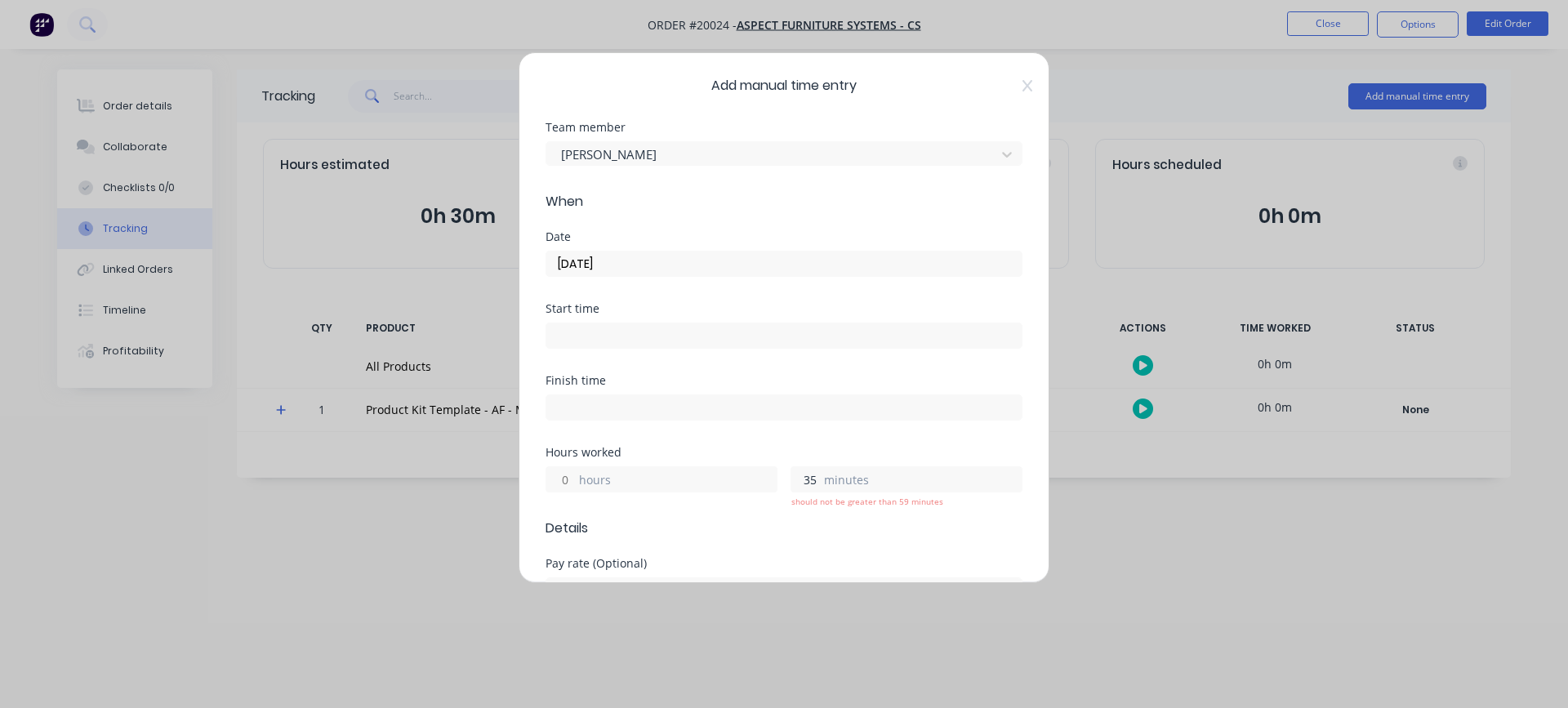
type input "35"
drag, startPoint x: 561, startPoint y: 478, endPoint x: 576, endPoint y: 479, distance: 15.0
click at [576, 479] on div "hours" at bounding box center [661, 479] width 232 height 26
type input "3"
click at [726, 526] on span "Details" at bounding box center [783, 528] width 477 height 19
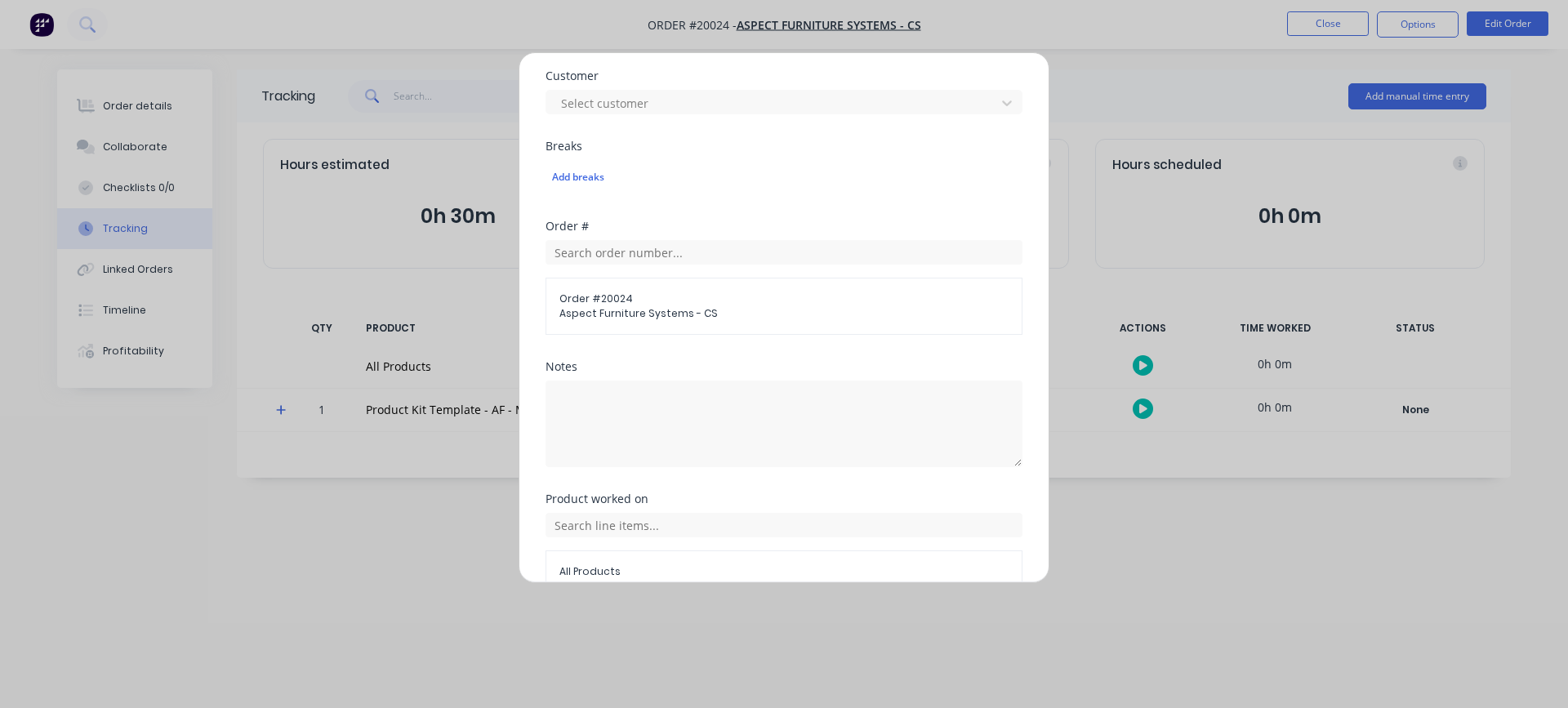
scroll to position [735, 0]
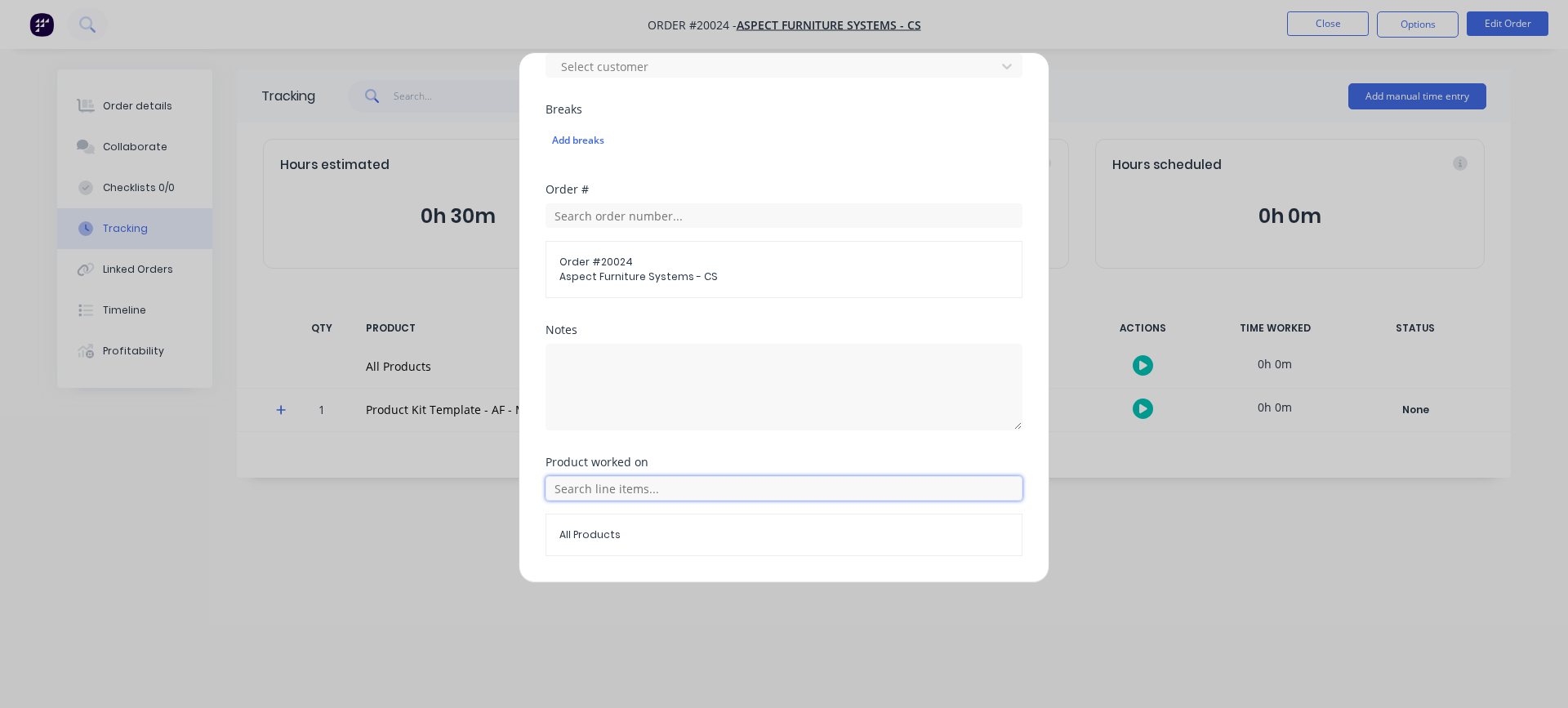
click at [630, 488] on input "text" at bounding box center [783, 488] width 477 height 25
click at [560, 447] on icon at bounding box center [563, 447] width 10 height 10
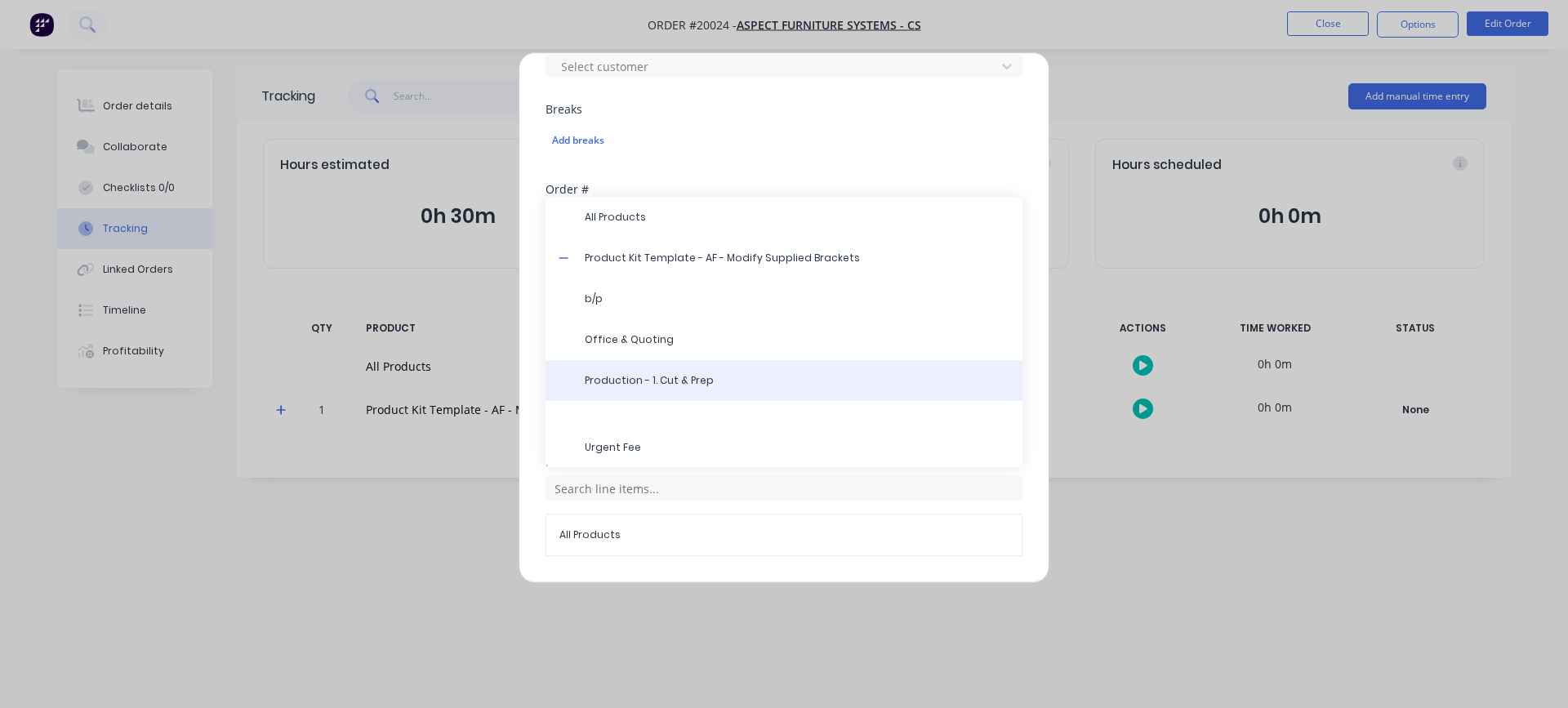
click at [616, 381] on span "Production - 1. Cut & Prep" at bounding box center [796, 380] width 424 height 14
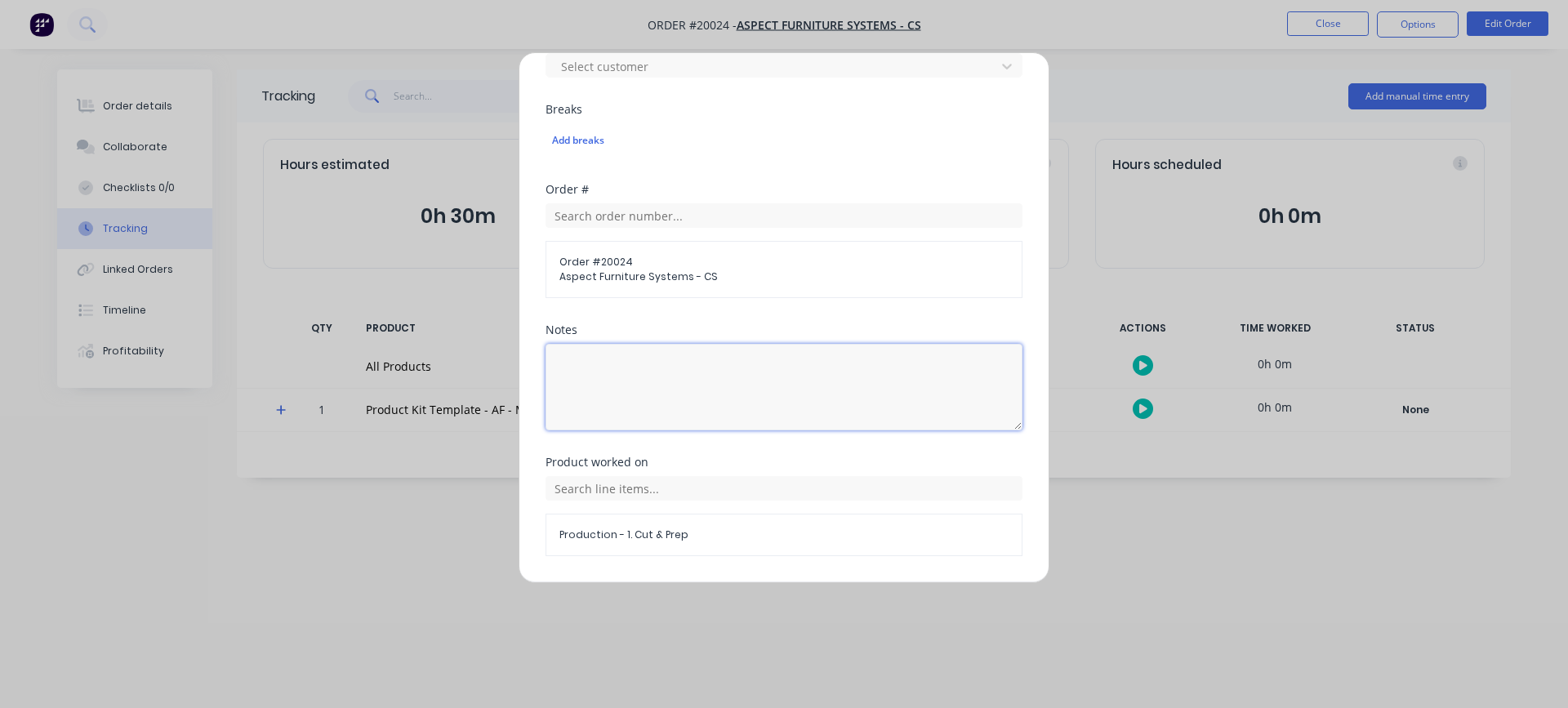
click at [616, 381] on textarea at bounding box center [783, 387] width 477 height 86
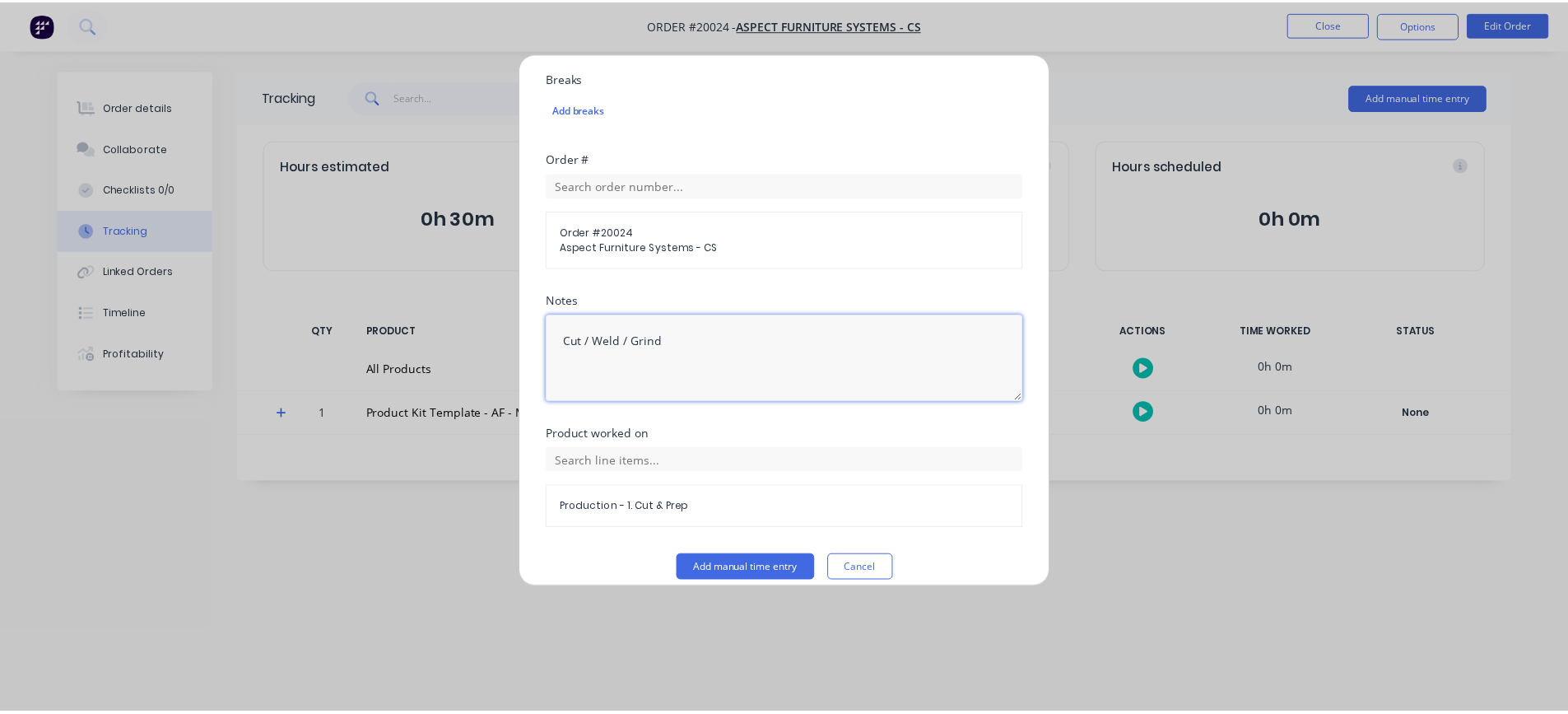
scroll to position [790, 0]
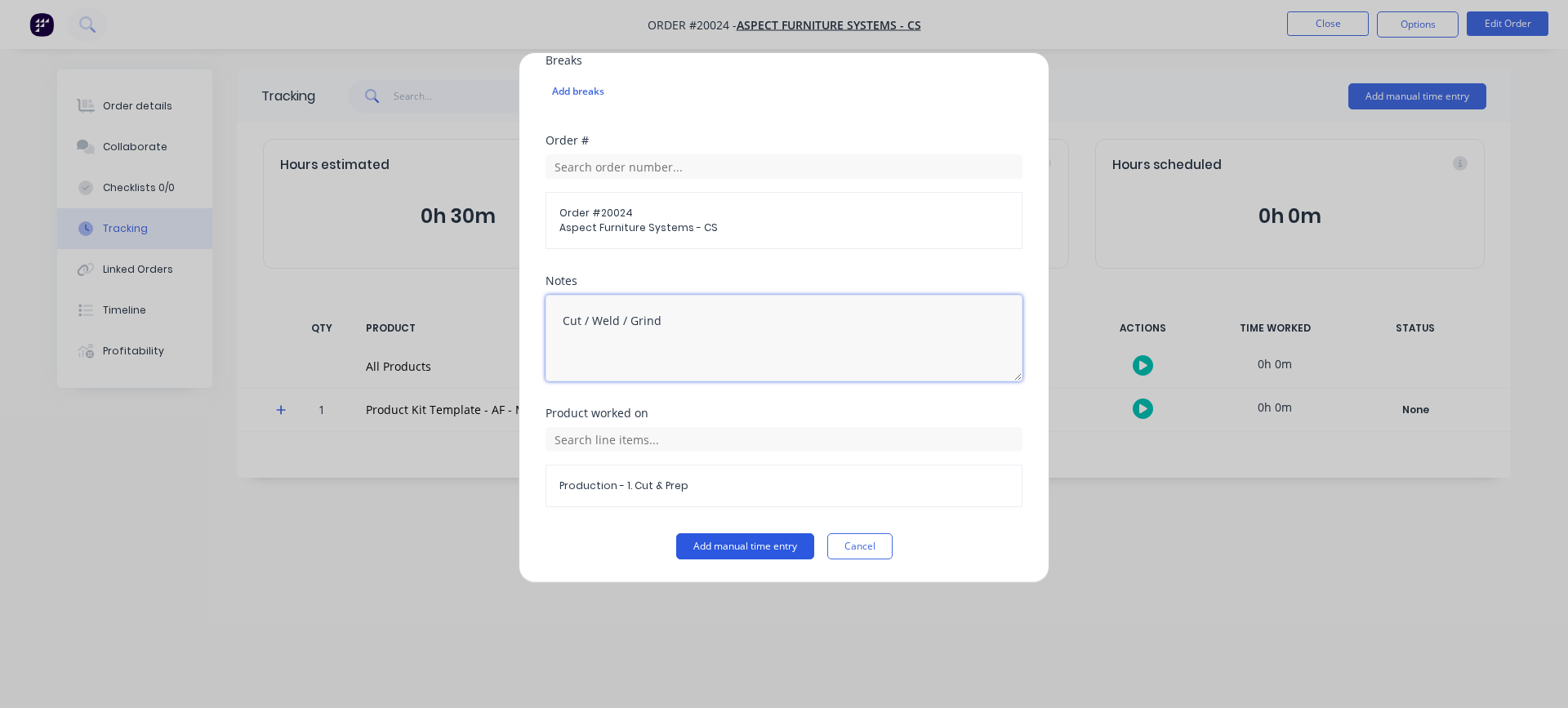
type textarea "Cut / Weld / Grind"
click at [701, 545] on button "Add manual time entry" at bounding box center [745, 546] width 138 height 26
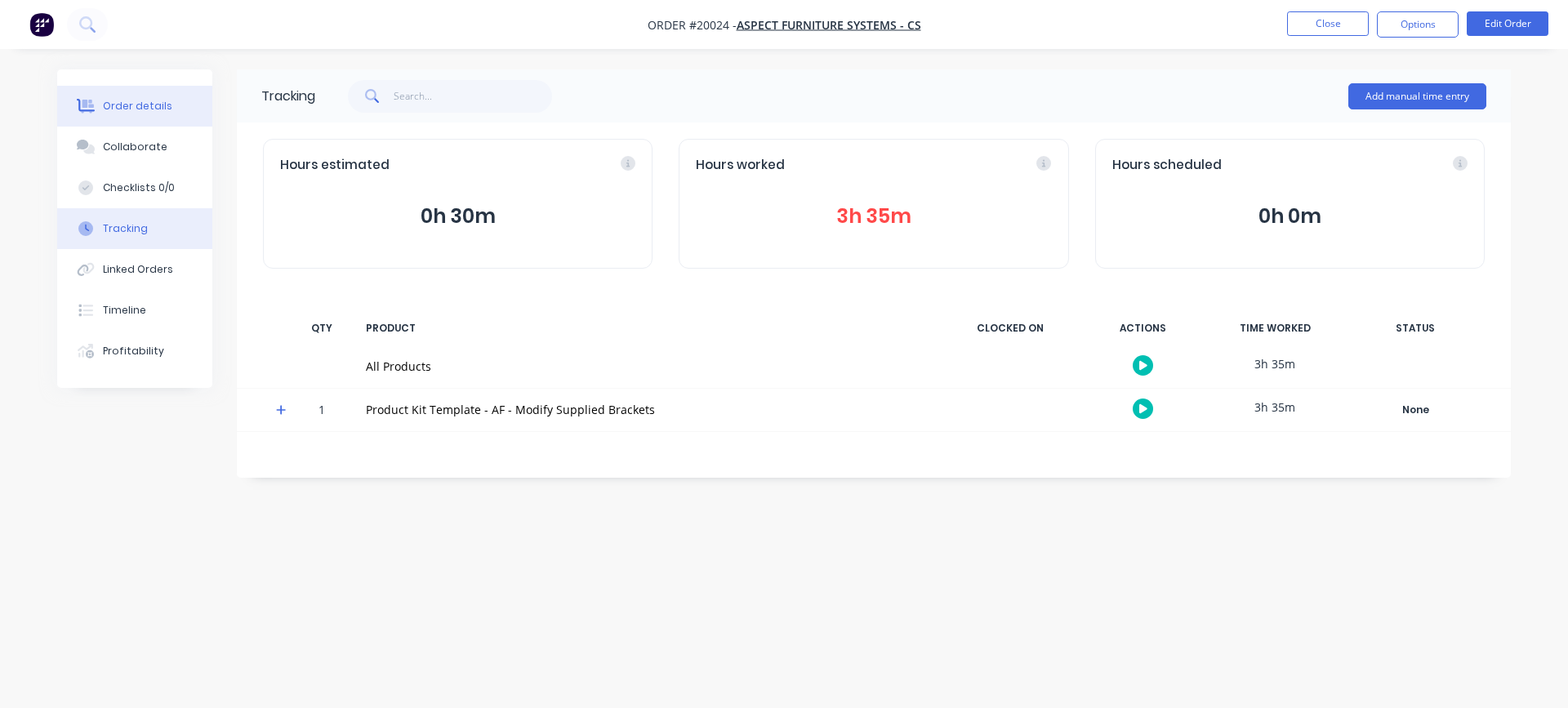
click at [123, 101] on div "Order details" at bounding box center [137, 106] width 69 height 14
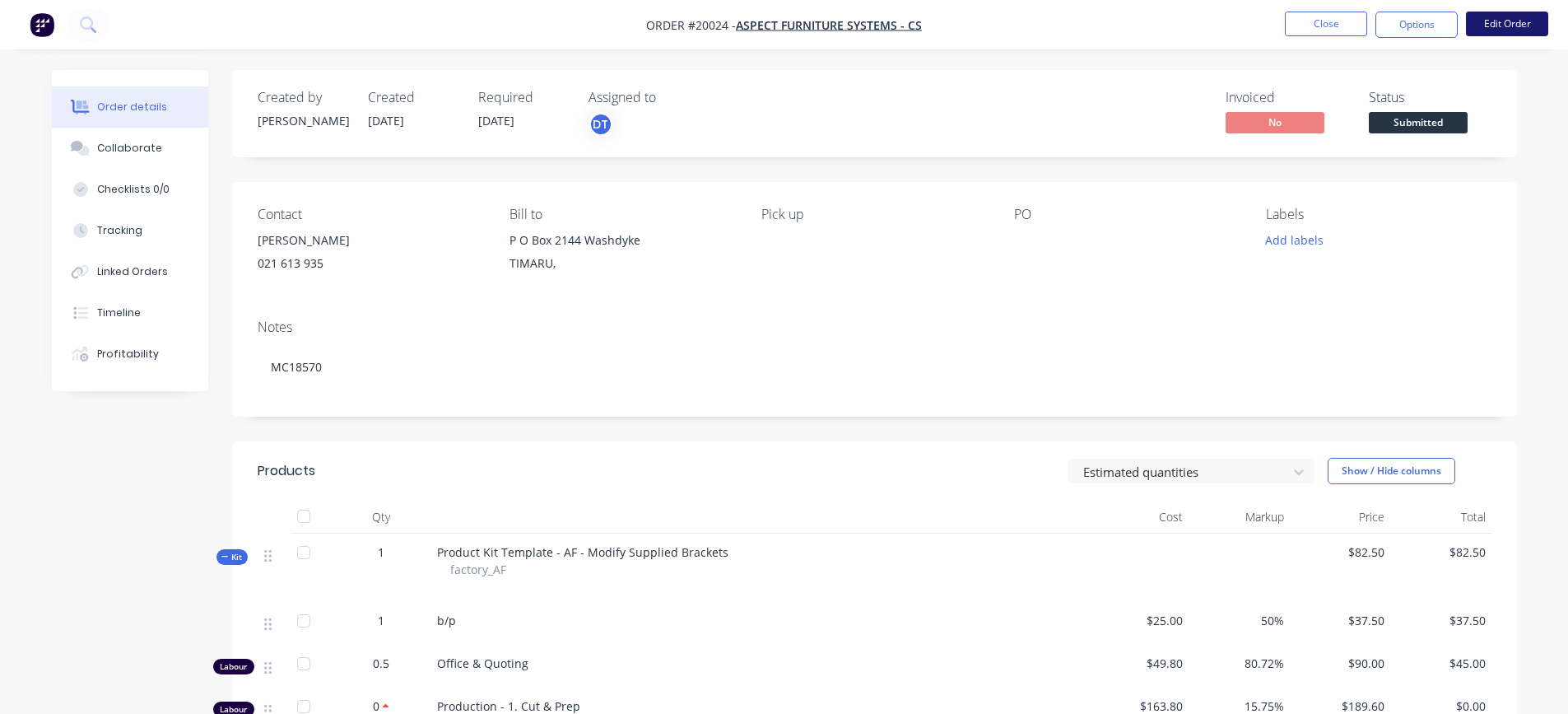
click at [1484, 23] on button "Edit Order" at bounding box center [1506, 24] width 82 height 25
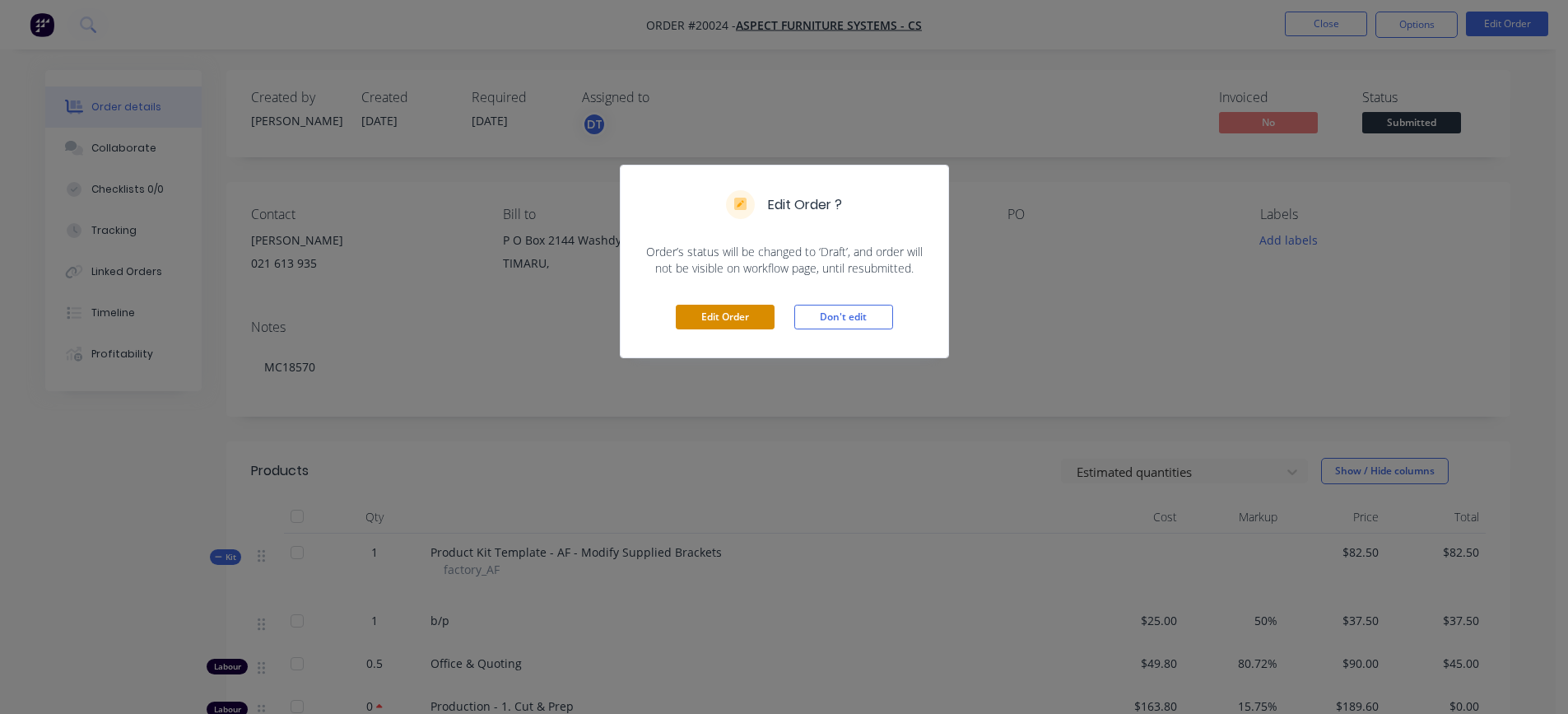
click at [715, 315] on button "Edit Order" at bounding box center [725, 317] width 99 height 25
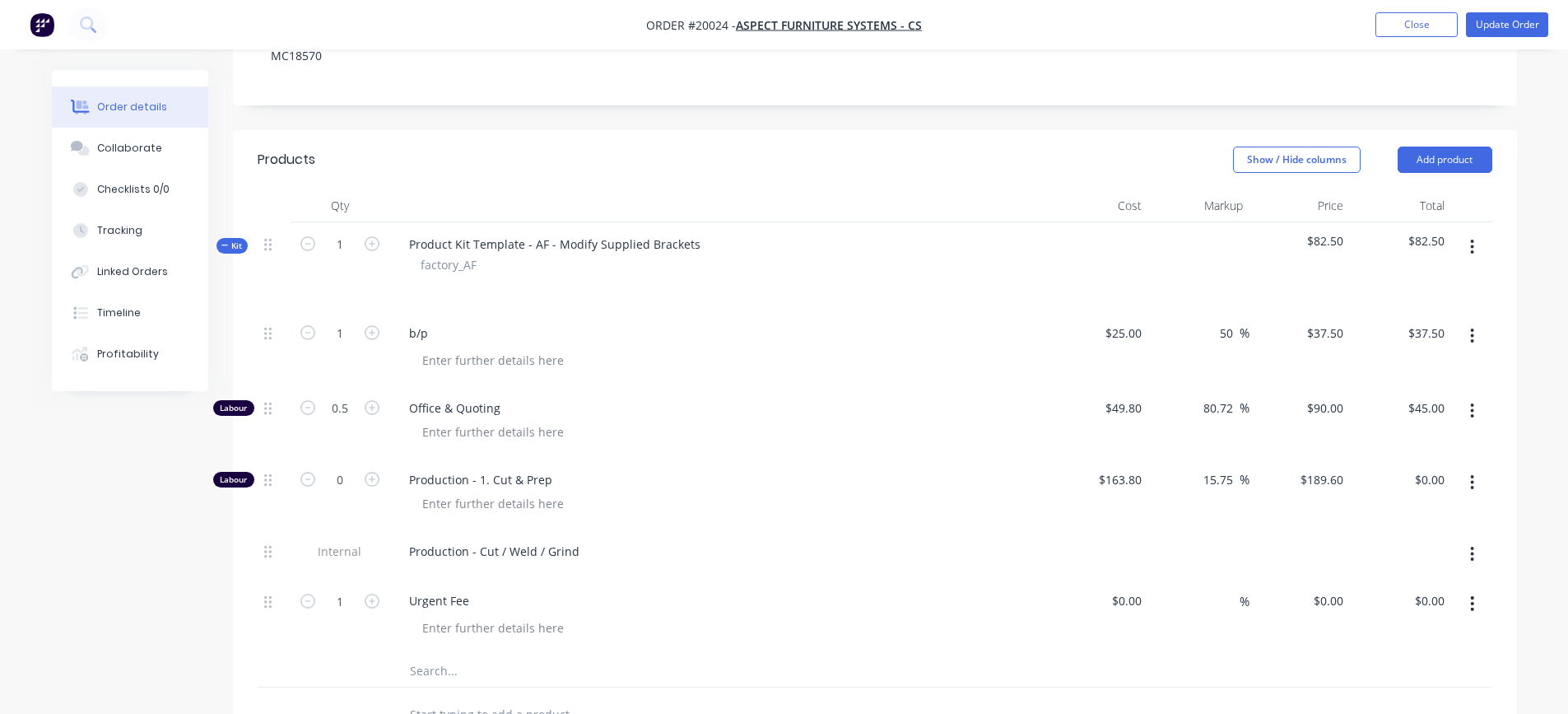
scroll to position [329, 0]
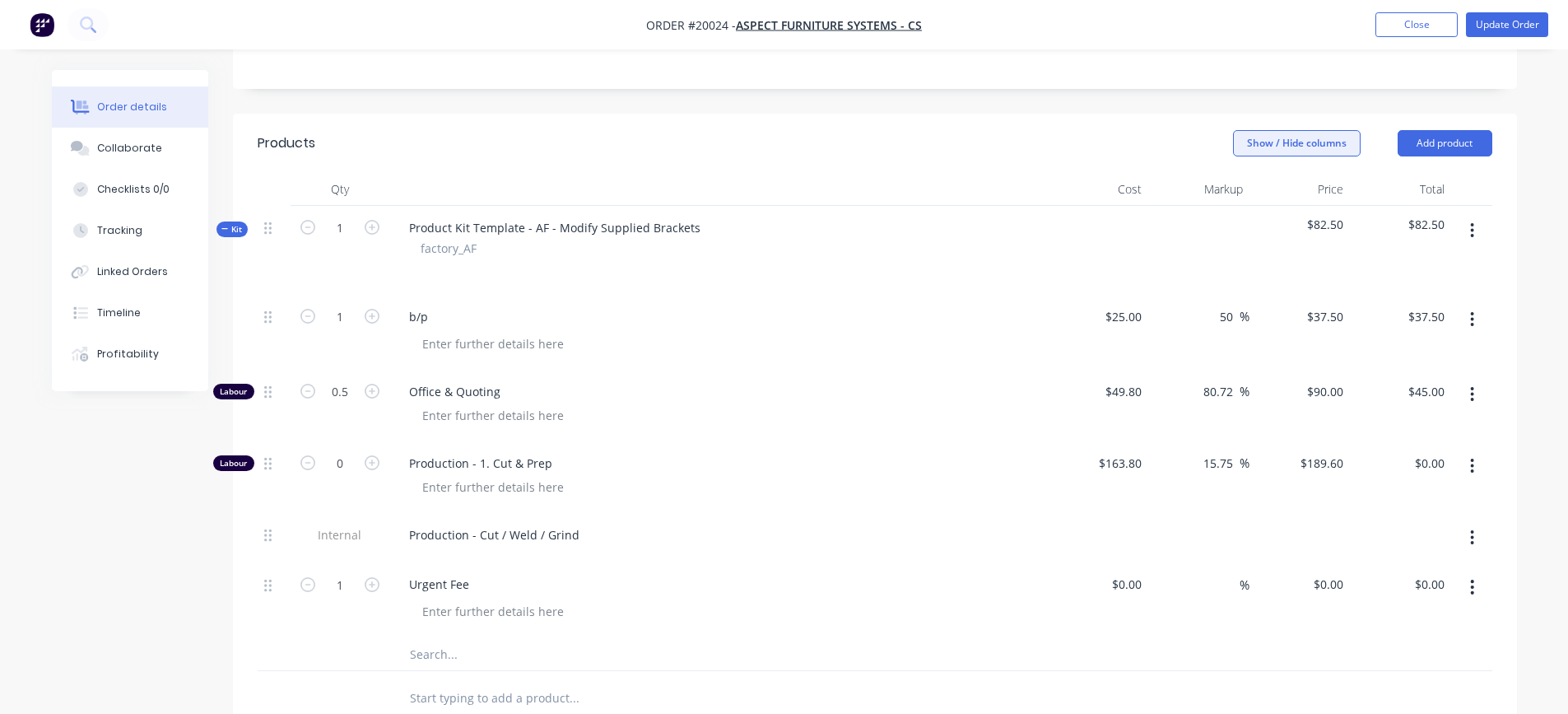
click at [1321, 147] on button "Show / Hide columns" at bounding box center [1297, 142] width 128 height 26
click at [350, 464] on input "0" at bounding box center [340, 463] width 43 height 25
type input "3.58"
type input "$678.77"
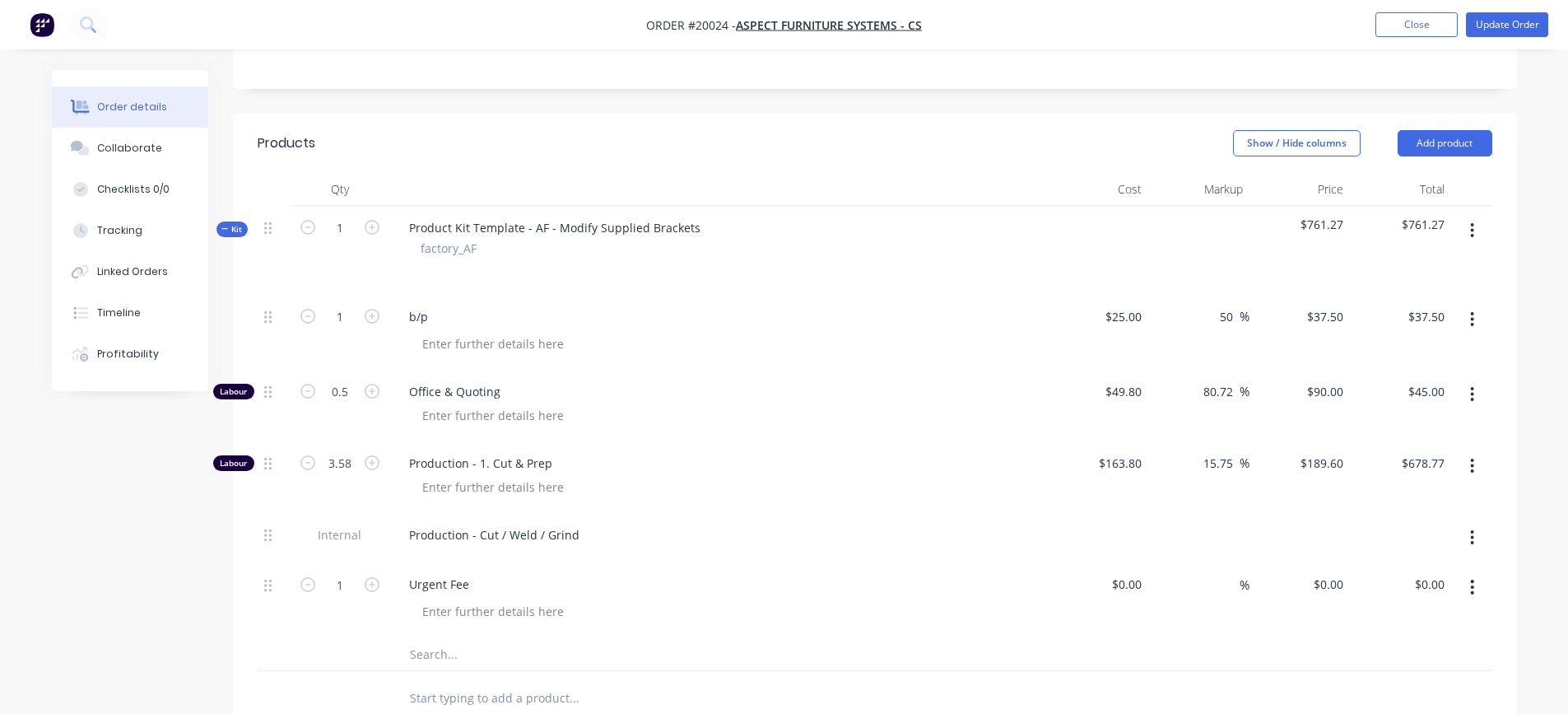
click at [681, 482] on div at bounding box center [725, 487] width 632 height 24
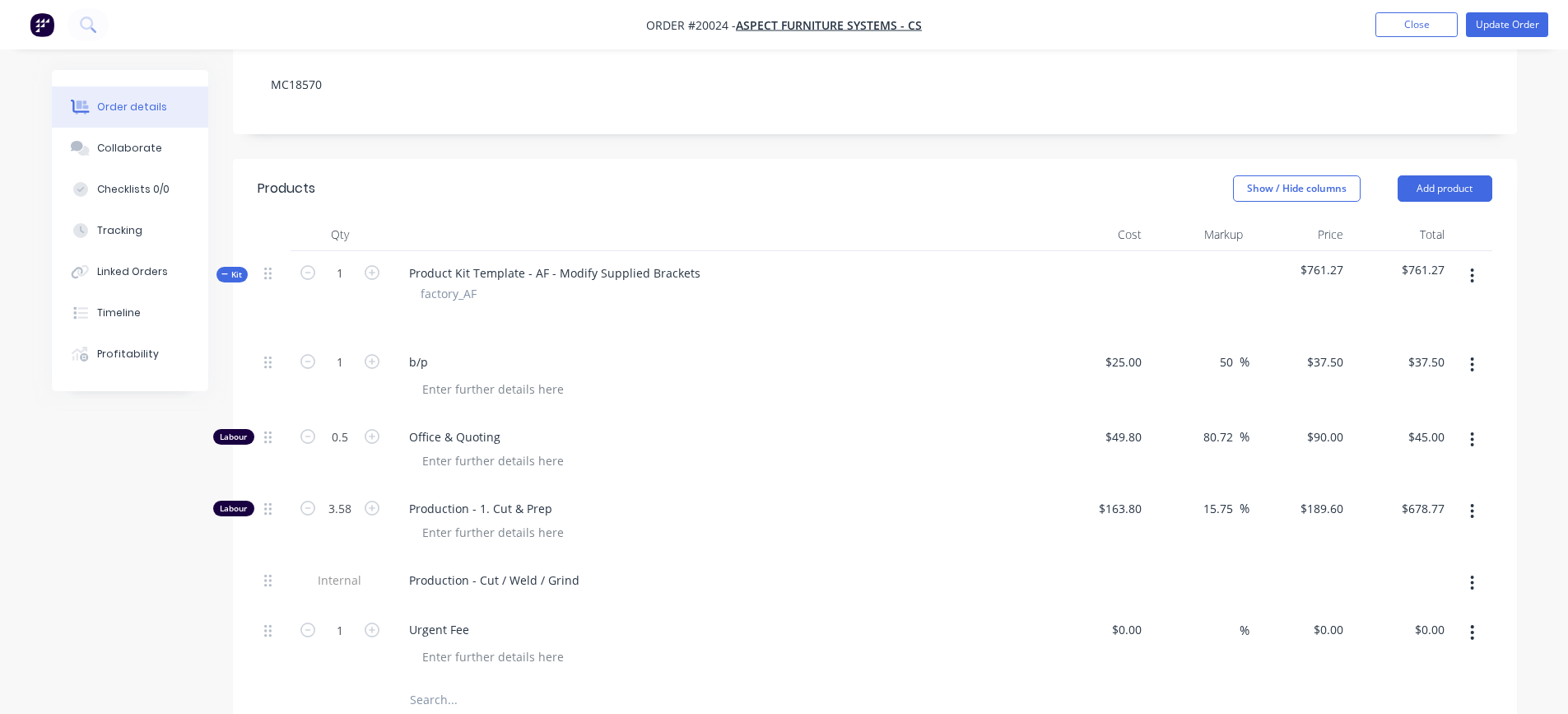
scroll to position [247, 0]
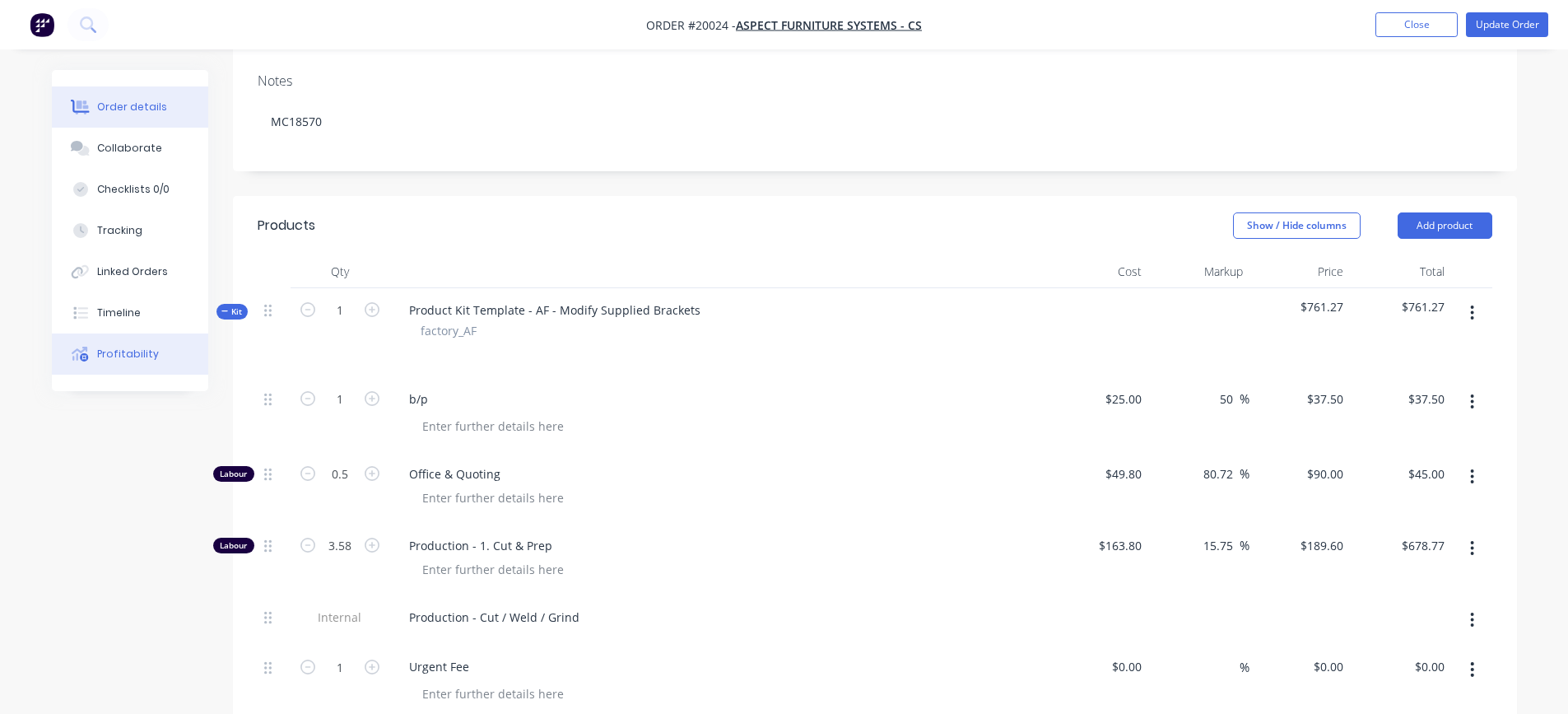
click at [133, 358] on div "Profitability" at bounding box center [128, 353] width 62 height 15
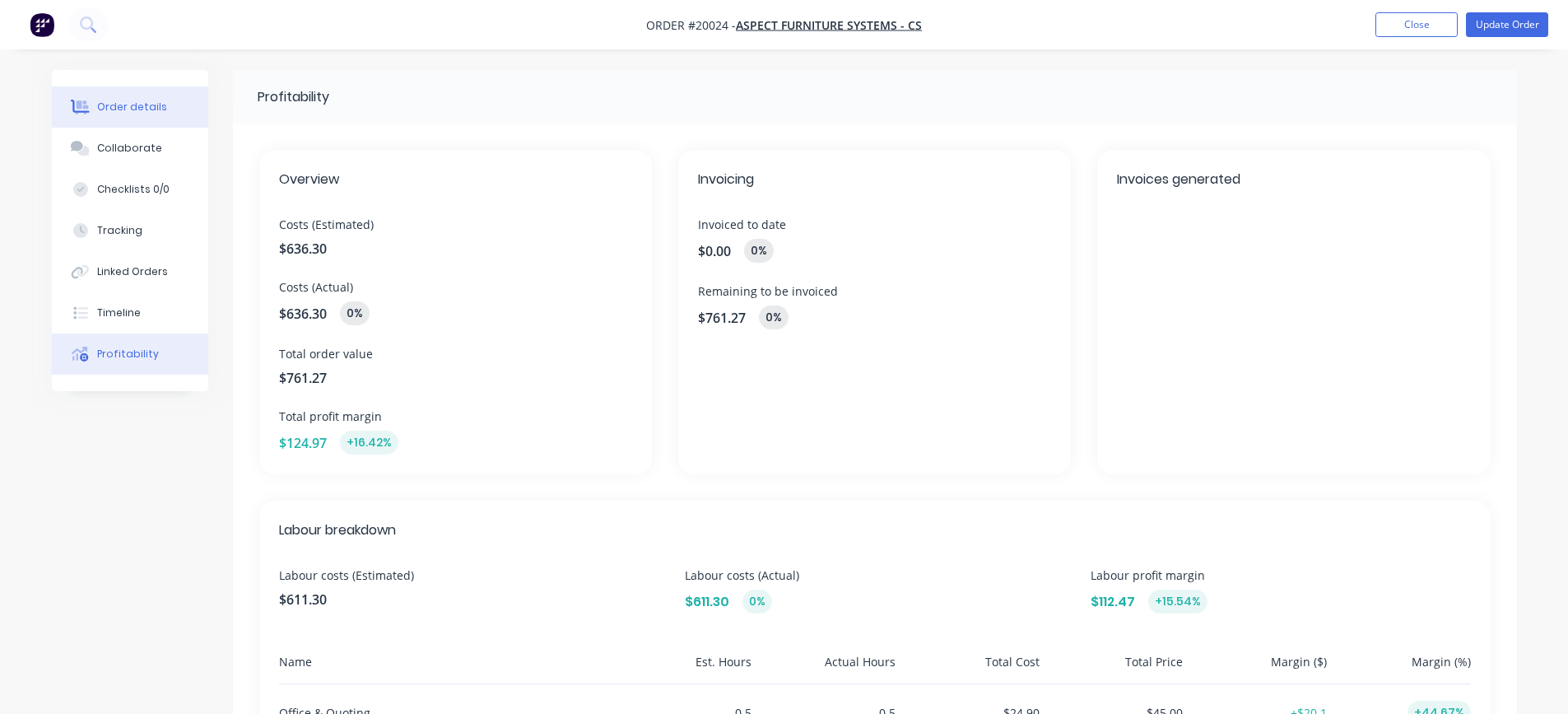
click at [163, 107] on button "Order details" at bounding box center [131, 106] width 157 height 42
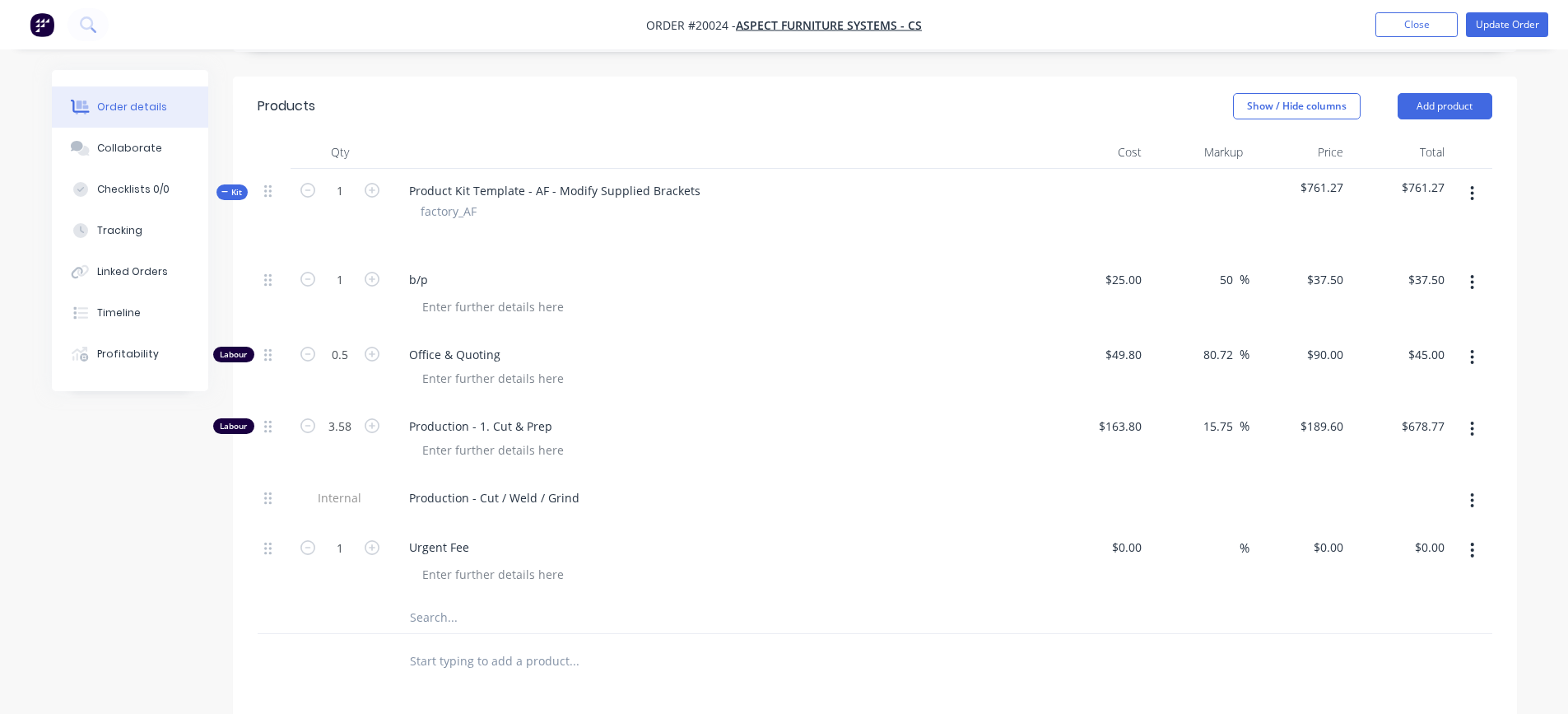
scroll to position [329, 0]
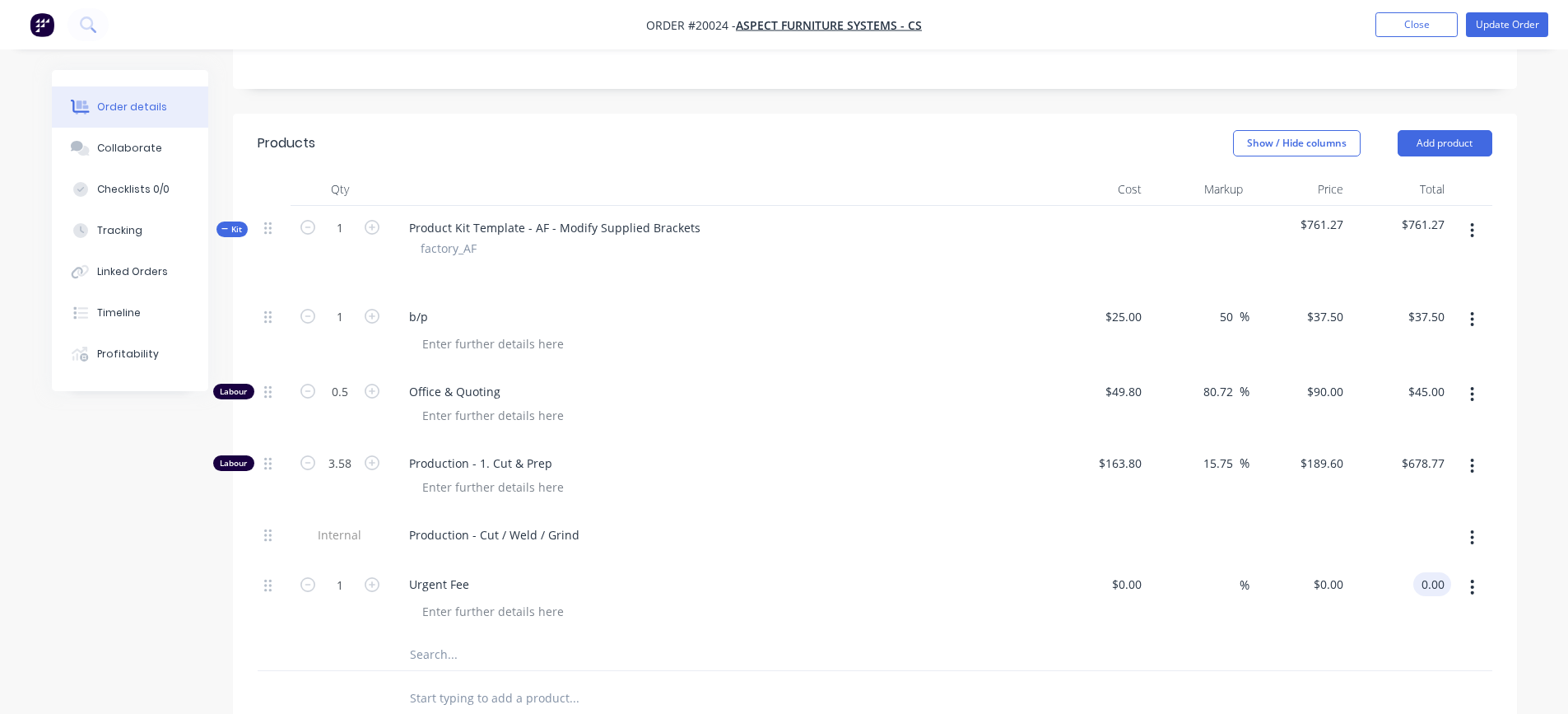
click at [1425, 584] on input "0.00" at bounding box center [1435, 583] width 31 height 24
type input "150"
type input "$150.00"
click at [1340, 618] on div "$150.00 $0.00" at bounding box center [1300, 599] width 102 height 74
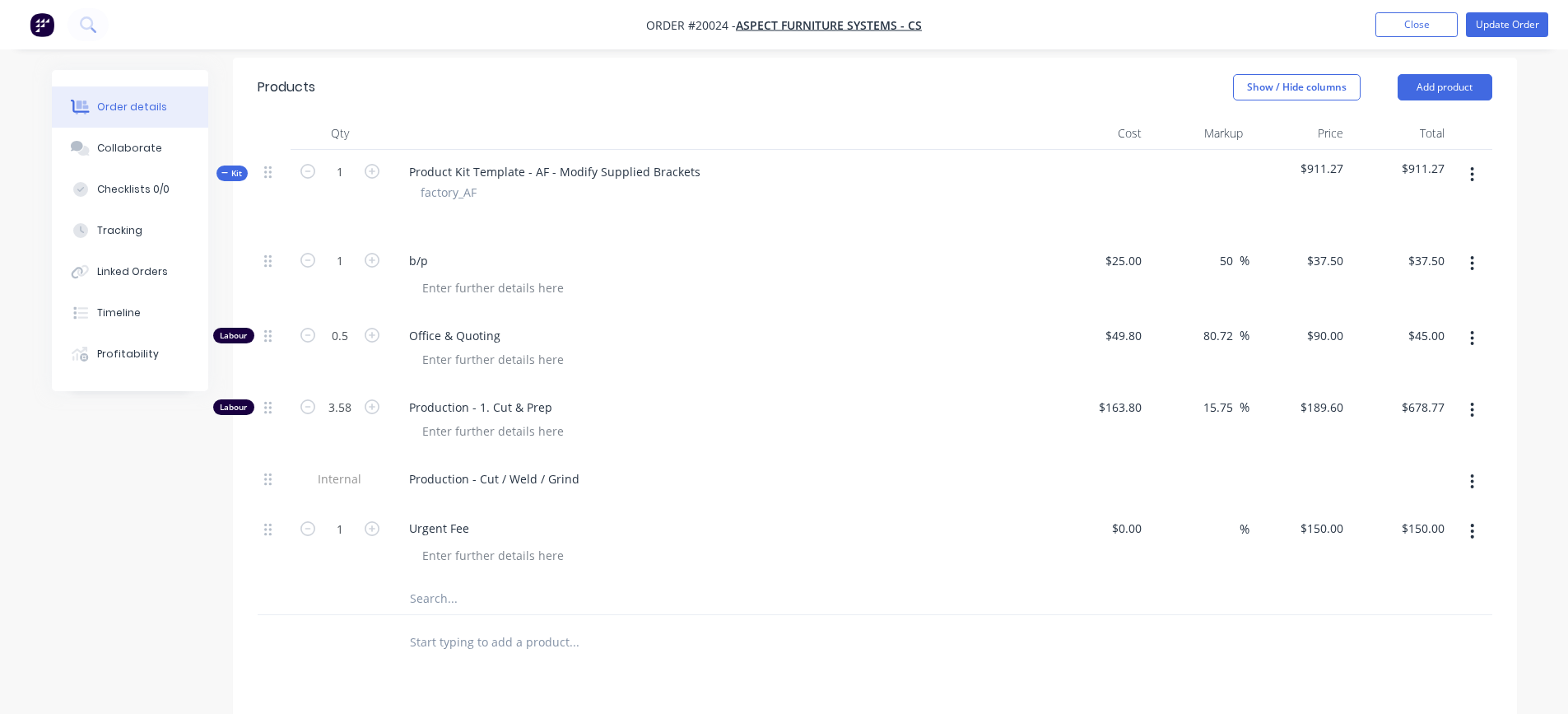
scroll to position [348, 0]
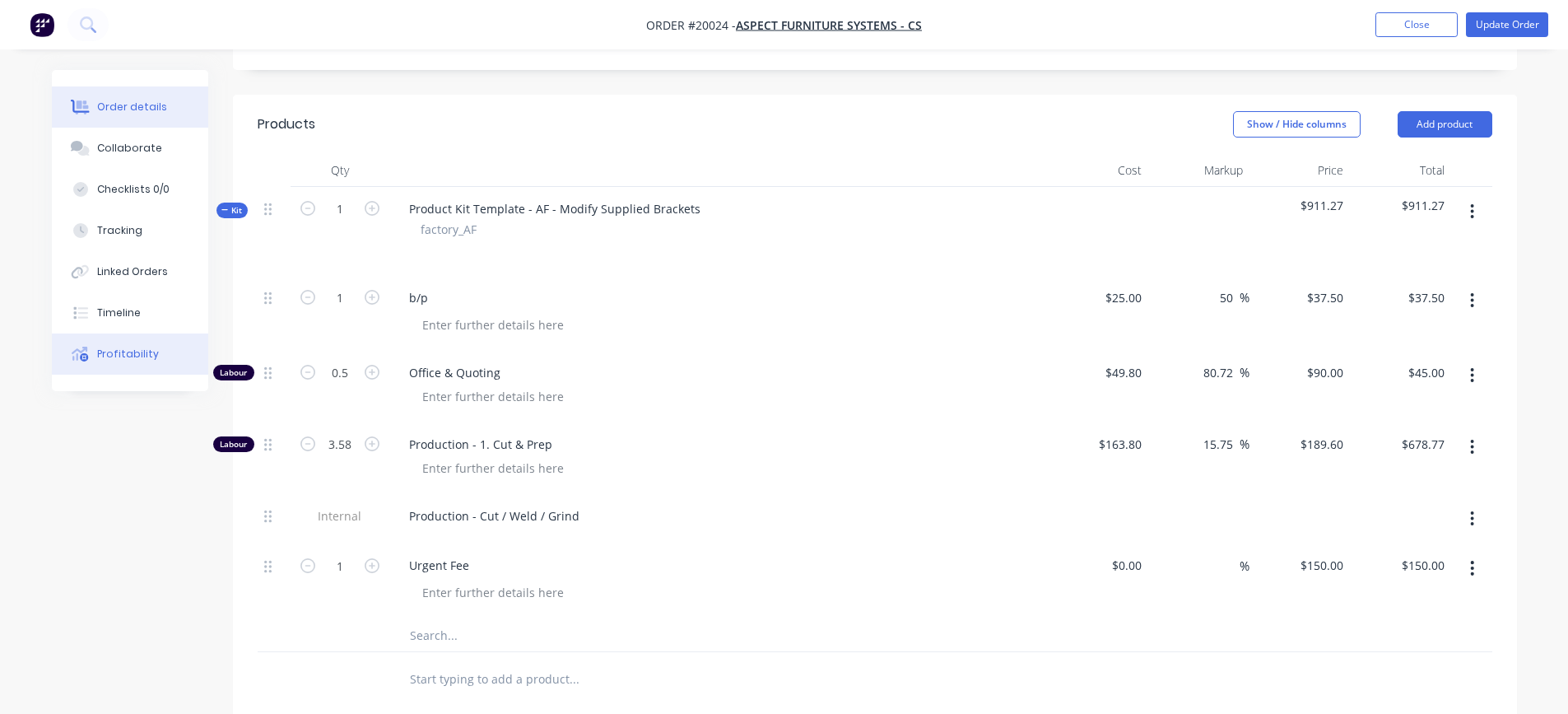
click at [118, 357] on div "Profitability" at bounding box center [128, 353] width 62 height 15
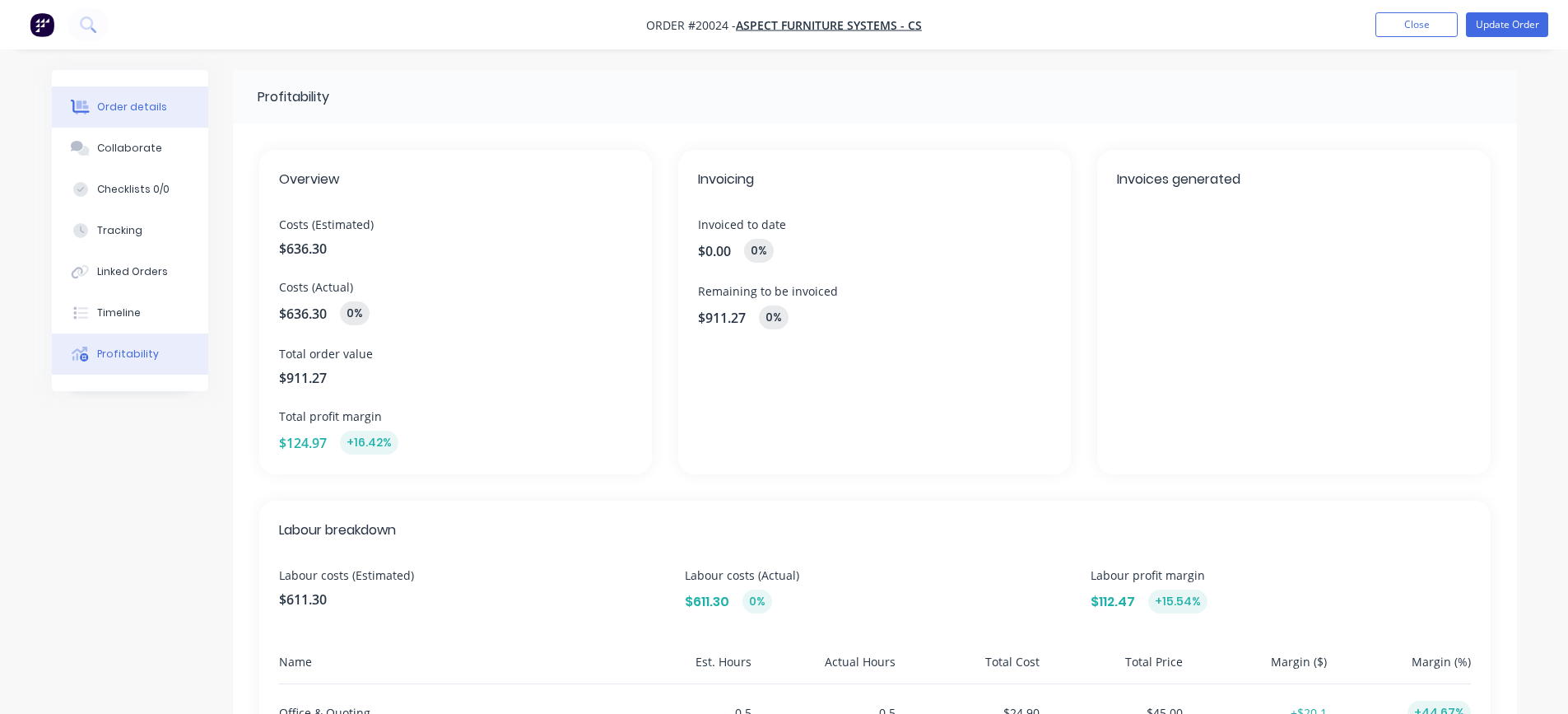
click at [118, 107] on div "Order details" at bounding box center [132, 106] width 70 height 15
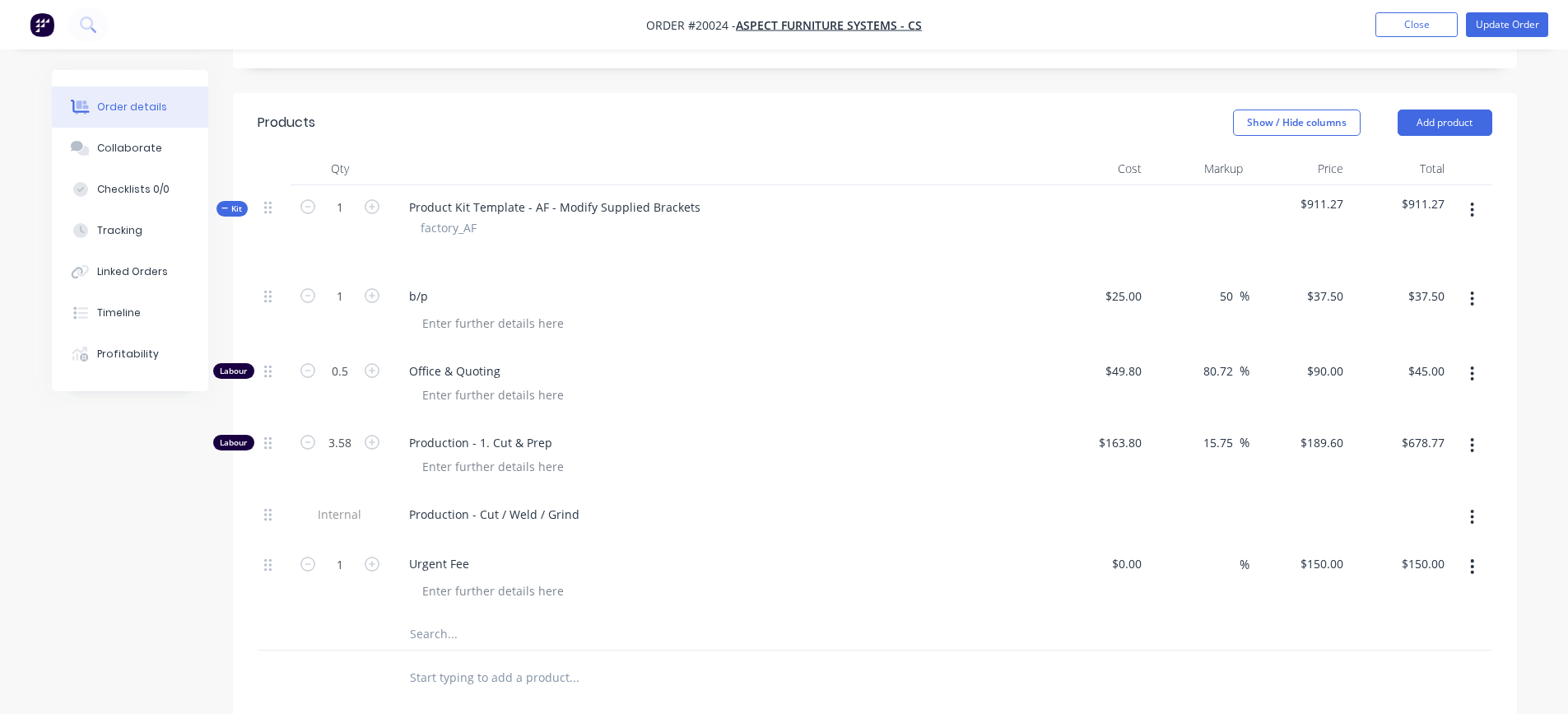
scroll to position [348, 0]
click at [119, 355] on div "Profitability" at bounding box center [128, 353] width 62 height 15
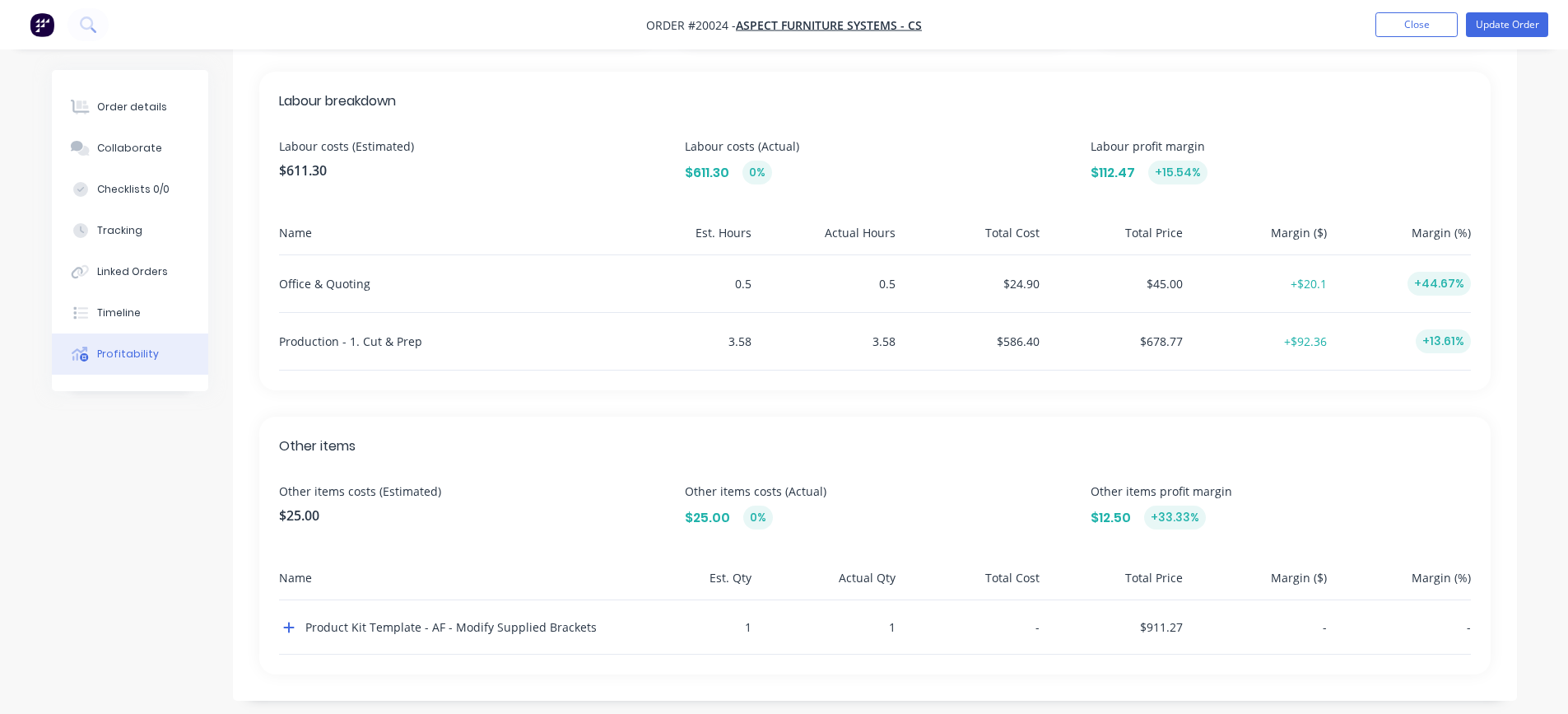
scroll to position [442, 0]
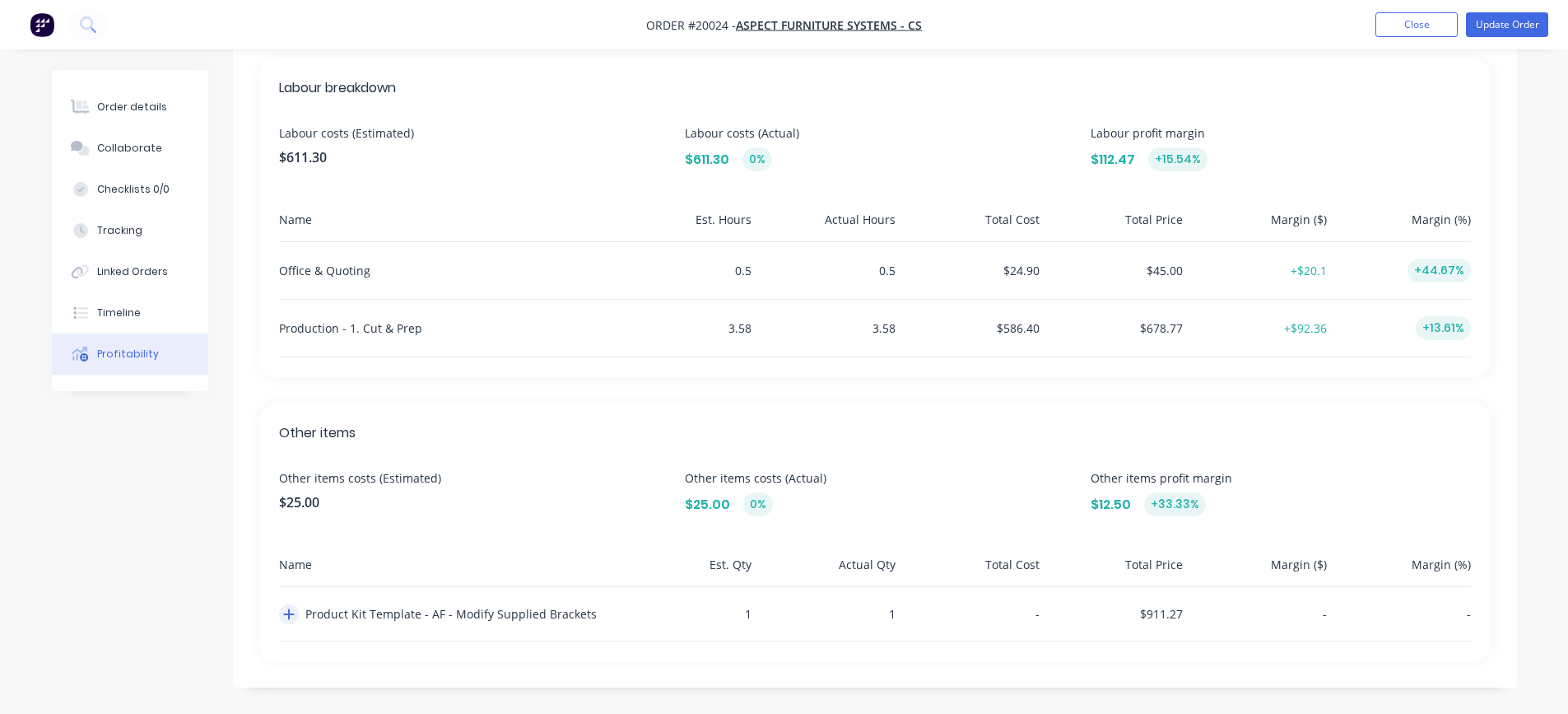
click at [287, 616] on icon "button" at bounding box center [289, 614] width 12 height 14
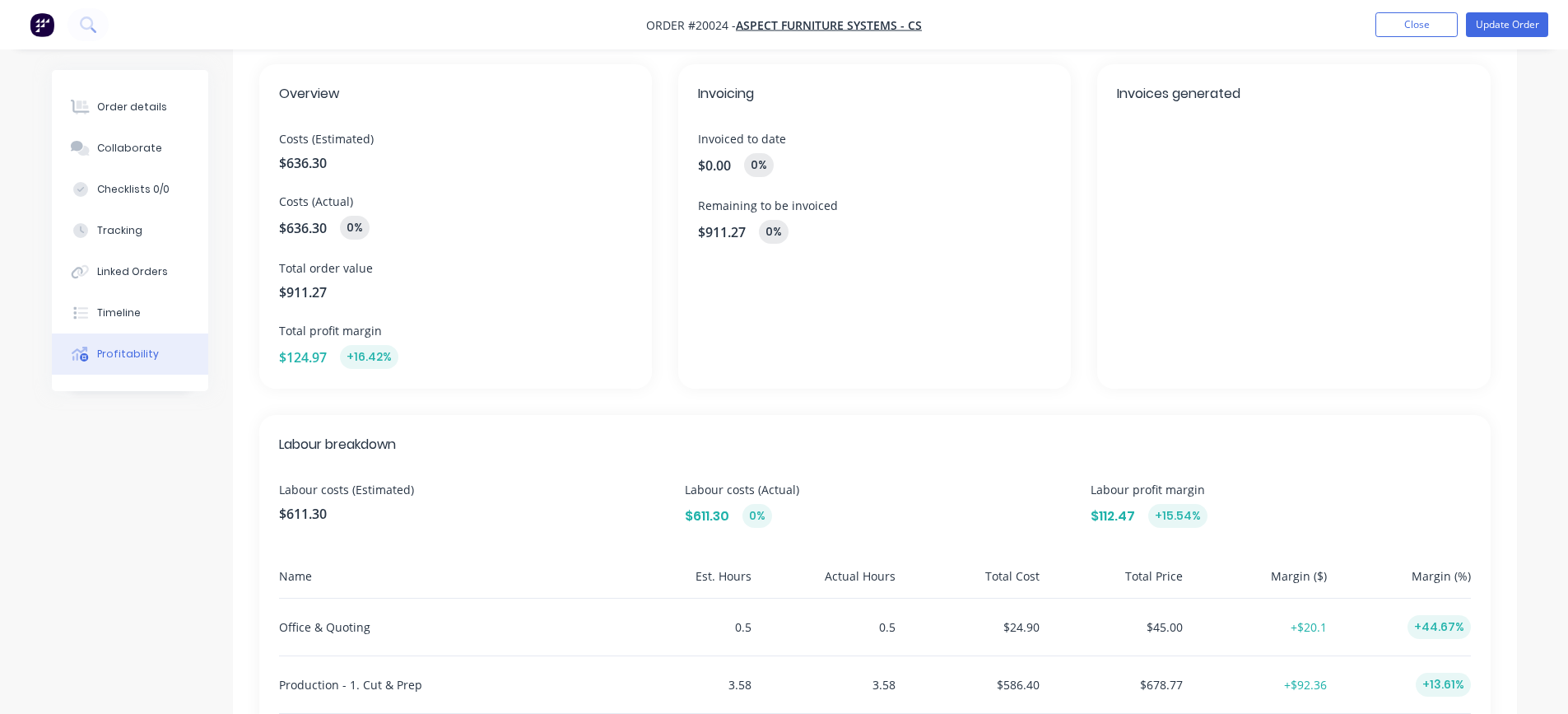
scroll to position [57, 0]
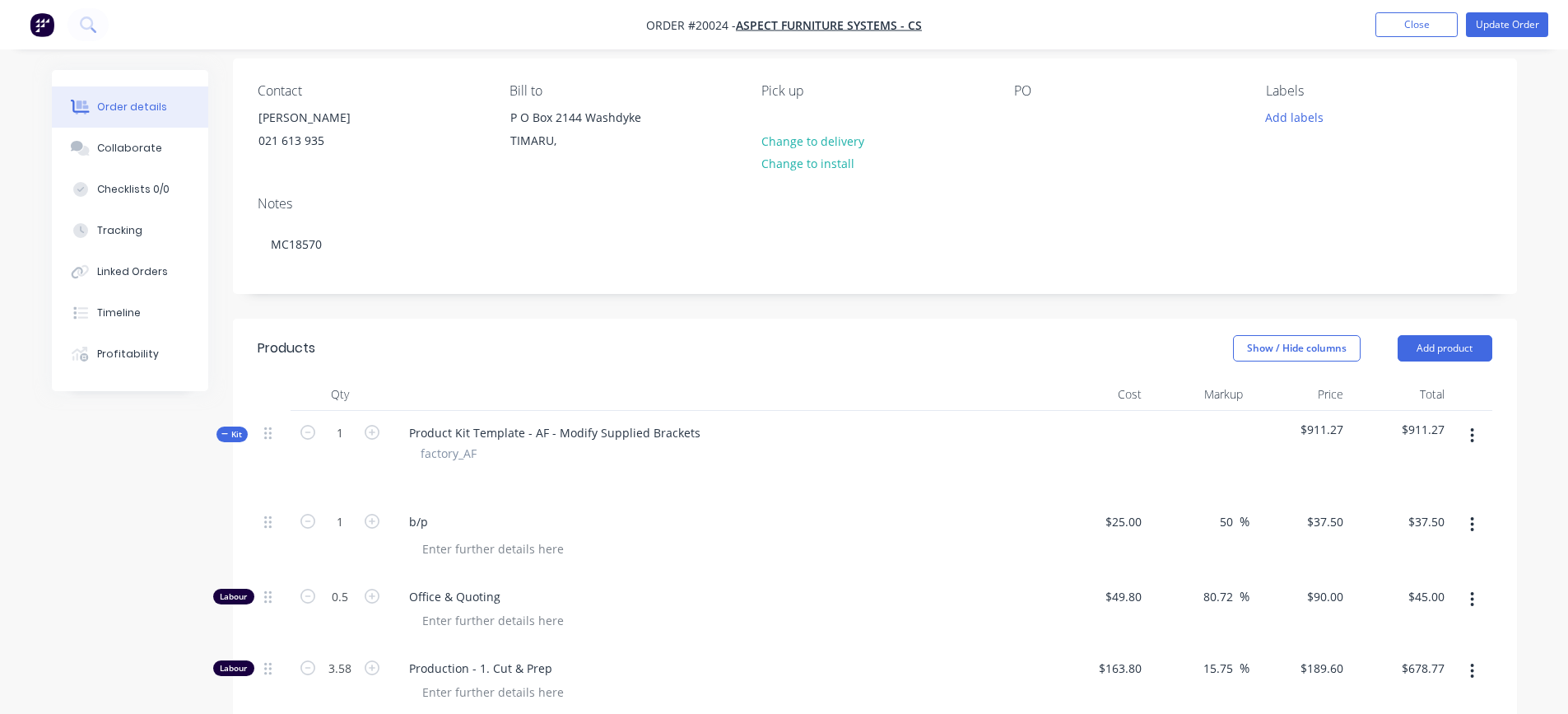
scroll to position [493, 0]
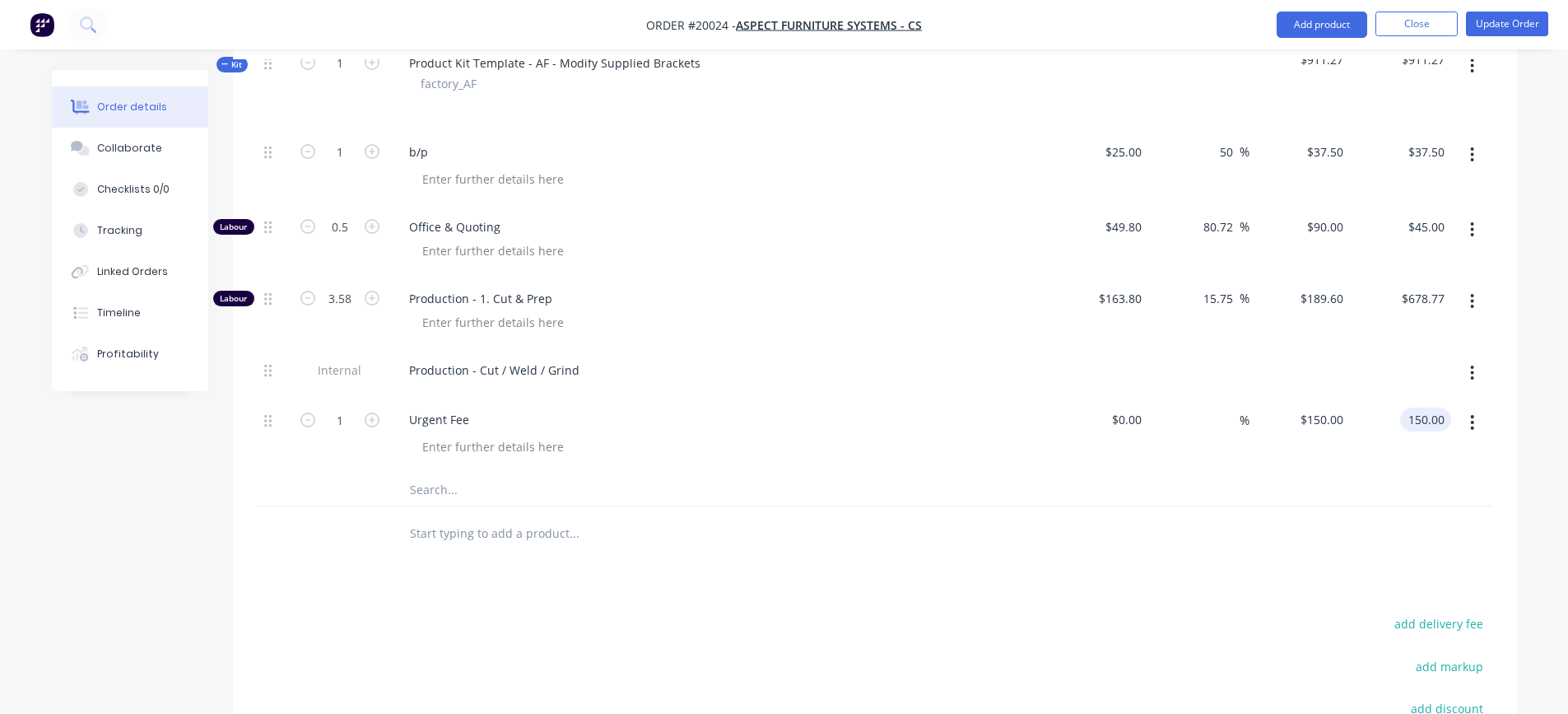
click at [1415, 416] on input "150.00" at bounding box center [1429, 419] width 44 height 24
type input "0"
type input "$0.00"
click at [1344, 487] on div at bounding box center [874, 489] width 1234 height 34
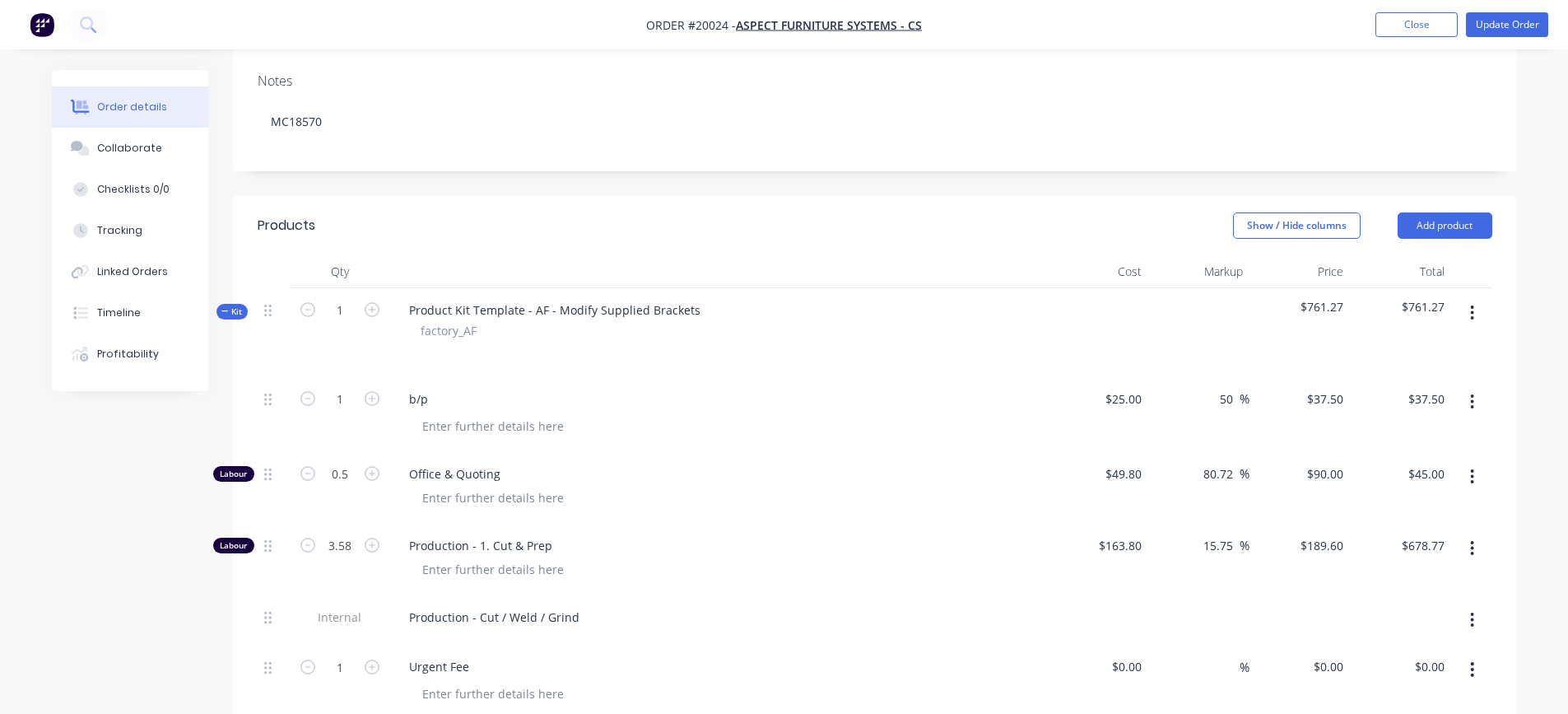
scroll to position [329, 0]
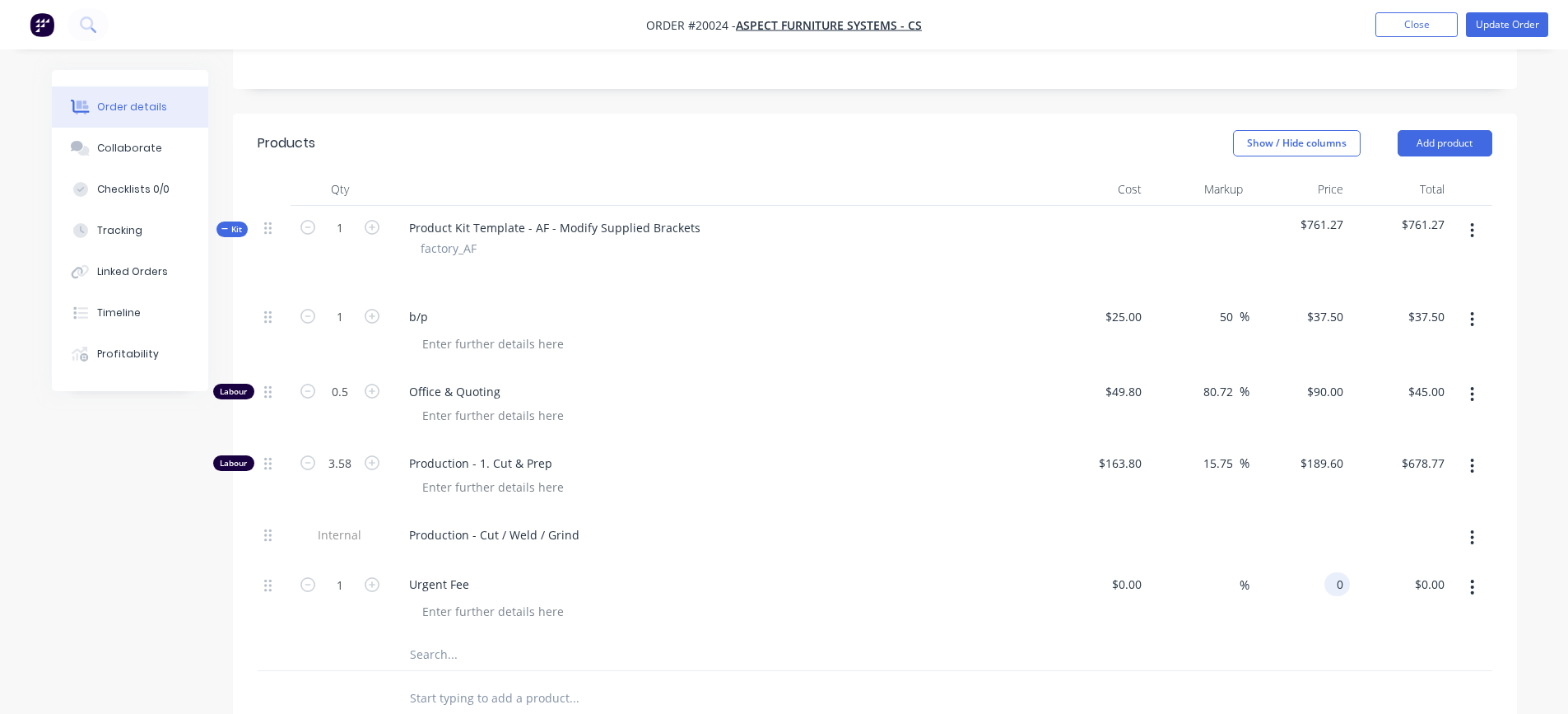
click at [1314, 580] on div "0 0" at bounding box center [1300, 599] width 102 height 74
type input "$0.00"
click at [1269, 632] on div "$0.00 0" at bounding box center [1300, 599] width 102 height 74
click at [122, 357] on div "Profitability" at bounding box center [128, 353] width 62 height 15
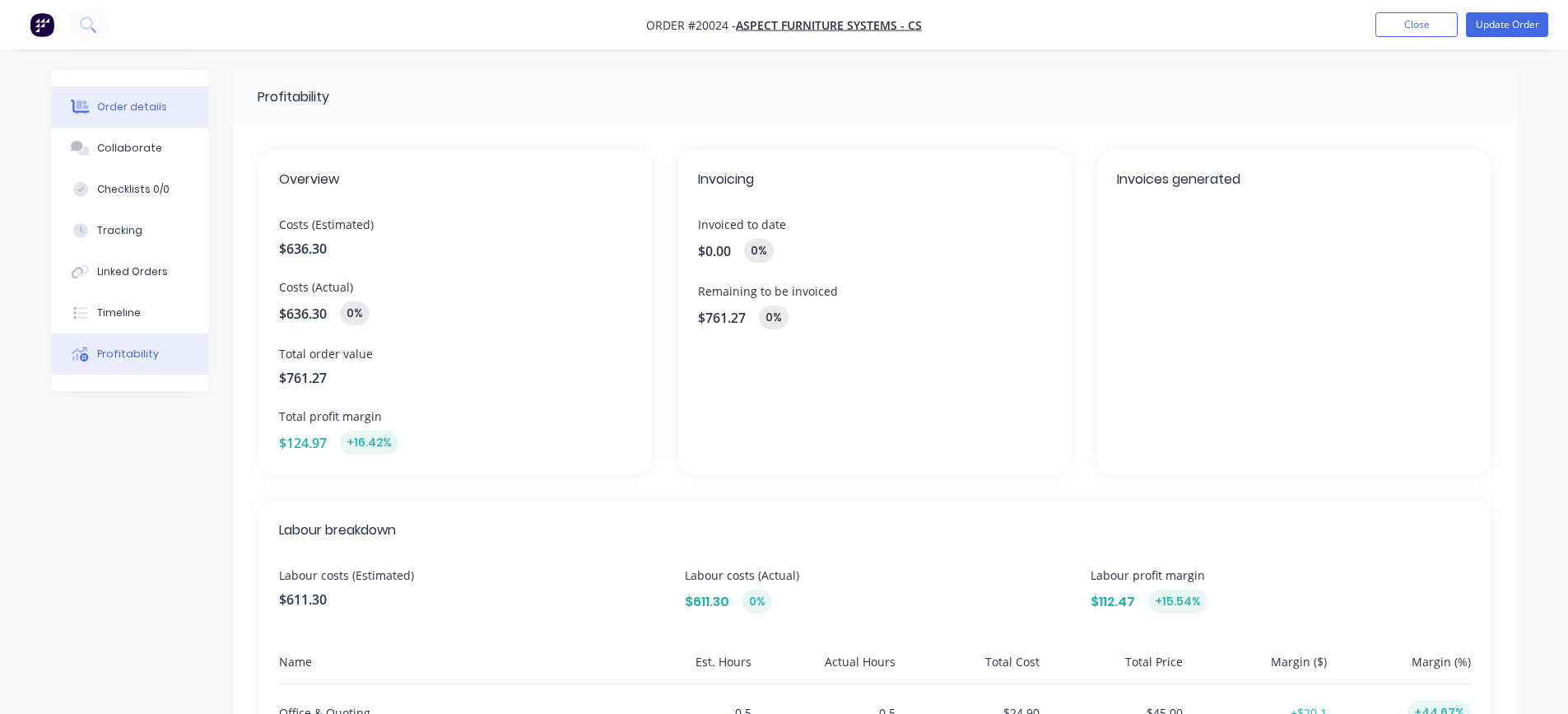
click at [124, 109] on div "Order details" at bounding box center [132, 106] width 70 height 15
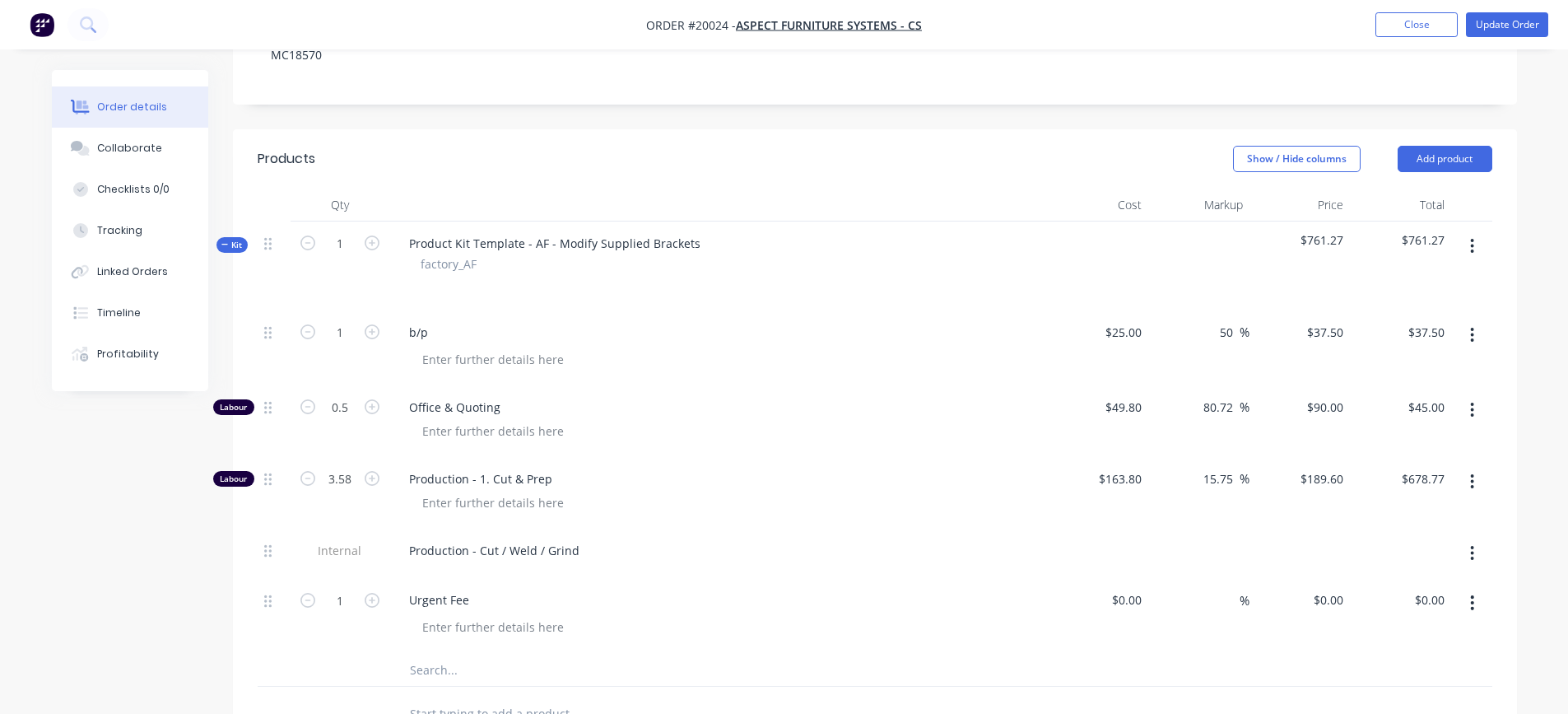
scroll to position [493, 0]
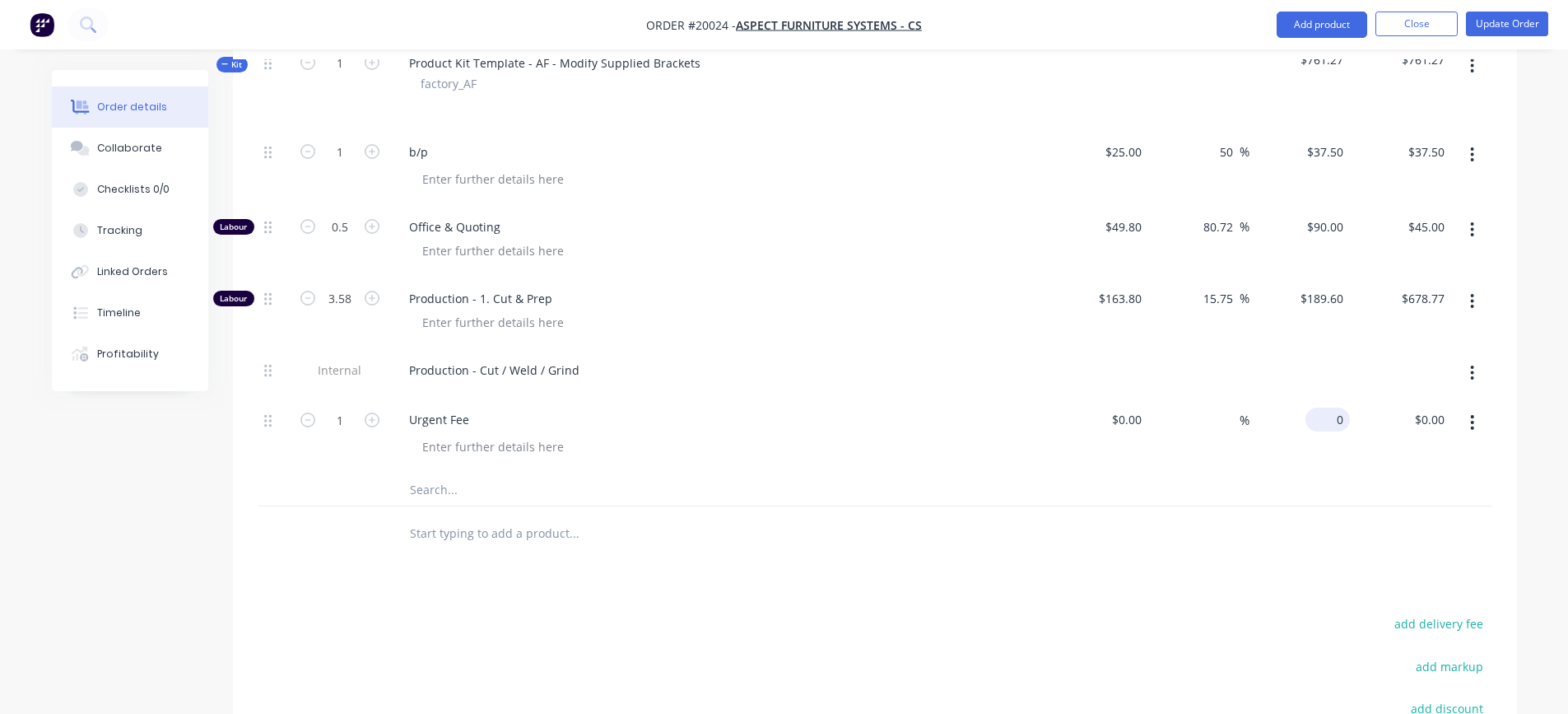
click at [1326, 421] on div "0 $0.00" at bounding box center [1327, 419] width 44 height 24
type input "$150.00"
click at [1144, 466] on div "$0.00 $0.00" at bounding box center [1098, 434] width 102 height 74
click at [1129, 424] on input "0" at bounding box center [1129, 419] width 38 height 24
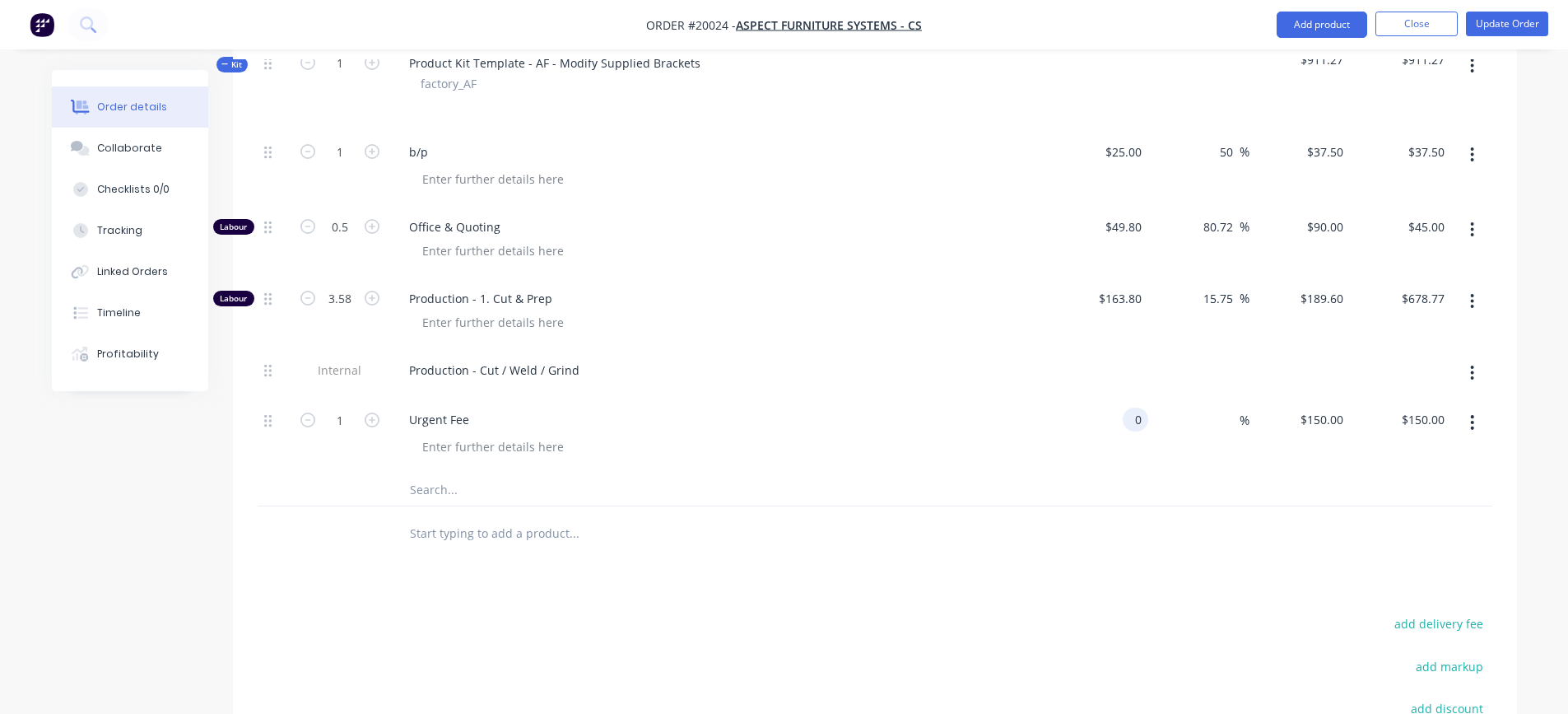
type input "$0.00"
click at [1150, 461] on div "%" at bounding box center [1198, 434] width 102 height 74
click at [1235, 418] on input at bounding box center [1230, 419] width 19 height 24
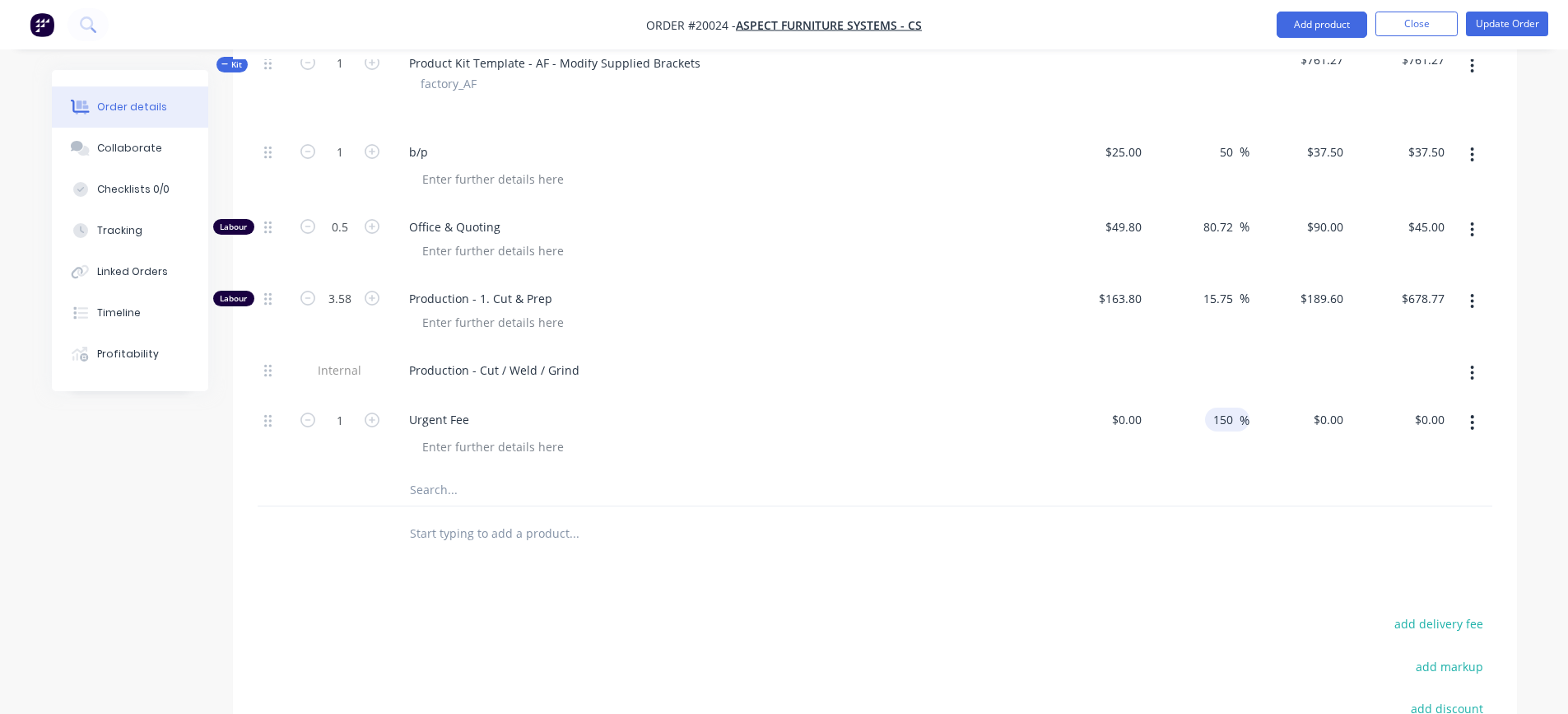
click at [1243, 487] on div at bounding box center [874, 489] width 1234 height 34
click at [1233, 426] on input "150" at bounding box center [1225, 419] width 28 height 24
type input "1"
click at [1286, 460] on div "$0.00 $0.00" at bounding box center [1300, 434] width 102 height 74
click at [1336, 422] on input "0" at bounding box center [1330, 419] width 38 height 24
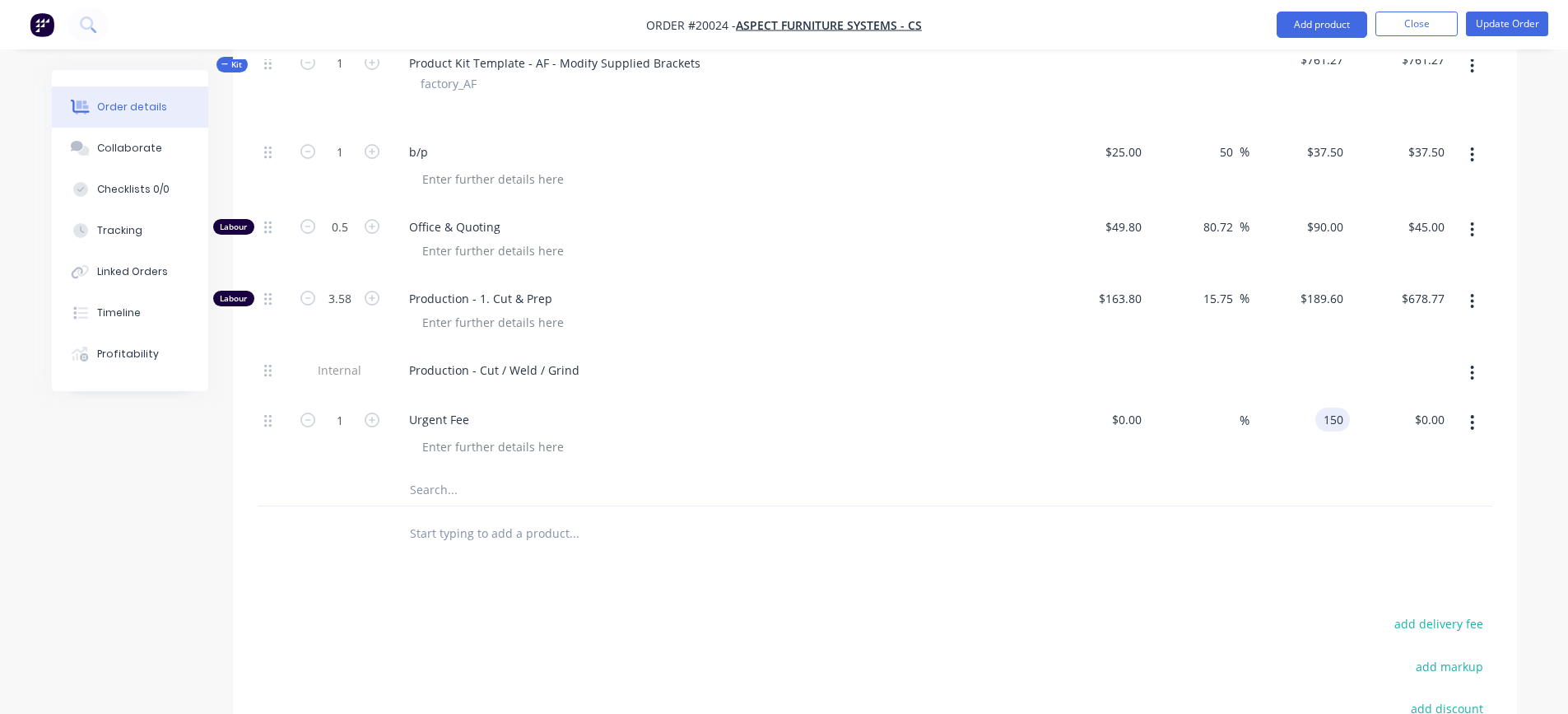
type input "$150.00"
click at [1302, 461] on div "$150.00 150" at bounding box center [1300, 434] width 102 height 74
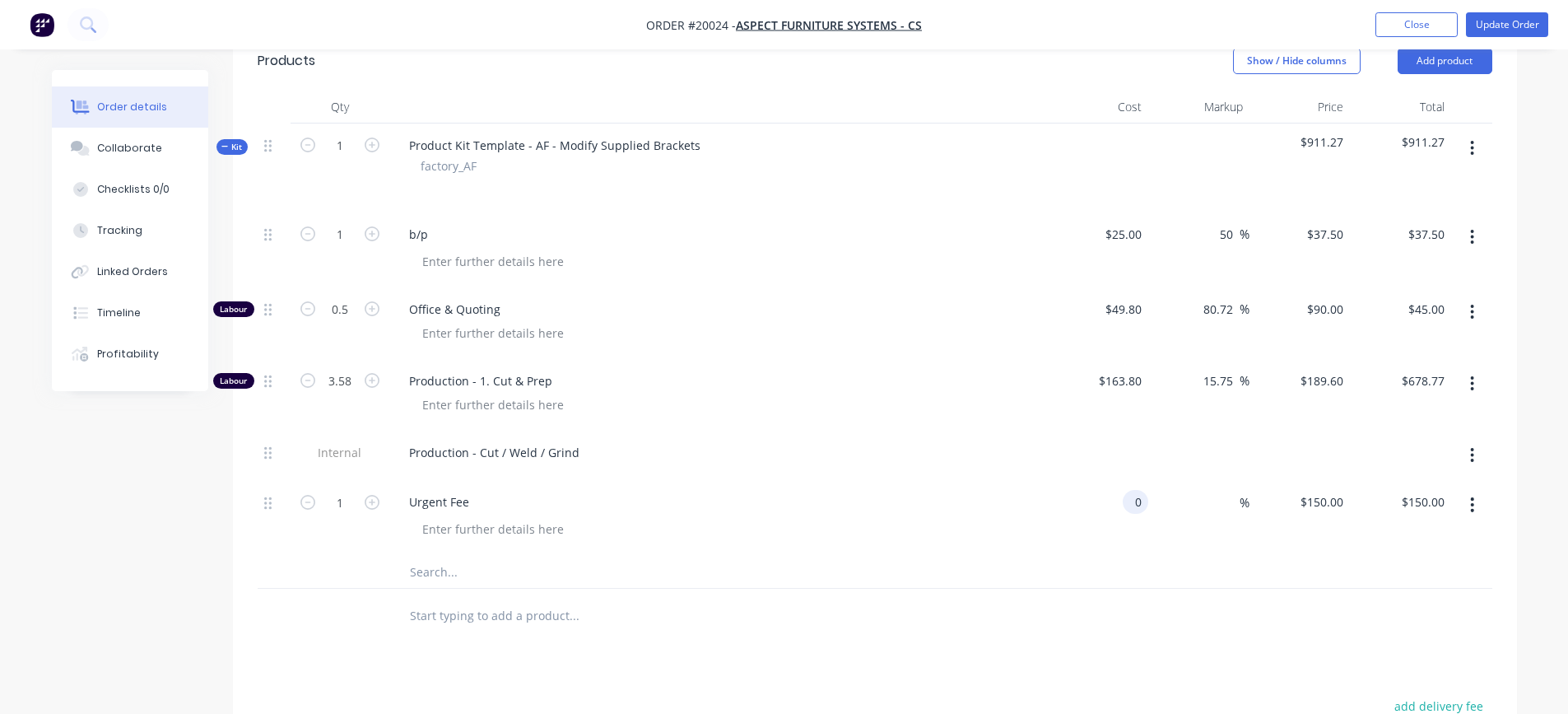
click at [1124, 505] on div "0 0" at bounding box center [1135, 501] width 25 height 24
type input "$0.01"
click at [1143, 537] on div "$0.01 $0.01" at bounding box center [1098, 517] width 102 height 74
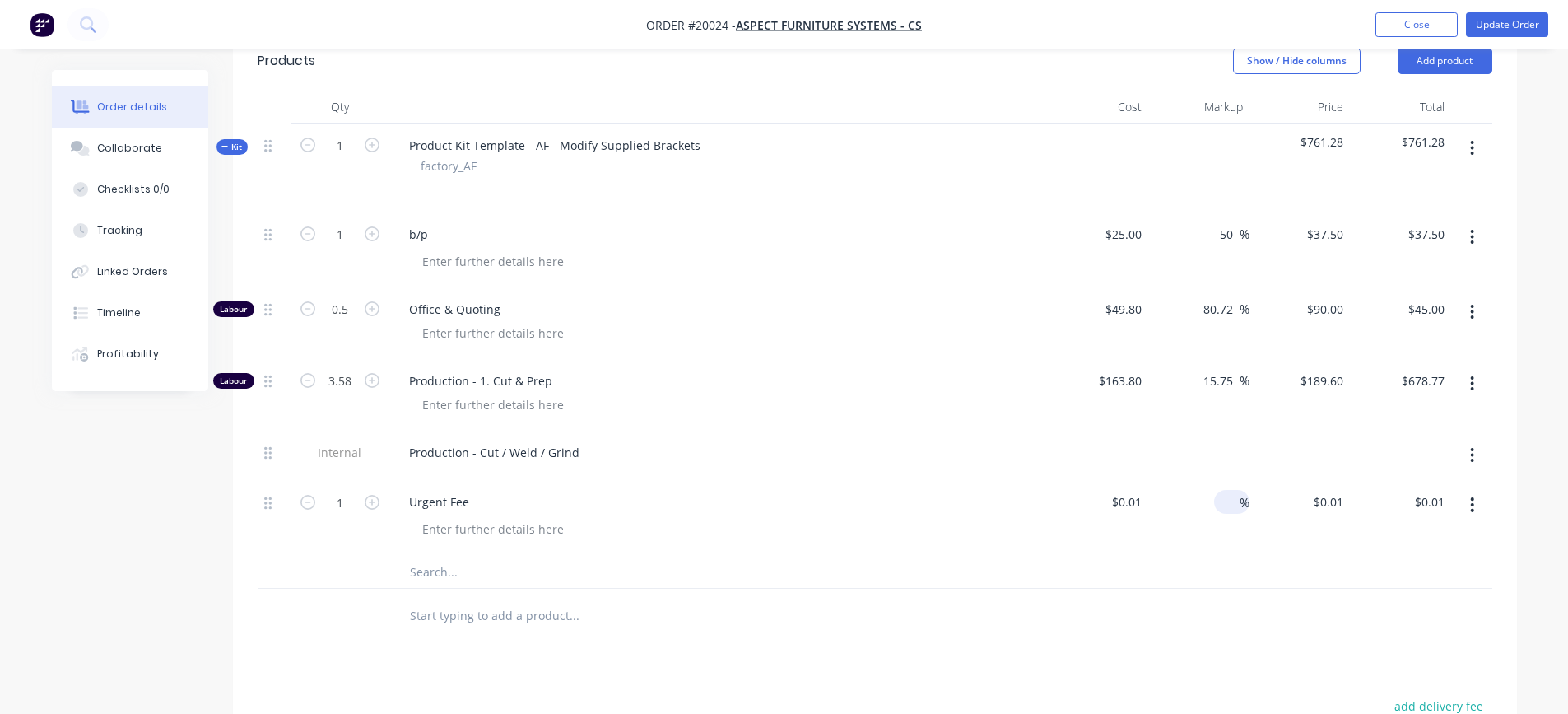
click at [1230, 503] on input at bounding box center [1230, 501] width 19 height 24
click at [1317, 500] on div "0.01 $0.01" at bounding box center [1327, 501] width 44 height 24
type input "150"
type input "1499900"
type input "$150.00"
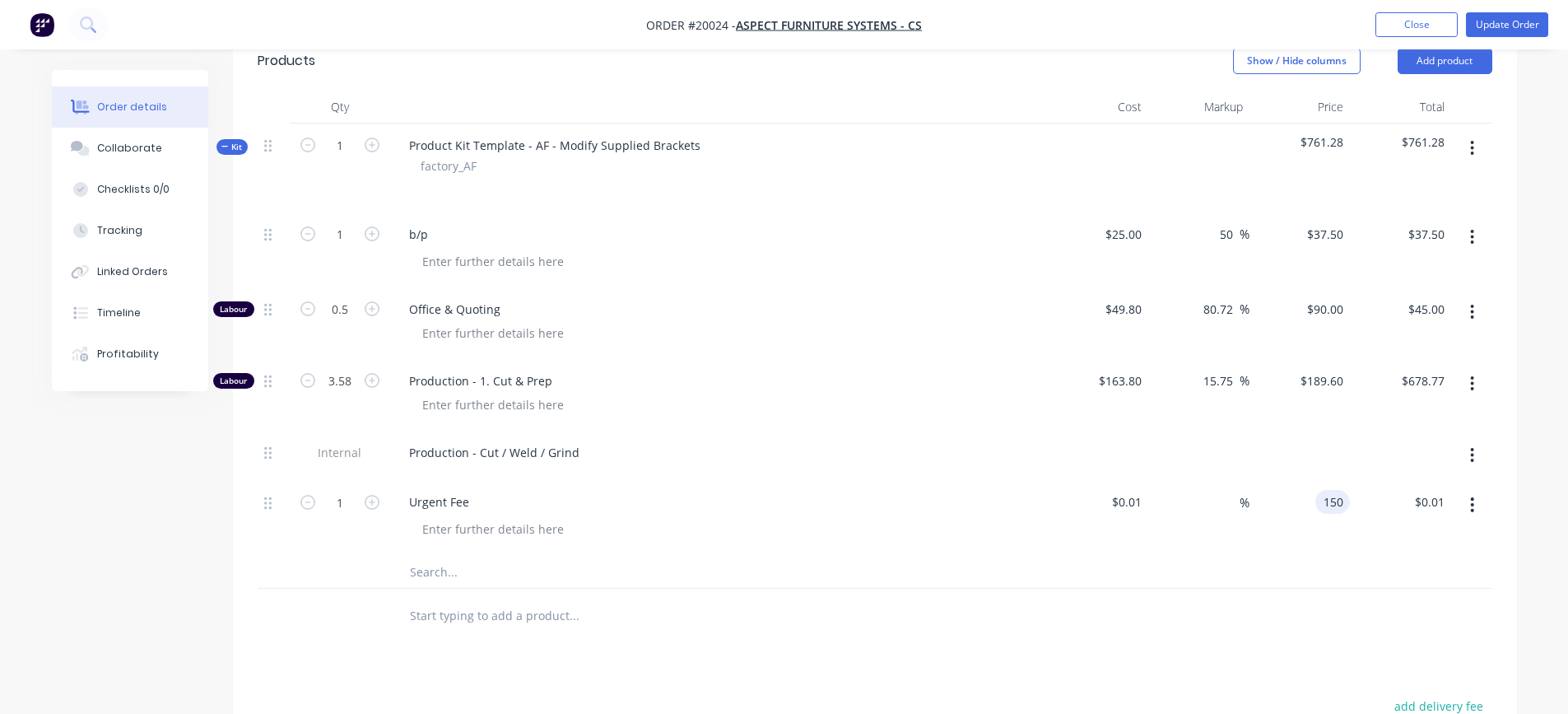
type input "$150.00"
click at [1308, 538] on div "$150.00 150" at bounding box center [1300, 517] width 102 height 74
click at [129, 348] on div "Profitability" at bounding box center [128, 353] width 62 height 15
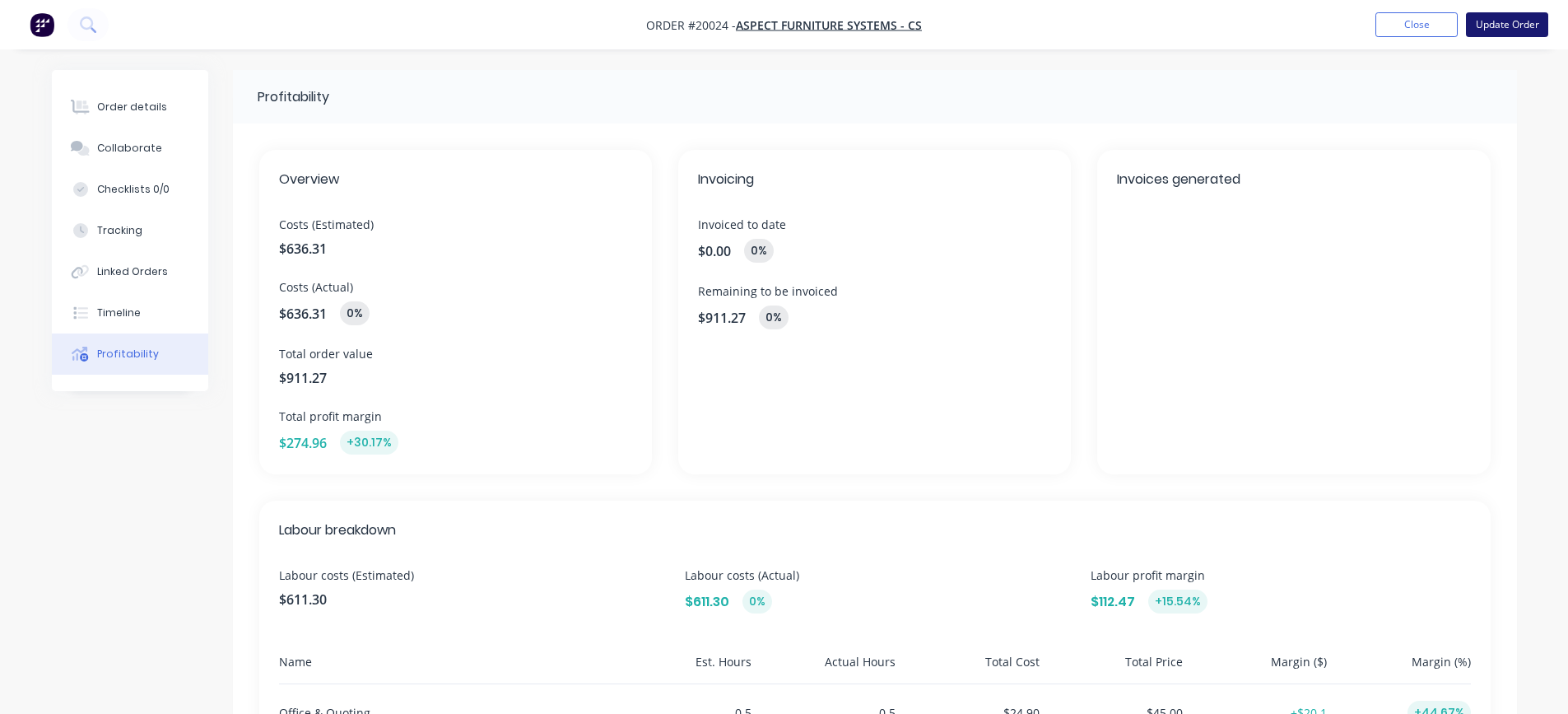
click at [1490, 29] on button "Update Order" at bounding box center [1506, 25] width 82 height 25
click at [105, 117] on button "Order details" at bounding box center [131, 106] width 157 height 42
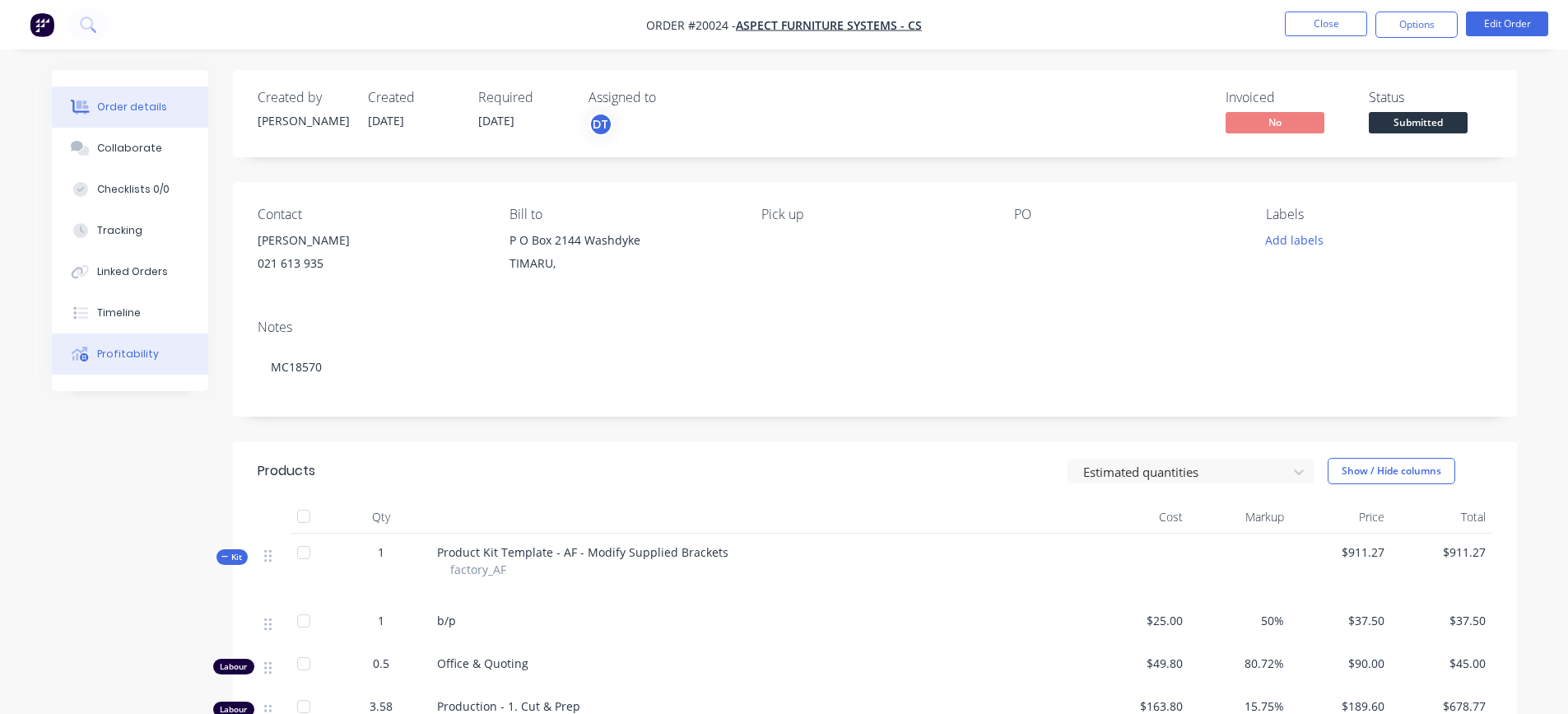
click at [108, 362] on button "Profitability" at bounding box center [131, 354] width 157 height 42
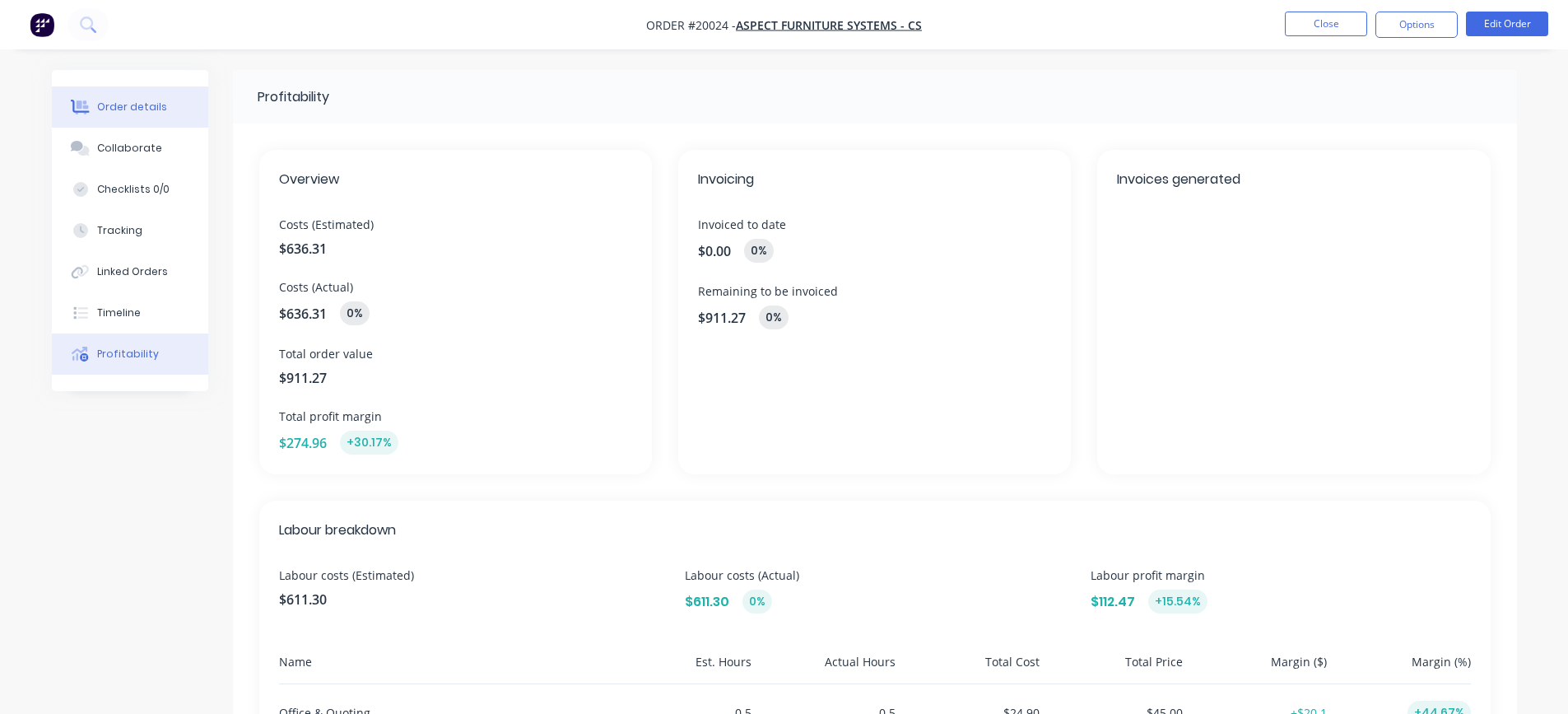
click at [105, 111] on div "Order details" at bounding box center [132, 106] width 70 height 15
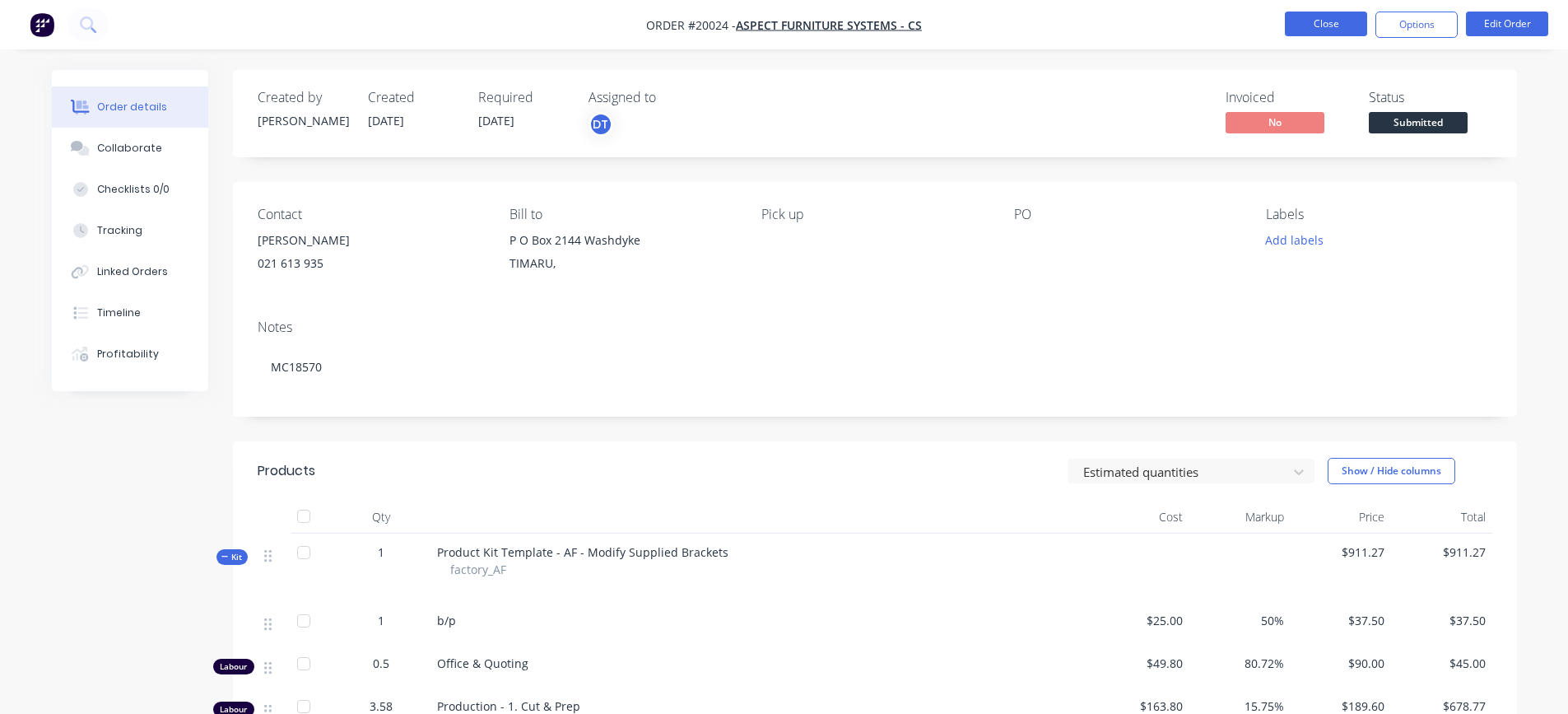
click at [1310, 21] on button "Close" at bounding box center [1325, 24] width 82 height 25
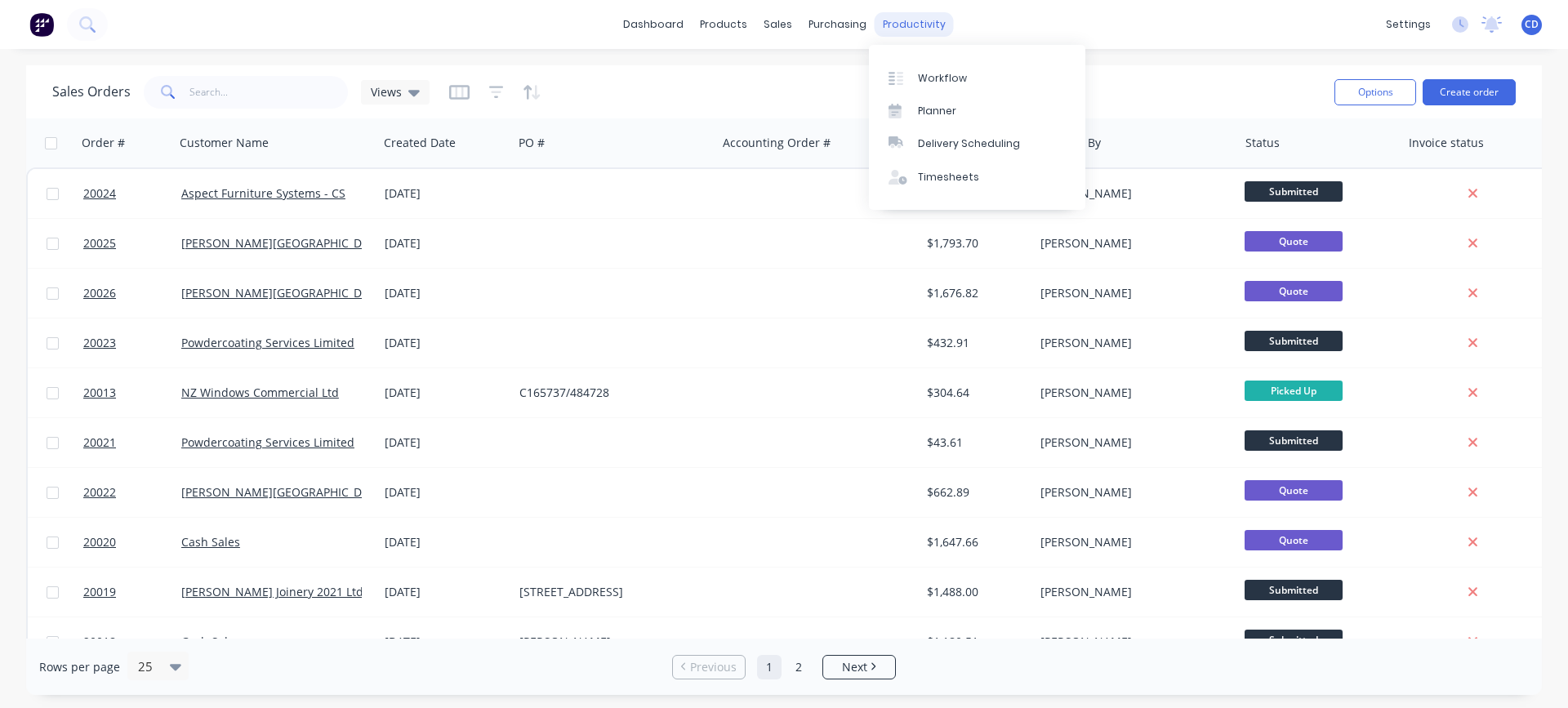
click at [893, 29] on div "productivity" at bounding box center [914, 25] width 80 height 25
click at [916, 59] on div "Workflow Planner Delivery Scheduling Timesheets" at bounding box center [976, 128] width 216 height 165
click at [921, 74] on div "Workflow" at bounding box center [941, 78] width 49 height 14
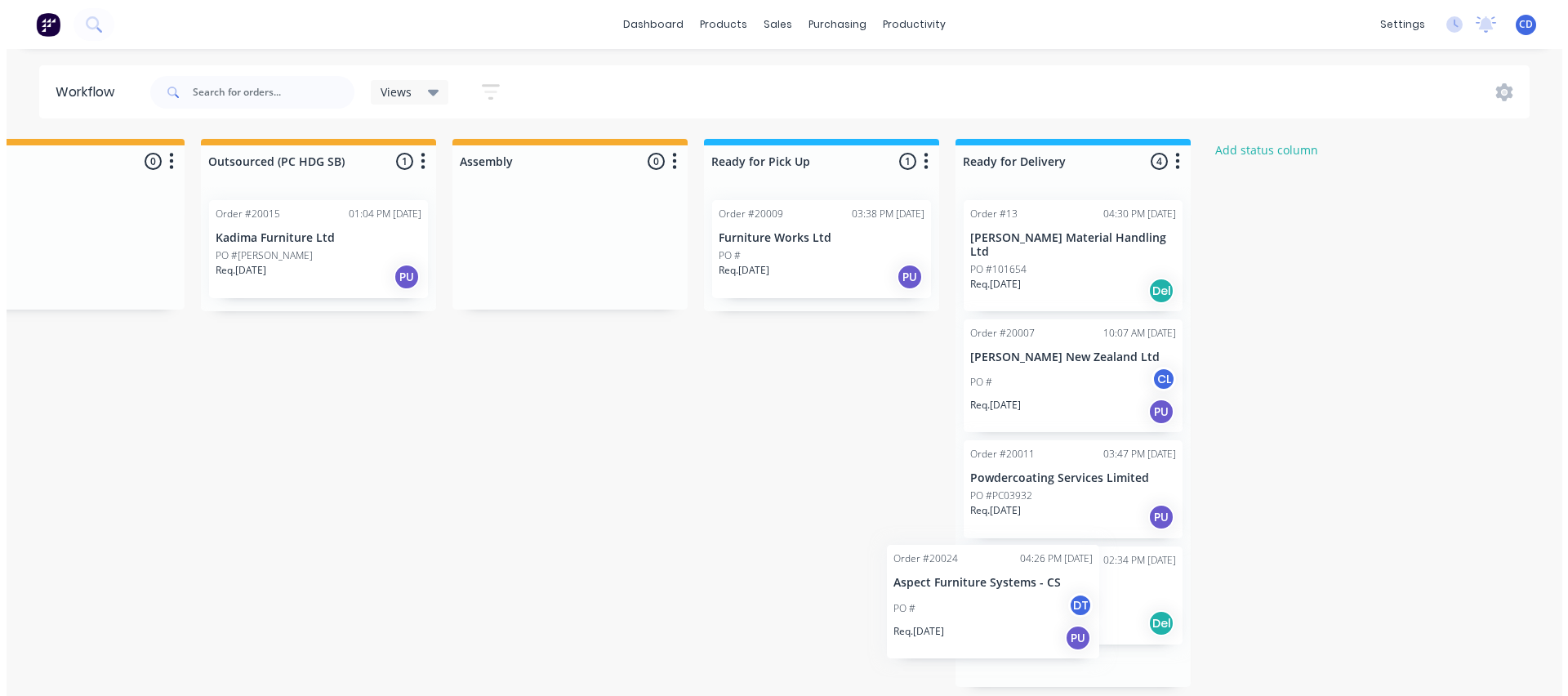
scroll to position [0, 846]
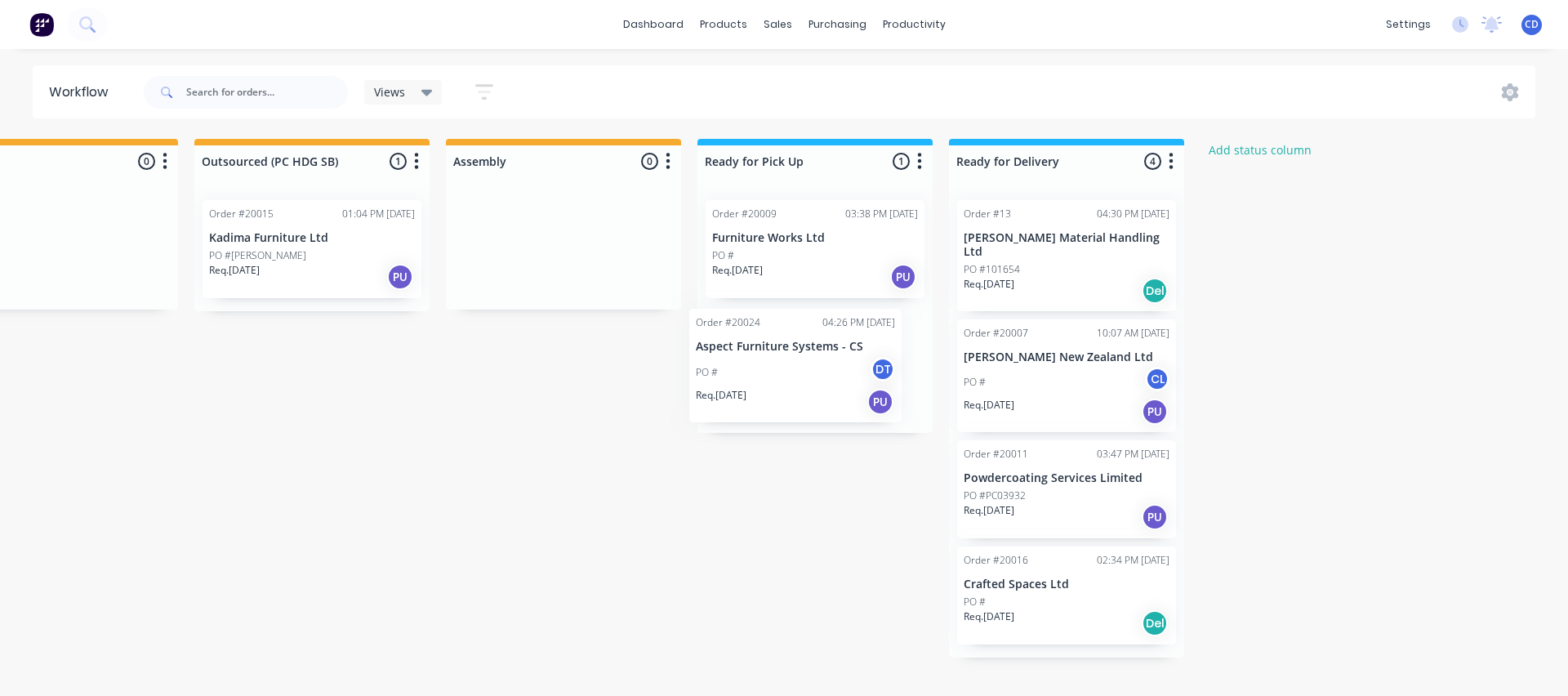
drag, startPoint x: 128, startPoint y: 643, endPoint x: 778, endPoint y: 332, distance: 720.6
click at [778, 332] on div "Submitted 5 Status colour #273444 hex #273444 Save Cancel Summaries Total order…" at bounding box center [384, 410] width 2486 height 542
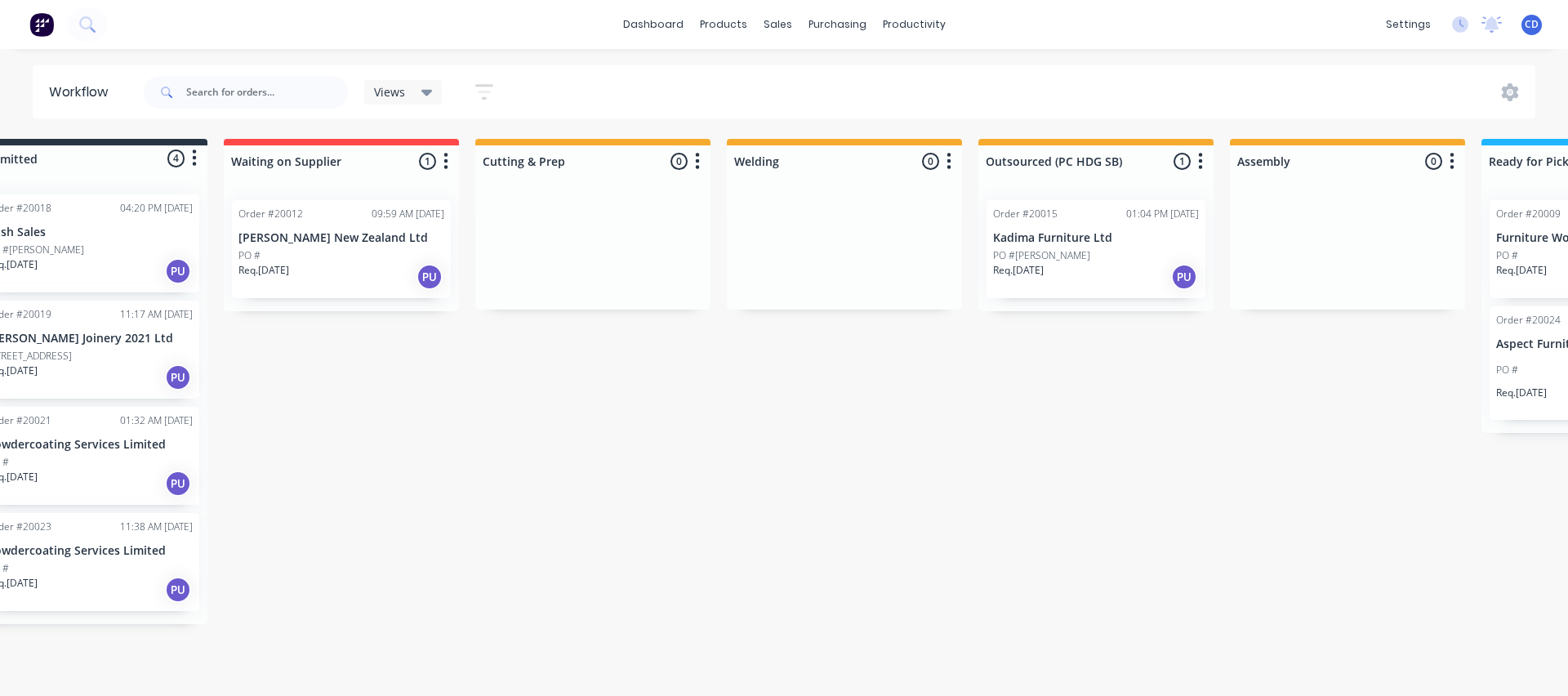
scroll to position [0, 0]
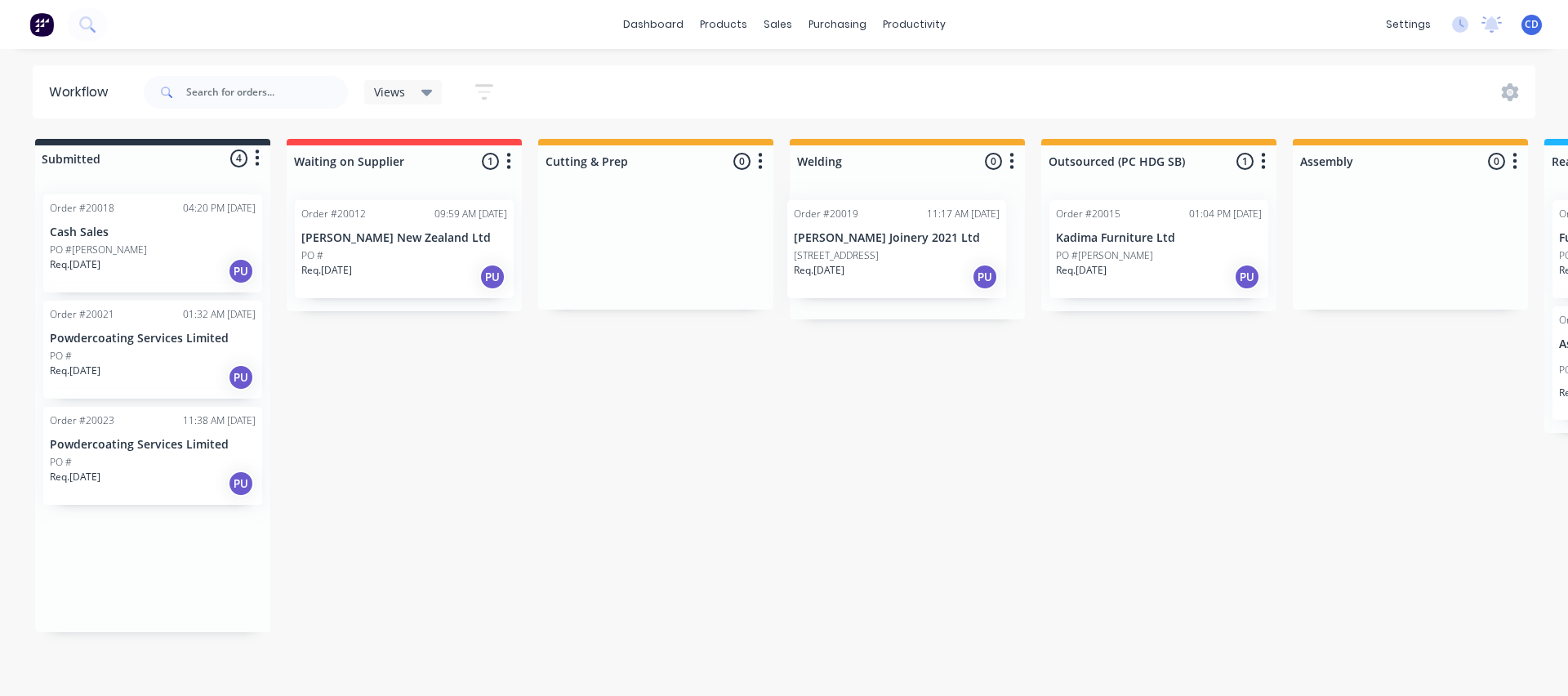
drag, startPoint x: 147, startPoint y: 345, endPoint x: 894, endPoint y: 244, distance: 753.8
click at [894, 244] on div "Submitted 4 Status colour #273444 hex #273444 Save Cancel Summaries Total order…" at bounding box center [1230, 398] width 2486 height 518
